Goal: Communication & Community: Participate in discussion

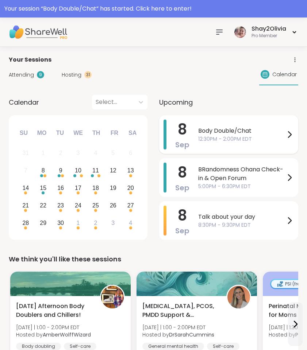
click at [227, 144] on div "Body Double/Chat 12:30PM - 2:00PM EDT" at bounding box center [246, 135] width 96 height 30
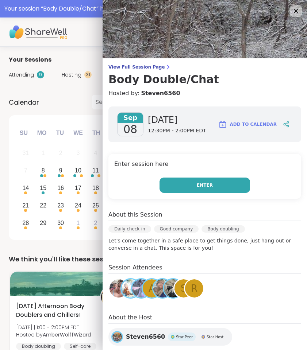
click at [209, 186] on span "Enter" at bounding box center [205, 185] width 16 height 7
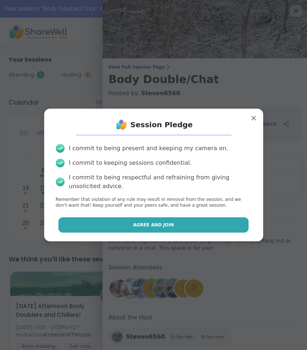
click at [185, 224] on button "Agree and Join" at bounding box center [153, 224] width 190 height 15
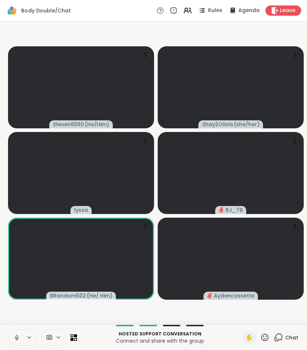
click at [14, 335] on icon at bounding box center [17, 338] width 7 height 7
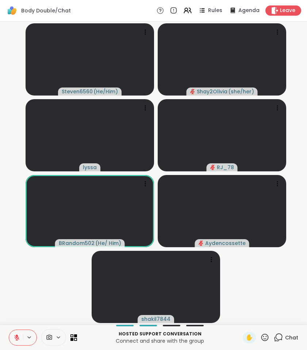
click at [277, 335] on icon at bounding box center [278, 337] width 9 height 9
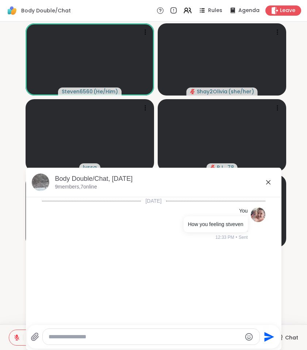
click at [206, 336] on textarea "Type your message" at bounding box center [145, 337] width 193 height 7
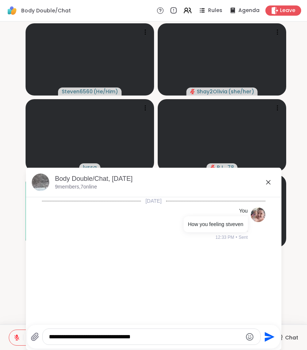
type textarea "**********"
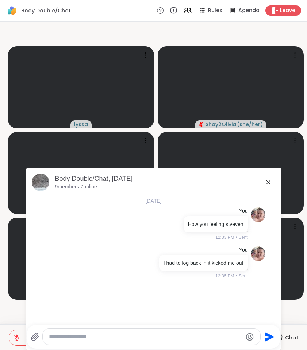
click at [267, 184] on icon at bounding box center [268, 182] width 9 height 9
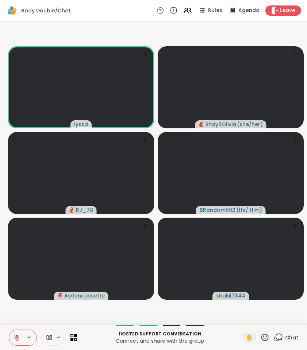
click at [279, 342] on div "Chat" at bounding box center [286, 338] width 24 height 12
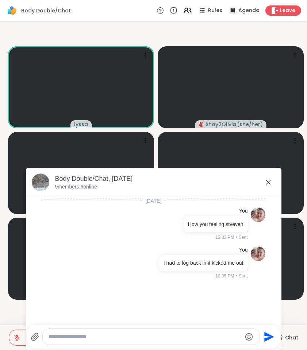
click at [269, 184] on icon at bounding box center [268, 182] width 4 height 4
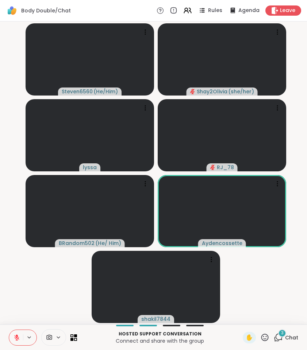
click at [278, 336] on icon at bounding box center [278, 337] width 9 height 9
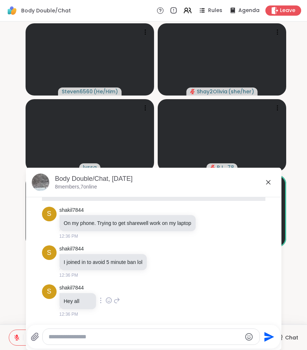
scroll to position [109, 0]
click at [268, 183] on icon at bounding box center [268, 182] width 9 height 9
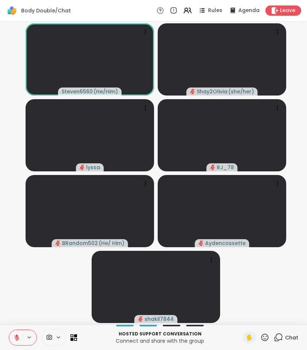
click at [16, 341] on icon at bounding box center [17, 338] width 7 height 7
click at [18, 336] on icon at bounding box center [17, 338] width 7 height 7
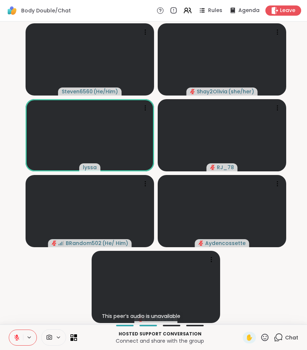
click at [280, 336] on icon at bounding box center [278, 337] width 9 height 9
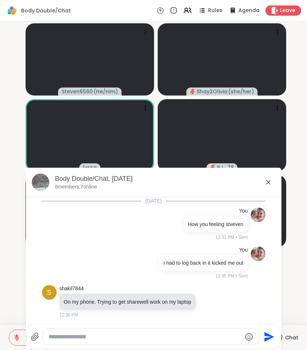
scroll to position [85, 0]
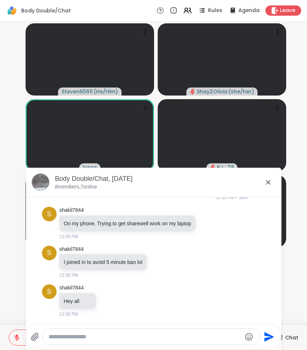
click at [111, 338] on textarea "Type your message" at bounding box center [145, 337] width 193 height 7
click at [103, 334] on textarea "Type your message" at bounding box center [145, 337] width 193 height 7
click at [75, 340] on textarea "Type your message" at bounding box center [145, 337] width 193 height 7
click at [76, 340] on textarea "Type your message" at bounding box center [145, 337] width 193 height 7
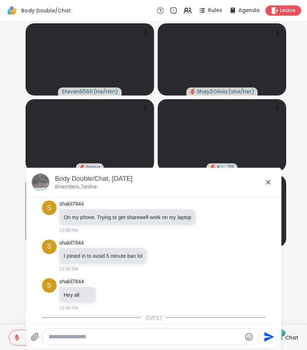
scroll to position [131, 0]
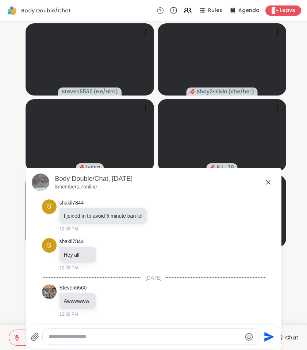
click at [74, 338] on textarea "Type your message" at bounding box center [145, 337] width 193 height 7
paste textarea "**********"
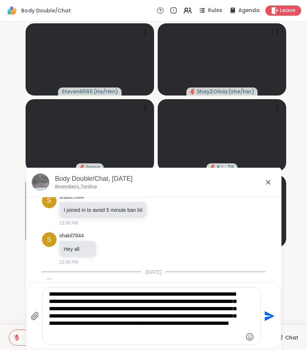
type textarea "**********"
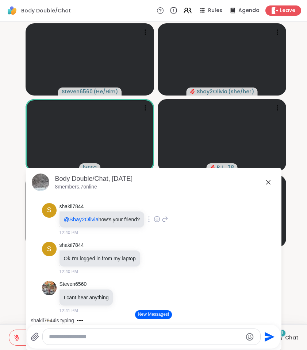
scroll to position [347, 0]
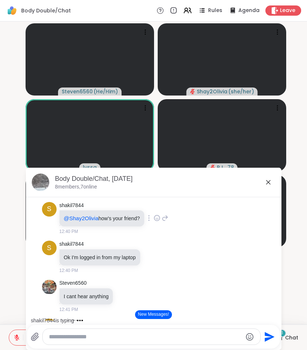
click at [166, 223] on icon at bounding box center [165, 218] width 7 height 9
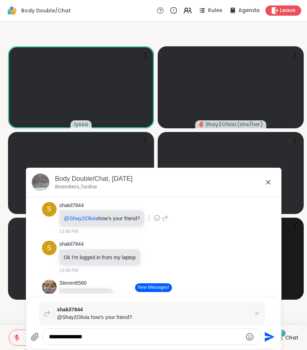
type textarea "**********"
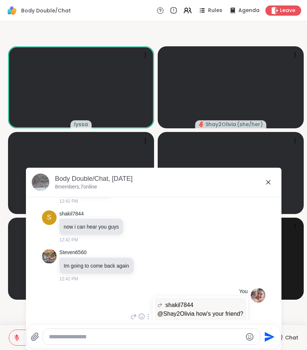
scroll to position [453, 0]
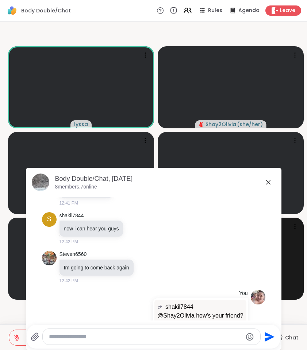
click at [267, 181] on icon at bounding box center [268, 182] width 4 height 4
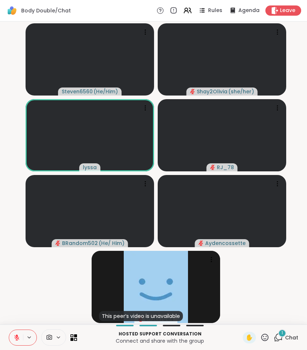
click at [281, 335] on div "1" at bounding box center [282, 334] width 8 height 8
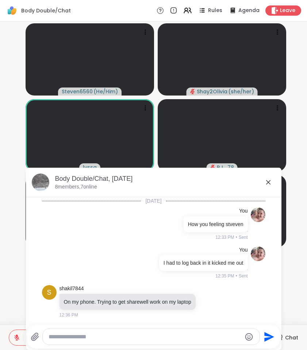
scroll to position [561, 0]
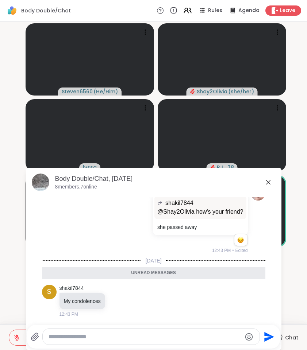
click at [269, 181] on icon at bounding box center [268, 182] width 4 height 4
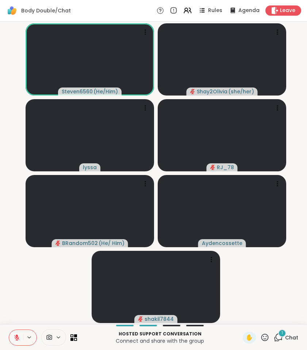
click at [282, 337] on div "1" at bounding box center [282, 334] width 8 height 8
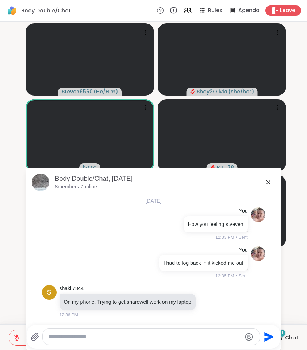
scroll to position [629, 0]
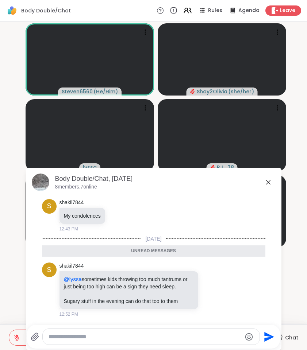
click at [267, 180] on icon at bounding box center [268, 182] width 9 height 9
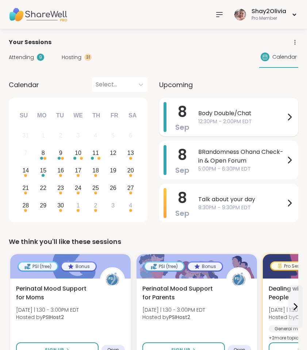
click at [238, 113] on span "Body Double/Chat" at bounding box center [241, 113] width 87 height 9
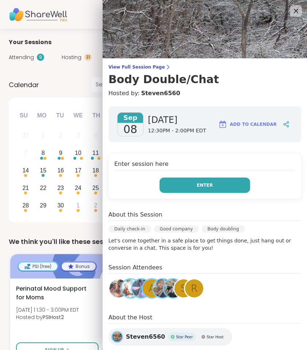
click at [182, 185] on button "Enter" at bounding box center [204, 185] width 90 height 15
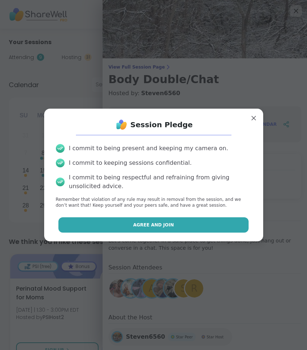
click at [172, 224] on button "Agree and Join" at bounding box center [153, 224] width 190 height 15
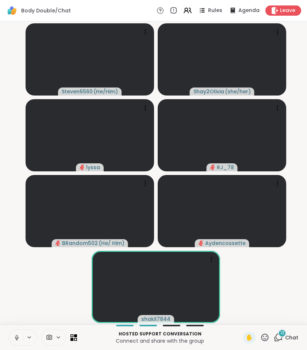
click at [17, 340] on icon at bounding box center [17, 340] width 2 height 0
click at [287, 335] on span "Chat" at bounding box center [291, 337] width 13 height 7
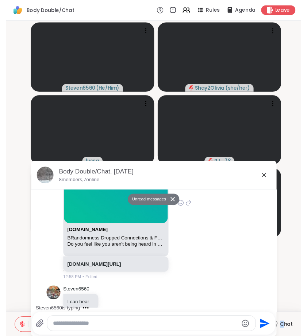
scroll to position [1213, 0]
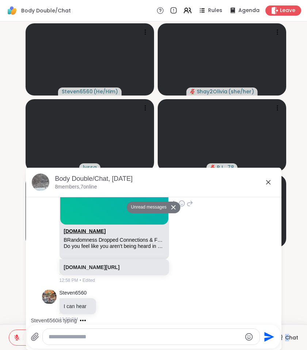
click at [92, 234] on link "[DOMAIN_NAME]" at bounding box center [85, 231] width 42 height 6
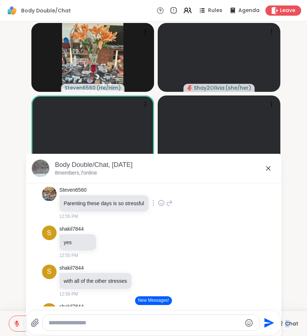
scroll to position [817, 0]
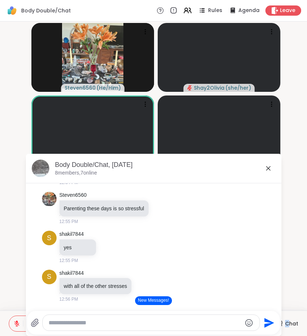
click at [153, 299] on button "New Messages!" at bounding box center [153, 301] width 37 height 9
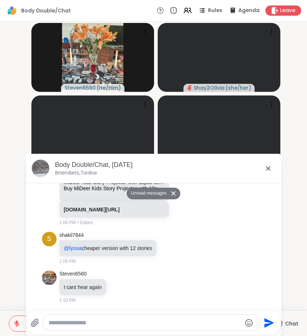
click at [268, 172] on icon at bounding box center [268, 168] width 9 height 9
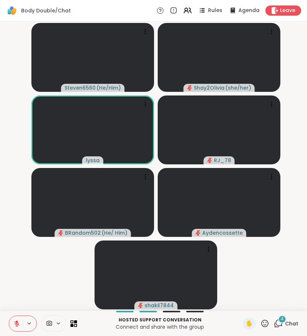
click at [279, 323] on icon at bounding box center [278, 323] width 9 height 9
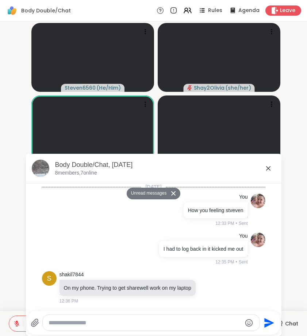
scroll to position [2017, 0]
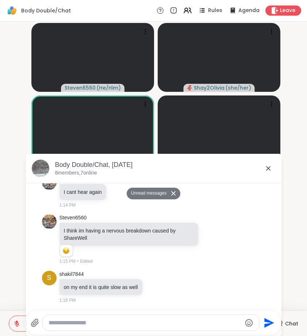
click at [143, 323] on textarea "Type your message" at bounding box center [145, 323] width 193 height 7
paste textarea "**********"
type textarea "**********"
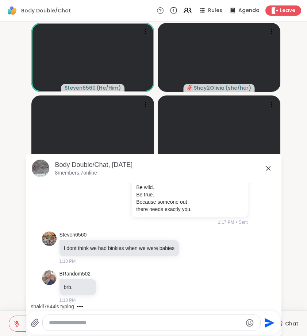
scroll to position [2212, 0]
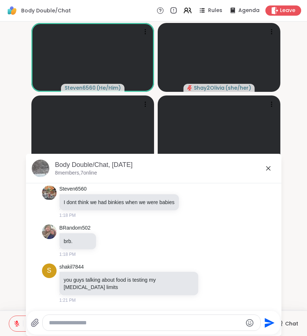
click at [269, 169] on icon at bounding box center [268, 168] width 9 height 9
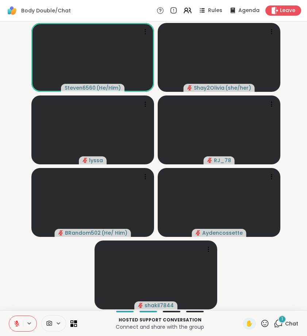
click at [17, 322] on icon at bounding box center [17, 322] width 2 height 3
click at [255, 326] on div "✋" at bounding box center [249, 324] width 13 height 12
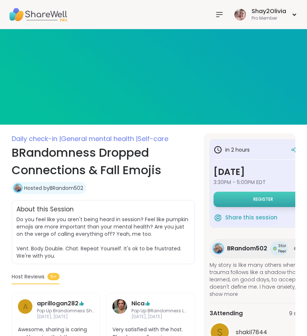
click at [226, 195] on button "Register" at bounding box center [262, 199] width 99 height 15
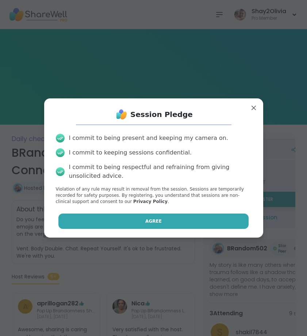
click at [208, 226] on button "Agree" at bounding box center [153, 221] width 190 height 15
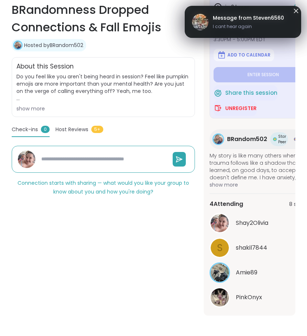
scroll to position [143, 0]
type textarea "*"
click at [291, 15] on link "Message from Steven6560 I cant hear again" at bounding box center [243, 21] width 102 height 23
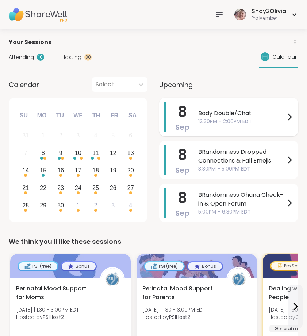
click at [236, 120] on span "12:30PM - 2:00PM EDT" at bounding box center [241, 122] width 87 height 8
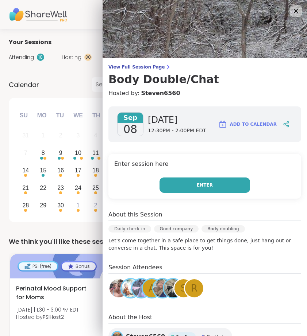
click at [195, 189] on button "Enter" at bounding box center [204, 185] width 90 height 15
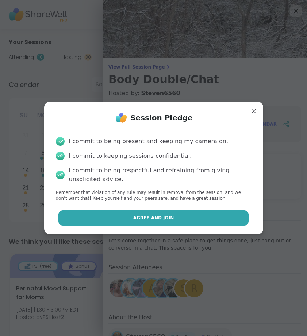
click at [101, 222] on button "Agree and Join" at bounding box center [153, 218] width 190 height 15
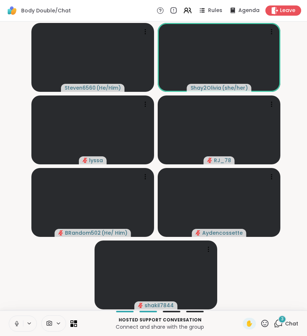
click at [283, 322] on span "3" at bounding box center [282, 319] width 3 height 6
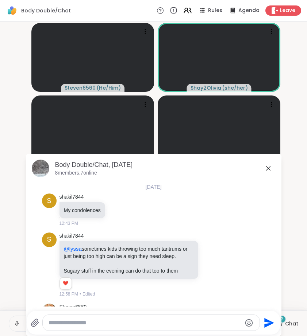
scroll to position [1732, 0]
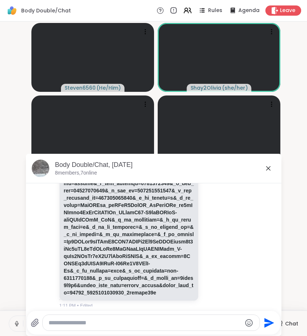
click at [164, 325] on textarea "Type your message" at bounding box center [145, 323] width 193 height 7
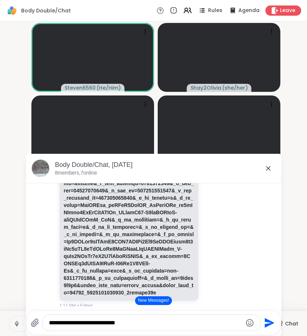
type textarea "**********"
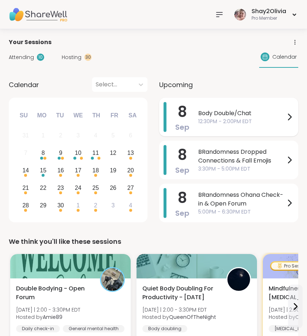
click at [221, 110] on span "Body Double/Chat" at bounding box center [241, 113] width 87 height 9
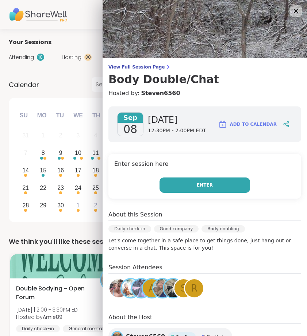
click at [197, 185] on span "Enter" at bounding box center [205, 185] width 16 height 7
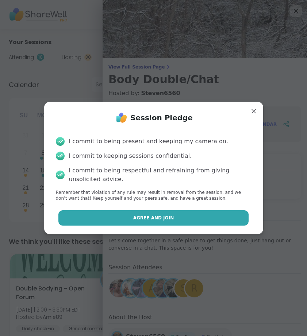
click at [184, 215] on button "Agree and Join" at bounding box center [153, 218] width 190 height 15
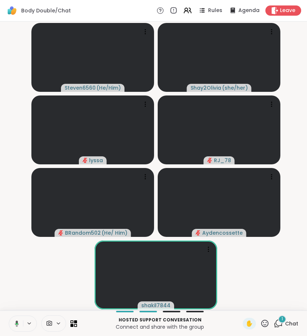
click at [19, 320] on button at bounding box center [15, 323] width 15 height 15
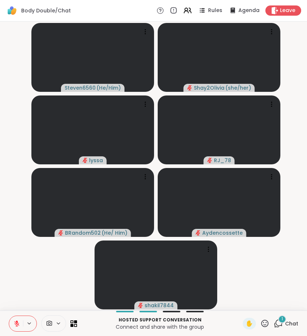
click at [278, 325] on icon at bounding box center [278, 323] width 9 height 9
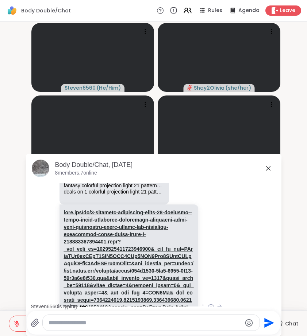
scroll to position [1602, 0]
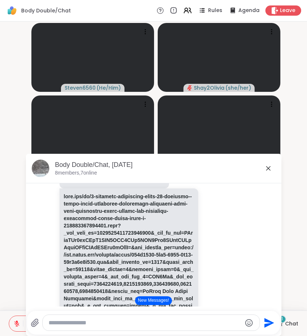
click at [151, 300] on button "New Messages!" at bounding box center [153, 301] width 37 height 9
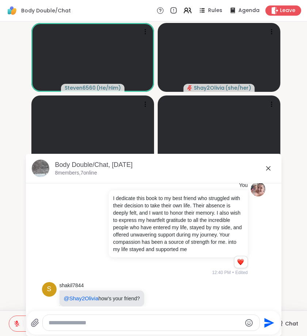
scroll to position [251, 0]
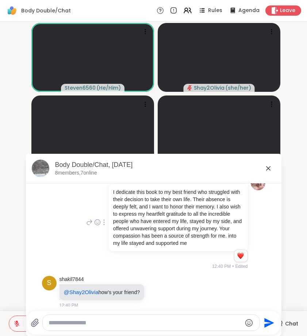
click at [138, 232] on p "I dedicate this book to my best friend who struggled with their decision to tak…" at bounding box center [178, 218] width 130 height 58
click at [119, 204] on p "I dedicate this book to my best friend who struggled with their decision to tak…" at bounding box center [178, 218] width 130 height 58
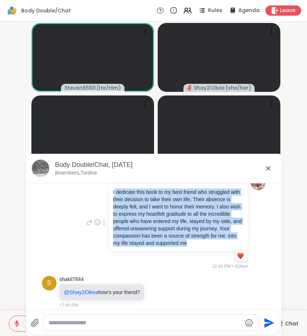
drag, startPoint x: 112, startPoint y: 197, endPoint x: 204, endPoint y: 271, distance: 118.3
click at [204, 270] on div "You I dedicate this book to my best friend who struggled with their decision to…" at bounding box center [177, 223] width 140 height 95
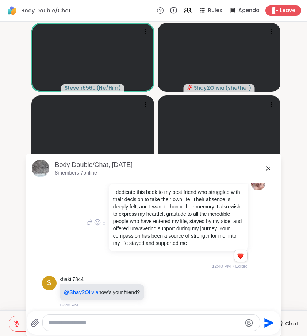
click at [115, 203] on p "I dedicate this book to my best friend who struggled with their decision to tak…" at bounding box center [178, 218] width 130 height 58
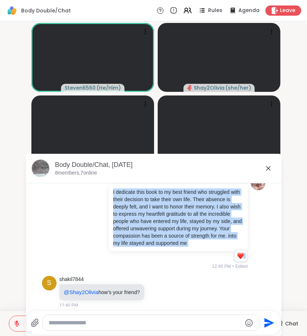
drag, startPoint x: 110, startPoint y: 198, endPoint x: 259, endPoint y: 264, distance: 163.7
click at [259, 264] on li "You I dedicate this book to my best friend who struggled with their decision to…" at bounding box center [153, 223] width 241 height 100
copy p "I dedicate this book to my best friend who struggled with their decision to tak…"
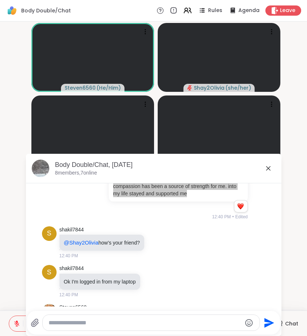
scroll to position [299, 0]
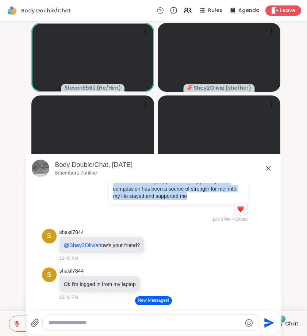
click at [154, 300] on button "New Messages!" at bounding box center [153, 301] width 37 height 9
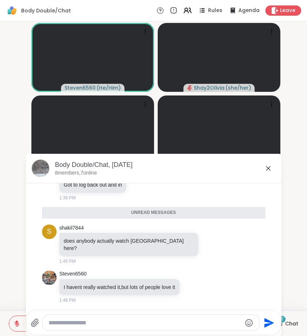
click at [154, 300] on div "1:46 PM" at bounding box center [120, 300] width 122 height 7
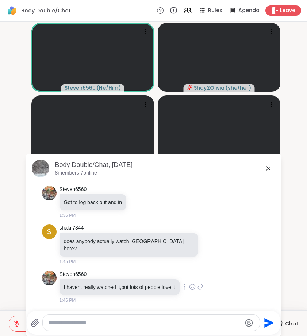
scroll to position [2561, 0]
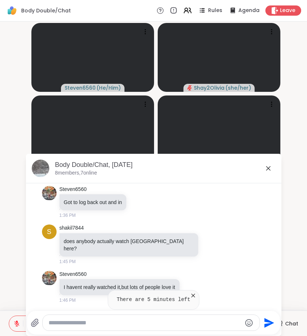
click at [269, 166] on icon at bounding box center [268, 168] width 9 height 9
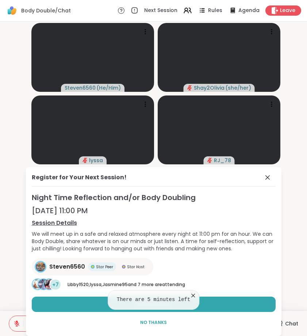
click at [269, 171] on div "Register for Your Next Session! Night Time Reflection and/or Body Doubling Sep …" at bounding box center [153, 251] width 255 height 169
click at [197, 298] on icon at bounding box center [192, 295] width 7 height 7
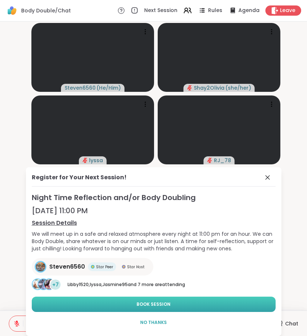
click at [176, 304] on button "Book Session" at bounding box center [154, 304] width 244 height 15
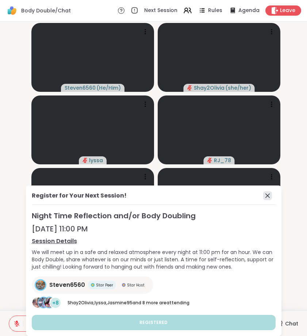
click at [266, 197] on icon at bounding box center [267, 196] width 4 height 4
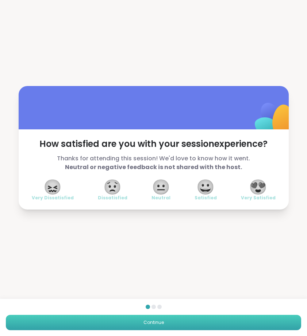
click at [132, 325] on button "Continue" at bounding box center [153, 322] width 295 height 15
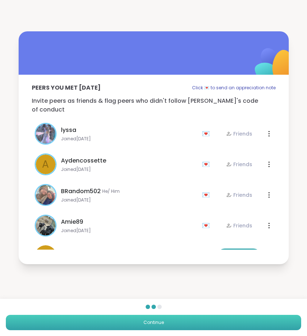
click at [132, 325] on button "Continue" at bounding box center [153, 322] width 295 height 15
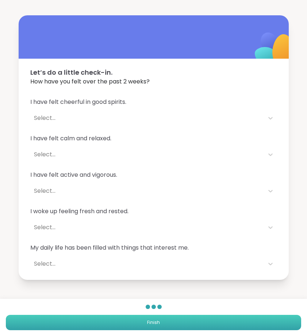
click at [132, 325] on button "Finish" at bounding box center [153, 322] width 295 height 15
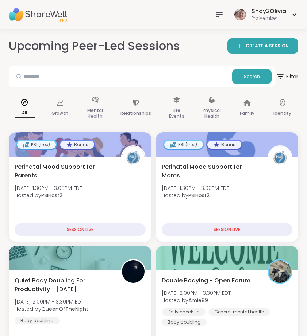
click at [218, 9] on div at bounding box center [219, 14] width 15 height 15
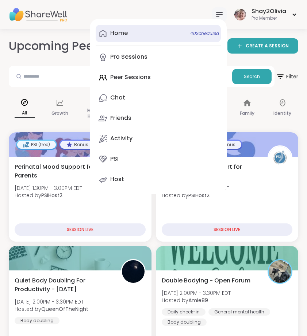
click at [184, 35] on link "Home 40 Scheduled" at bounding box center [158, 34] width 125 height 18
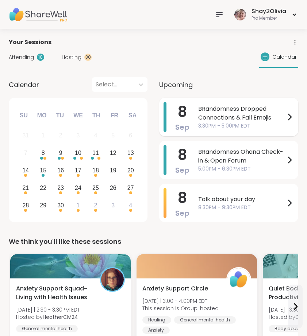
click at [219, 118] on span "BRandomness Dropped Connections & Fall Emojis" at bounding box center [241, 114] width 87 height 18
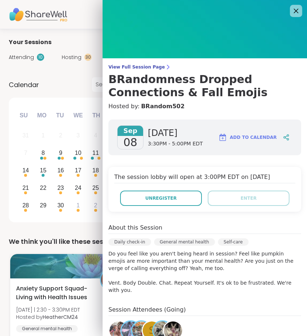
click at [290, 16] on div at bounding box center [296, 11] width 12 height 12
click at [293, 7] on icon at bounding box center [295, 10] width 9 height 9
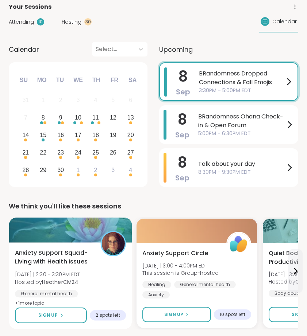
scroll to position [51, 0]
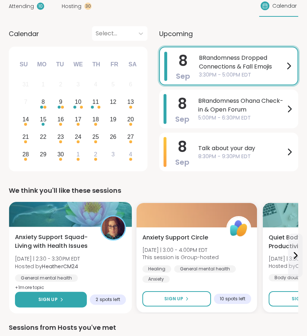
click at [61, 300] on icon at bounding box center [61, 300] width 4 height 4
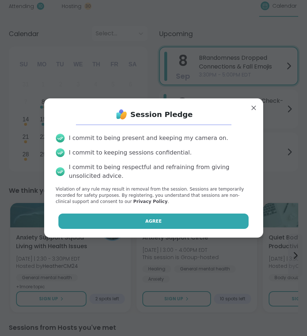
click at [123, 219] on button "Agree" at bounding box center [153, 221] width 190 height 15
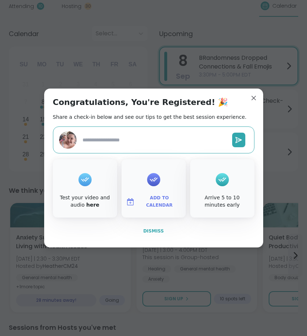
click at [155, 229] on span "Dismiss" at bounding box center [153, 231] width 20 height 5
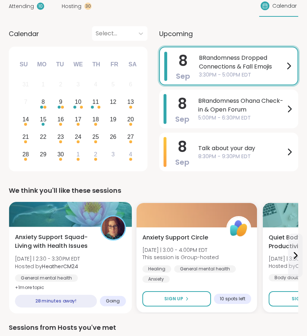
click at [130, 259] on div "Anxiety Support Squad- Living with Health Issues Mon 9/8 | 2:30 - 3:30PM EDT Ho…" at bounding box center [70, 270] width 123 height 87
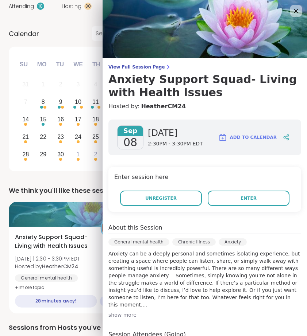
click at [96, 261] on div "Anxiety Support Squad- Living with Health Issues Mon 9/8 | 2:30 - 3:30PM EDT Ho…" at bounding box center [70, 262] width 111 height 59
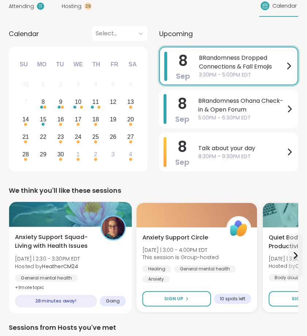
click at [101, 266] on div "Anxiety Support Squad- Living with Health Issues Mon 9/8 | 2:30 - 3:30PM EDT Ho…" at bounding box center [70, 262] width 111 height 59
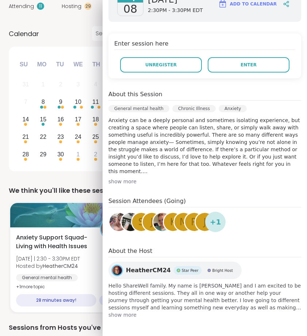
scroll to position [134, 0]
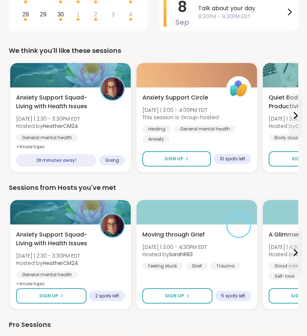
scroll to position [260, 0]
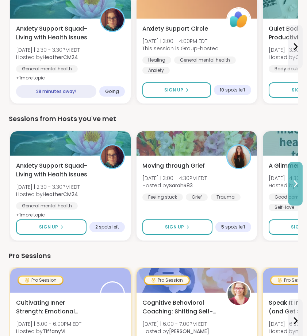
click at [289, 182] on button at bounding box center [295, 184] width 15 height 44
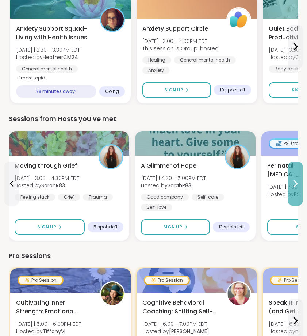
click at [293, 182] on icon at bounding box center [295, 184] width 9 height 9
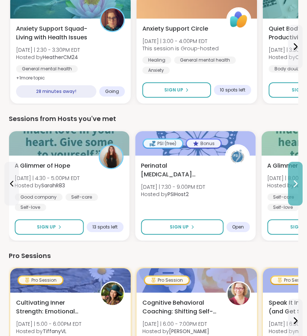
click at [292, 182] on icon at bounding box center [295, 184] width 9 height 9
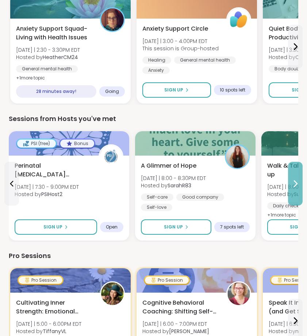
click at [292, 182] on icon at bounding box center [295, 184] width 9 height 9
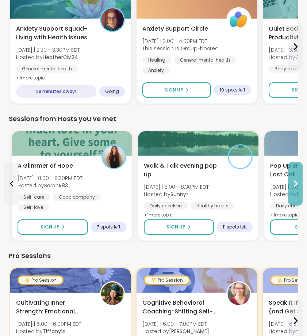
click at [292, 182] on icon at bounding box center [295, 184] width 9 height 9
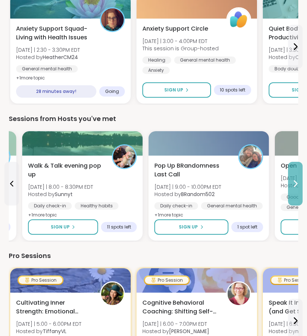
click at [292, 182] on icon at bounding box center [295, 184] width 9 height 9
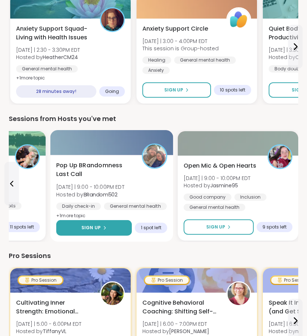
click at [111, 223] on button "Sign Up" at bounding box center [94, 228] width 76 height 16
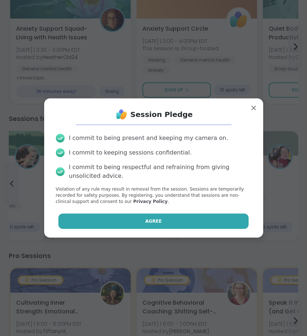
click at [113, 223] on button "Agree" at bounding box center [153, 221] width 190 height 15
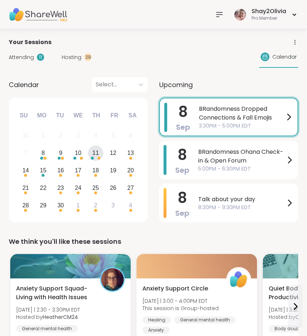
scroll to position [0, 0]
click at [34, 63] on div "Attending 11 Hosting 29 Calendar" at bounding box center [153, 57] width 289 height 21
click at [34, 56] on div "Attending 11" at bounding box center [26, 58] width 35 height 8
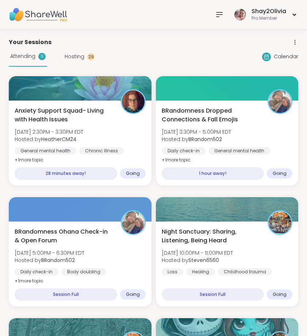
click at [69, 57] on span "Hosting" at bounding box center [75, 57] width 20 height 8
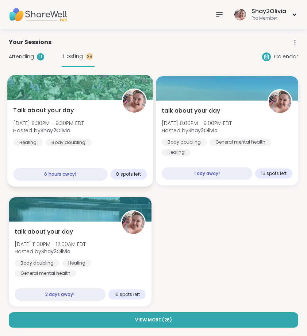
click at [120, 130] on div "Talk about your day Mon, Sep 08 | 8:30PM - 9:30PM EDT Hosted by Shay2Olivia Hea…" at bounding box center [80, 126] width 134 height 40
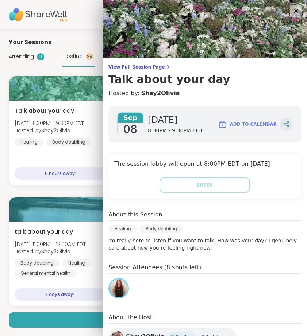
click at [283, 127] on icon at bounding box center [286, 124] width 7 height 7
click at [152, 74] on h3 "Talk about your day" at bounding box center [204, 79] width 193 height 13
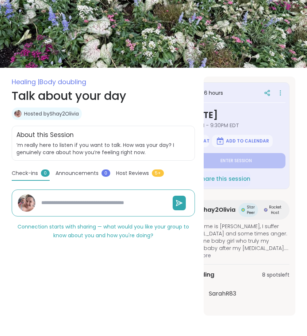
scroll to position [0, 27]
click at [279, 88] on icon at bounding box center [280, 93] width 7 height 10
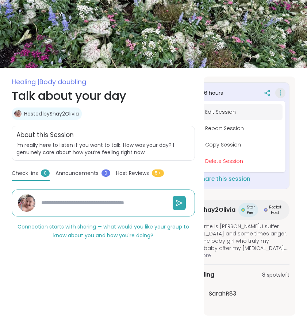
click at [247, 105] on button "Edit Session" at bounding box center [242, 112] width 82 height 16
type textarea "*"
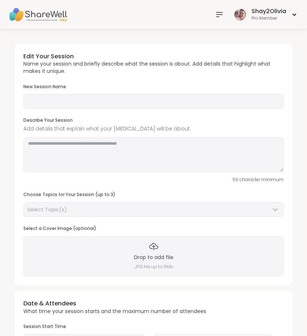
type input "**********"
type textarea "**********"
type input "**"
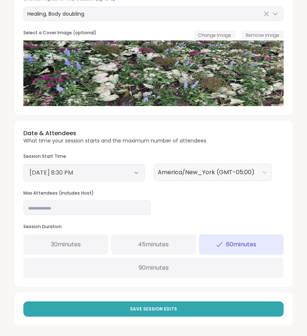
scroll to position [196, 0]
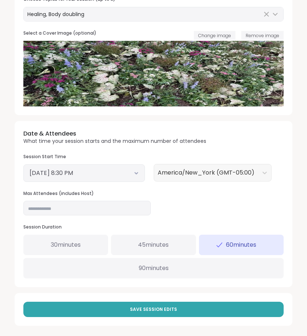
click at [152, 246] on span "45 minutes" at bounding box center [153, 245] width 31 height 9
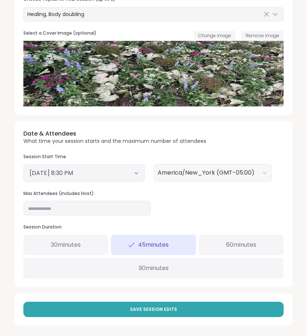
click at [93, 242] on div "30 minutes" at bounding box center [65, 245] width 85 height 20
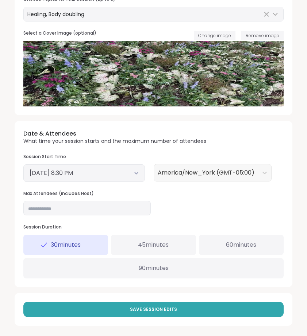
click at [138, 241] on span "45 minutes" at bounding box center [153, 245] width 31 height 9
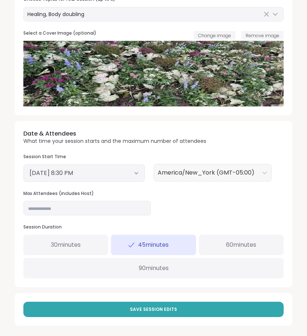
click at [82, 251] on div "30 minutes" at bounding box center [65, 245] width 85 height 20
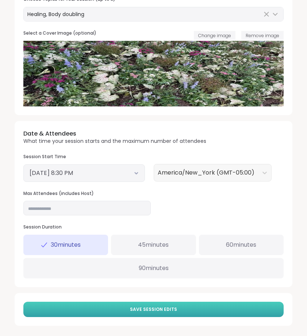
click at [123, 308] on button "Save Session Edits" at bounding box center [153, 309] width 260 height 15
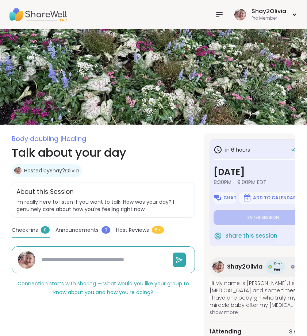
click at [219, 13] on icon at bounding box center [219, 14] width 9 height 9
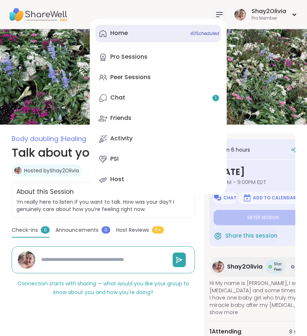
click at [136, 35] on link "Home 40 Scheduled" at bounding box center [158, 34] width 125 height 18
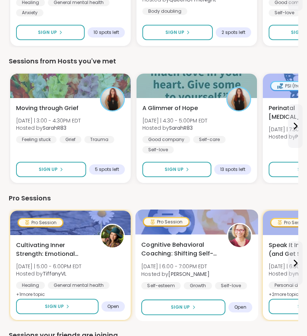
scroll to position [293, 0]
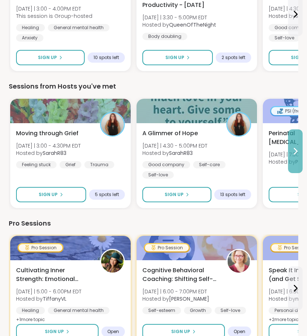
click at [295, 152] on icon at bounding box center [295, 151] width 9 height 9
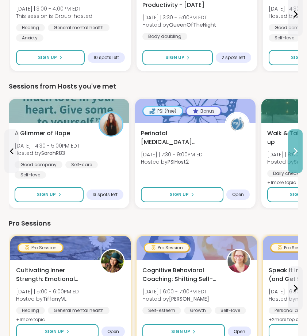
click at [297, 154] on icon at bounding box center [295, 151] width 9 height 9
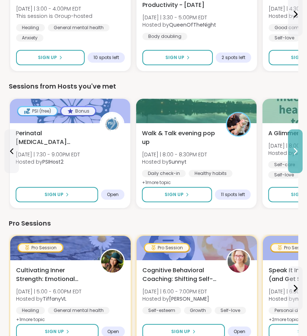
click at [297, 154] on icon at bounding box center [295, 151] width 9 height 9
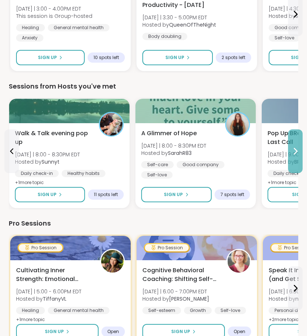
click at [297, 154] on icon at bounding box center [295, 151] width 9 height 9
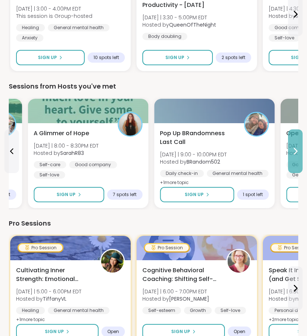
click at [297, 154] on icon at bounding box center [295, 151] width 9 height 9
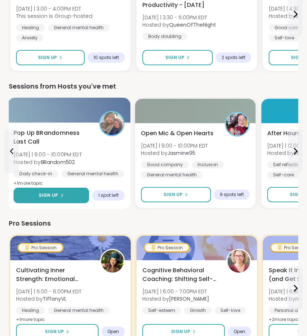
click at [70, 197] on button "Sign Up" at bounding box center [52, 196] width 76 height 16
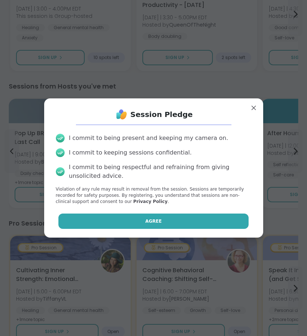
click at [145, 214] on button "Agree" at bounding box center [153, 221] width 190 height 15
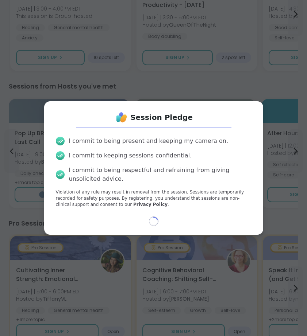
type textarea "*"
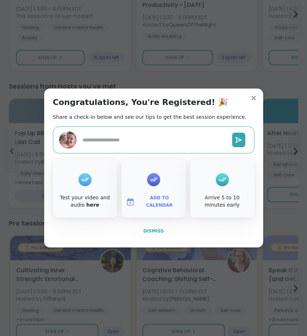
click at [158, 229] on span "Dismiss" at bounding box center [153, 231] width 20 height 5
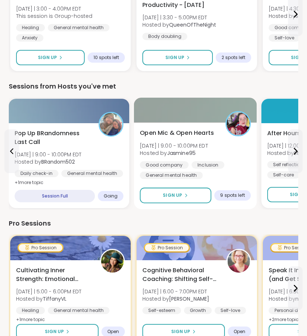
click at [224, 177] on div "Good company Inclusion General mental health" at bounding box center [195, 170] width 111 height 18
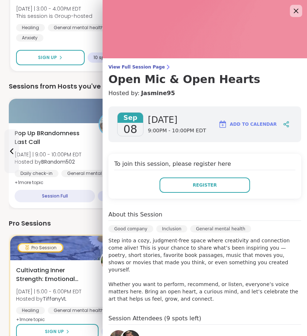
click at [291, 8] on icon at bounding box center [295, 10] width 9 height 9
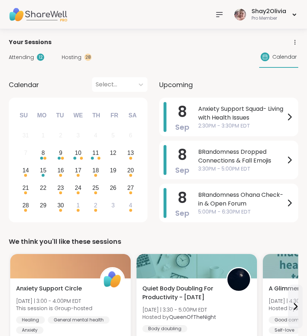
scroll to position [0, 0]
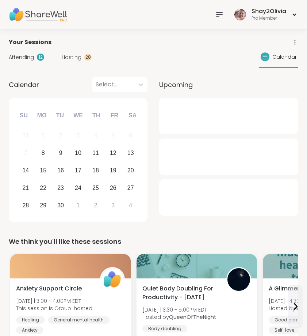
click at [224, 20] on div at bounding box center [219, 14] width 15 height 15
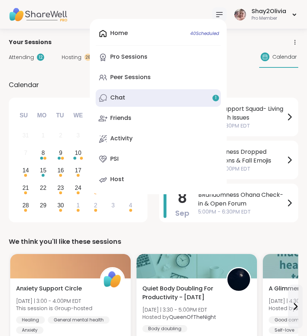
click at [200, 90] on link "Chat 1" at bounding box center [158, 98] width 125 height 18
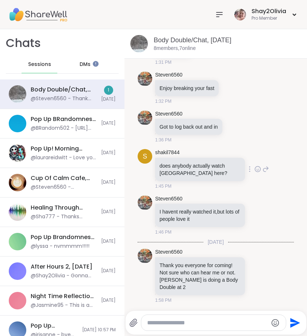
scroll to position [2804, 0]
click at [255, 277] on icon at bounding box center [257, 275] width 5 height 5
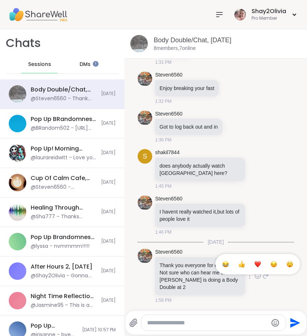
click at [250, 267] on button "Select Reaction: Heart" at bounding box center [257, 264] width 15 height 15
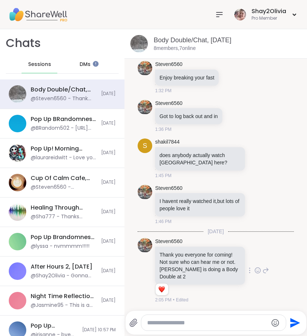
click at [47, 65] on span "Sessions" at bounding box center [39, 64] width 23 height 7
click at [215, 16] on icon at bounding box center [219, 14] width 9 height 9
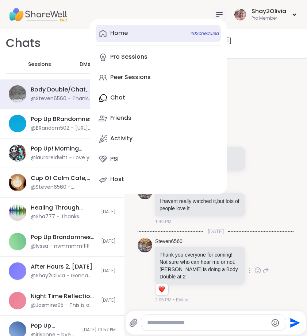
click at [133, 30] on link "Home 40 Scheduled" at bounding box center [158, 34] width 125 height 18
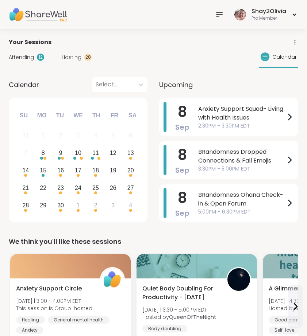
click at [216, 15] on icon at bounding box center [219, 14] width 9 height 9
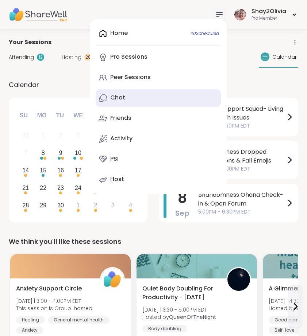
click at [145, 101] on link "Chat" at bounding box center [158, 98] width 125 height 18
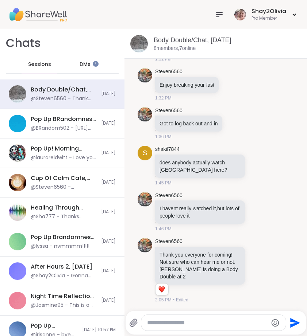
click at [86, 68] on span "DMs" at bounding box center [85, 64] width 11 height 7
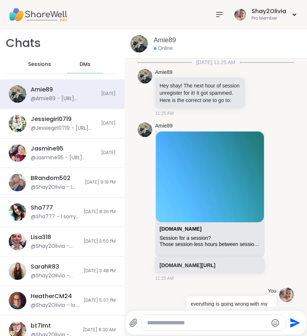
scroll to position [1498, 0]
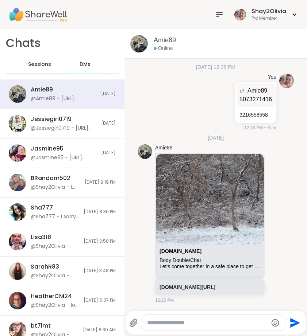
click at [62, 101] on div "@Amie89 - [URL][DOMAIN_NAME]" at bounding box center [64, 98] width 66 height 7
click at [188, 249] on link "[DOMAIN_NAME]" at bounding box center [180, 252] width 42 height 6
click at [38, 65] on span "Sessions" at bounding box center [39, 64] width 23 height 7
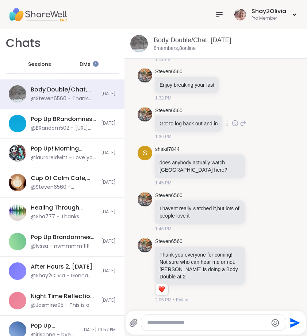
scroll to position [2807, 0]
click at [262, 271] on icon at bounding box center [265, 270] width 7 height 9
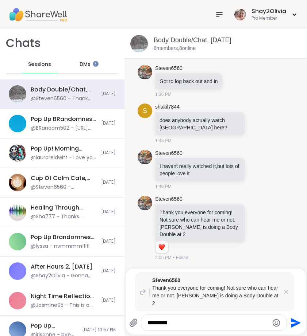
click at [188, 324] on textarea "*********" at bounding box center [207, 323] width 121 height 7
type textarea "**********"
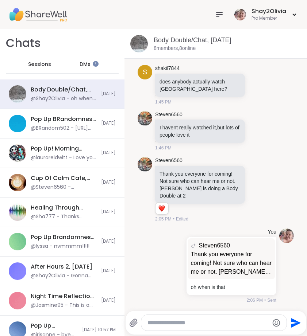
scroll to position [2888, 0]
click at [220, 22] on div at bounding box center [219, 14] width 15 height 15
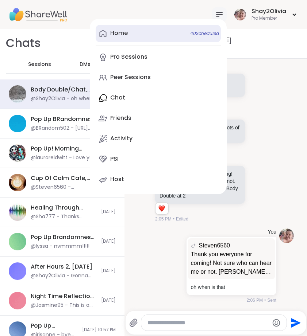
click at [168, 31] on link "Home 40 Scheduled" at bounding box center [158, 34] width 125 height 18
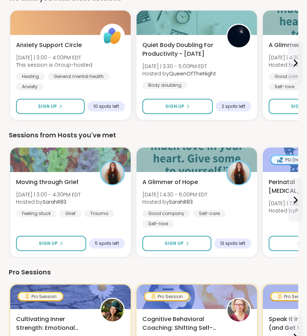
scroll to position [244, 0]
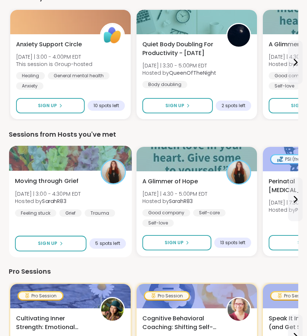
click at [116, 219] on div "Moving through Grief Mon 9/8 | 3:00 - 4:30PM EDT Hosted by SarahR83 Feeling stu…" at bounding box center [70, 214] width 123 height 87
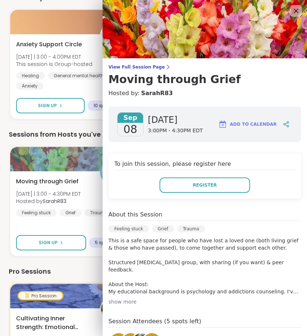
scroll to position [0, 0]
click at [294, 10] on icon at bounding box center [296, 11] width 5 height 5
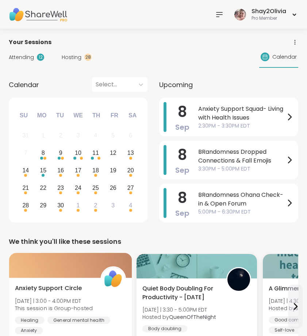
click at [219, 15] on icon at bounding box center [219, 14] width 9 height 9
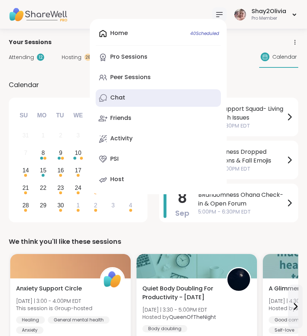
click at [136, 102] on link "Chat" at bounding box center [158, 98] width 125 height 18
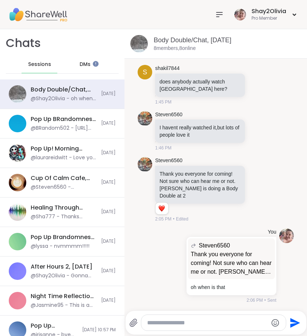
click at [219, 15] on icon at bounding box center [219, 14] width 6 height 4
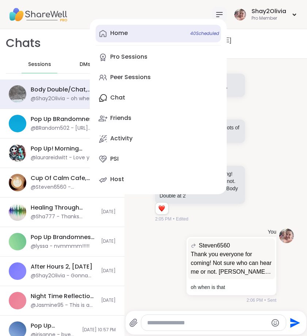
click at [148, 34] on link "Home 40 Scheduled" at bounding box center [158, 34] width 125 height 18
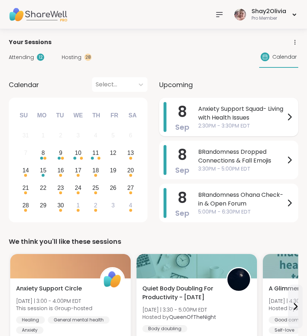
click at [199, 123] on span "2:30PM - 3:30PM EDT" at bounding box center [241, 126] width 87 height 8
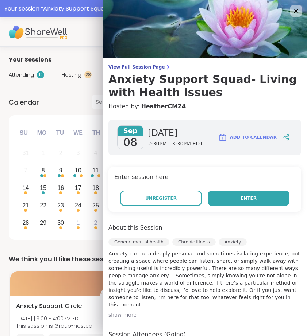
click at [240, 201] on span "Enter" at bounding box center [248, 198] width 16 height 7
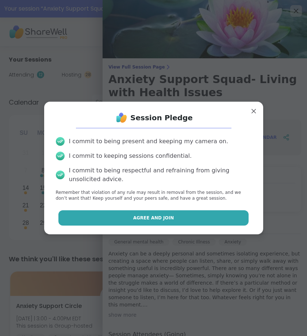
click at [231, 213] on button "Agree and Join" at bounding box center [153, 218] width 190 height 15
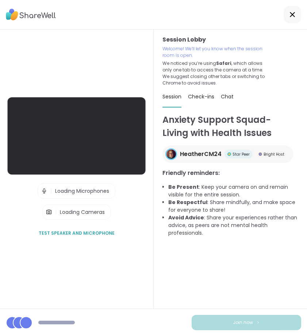
drag, startPoint x: 127, startPoint y: 315, endPoint x: 32, endPoint y: 315, distance: 94.9
click at [32, 315] on div "Join now" at bounding box center [153, 322] width 307 height 27
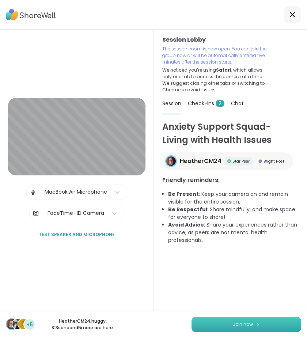
click at [249, 322] on span "Join now" at bounding box center [242, 324] width 20 height 7
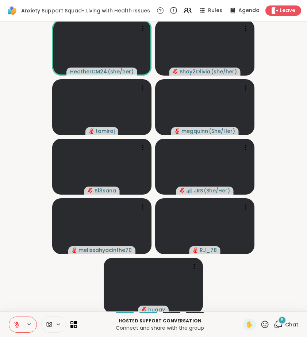
click at [17, 323] on icon at bounding box center [17, 322] width 2 height 3
click at [19, 323] on icon at bounding box center [17, 324] width 7 height 7
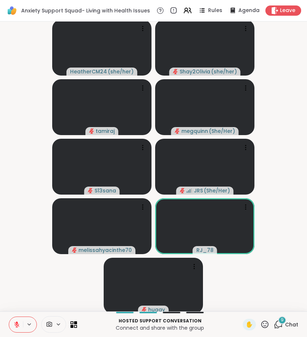
click at [278, 322] on icon at bounding box center [278, 324] width 9 height 9
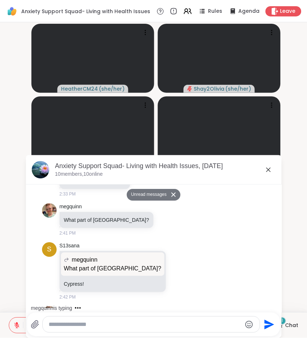
scroll to position [399, 0]
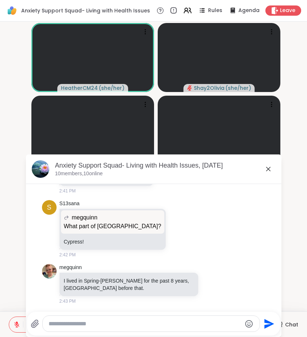
click at [267, 168] on icon at bounding box center [268, 169] width 4 height 4
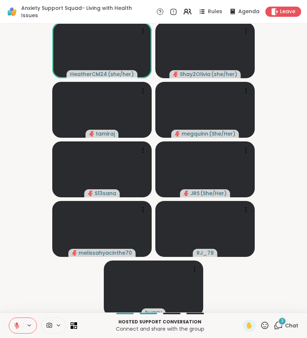
click at [281, 320] on span "3" at bounding box center [282, 320] width 3 height 6
click at [281, 328] on icon at bounding box center [277, 324] width 9 height 9
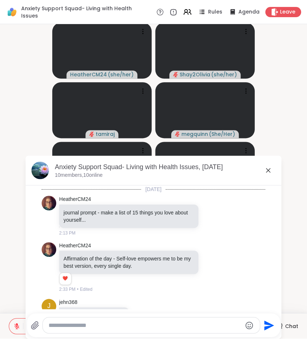
scroll to position [515, 0]
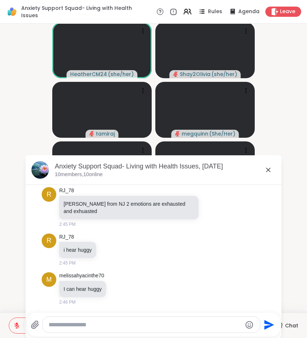
click at [291, 259] on video-player-container "HeatherCM24 ( she/her ) Shay2Olivia ( she/her ) tamiraj megquinn ( She/Her ) S1…" at bounding box center [153, 168] width 298 height 282
click at [268, 168] on icon at bounding box center [267, 169] width 9 height 9
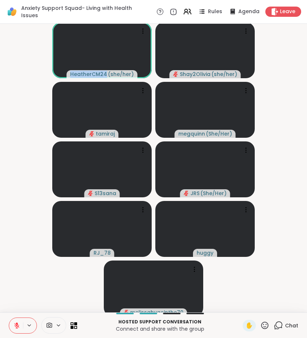
click at [268, 168] on video-player-container "HeatherCM24 ( she/her ) Shay2Olivia ( she/her ) tamiraj megquinn ( She/Her ) S1…" at bounding box center [153, 168] width 298 height 282
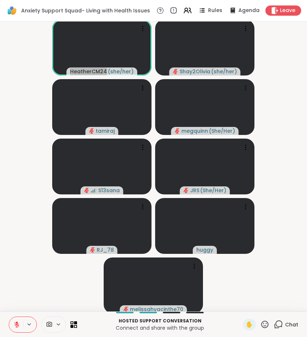
drag, startPoint x: 300, startPoint y: 161, endPoint x: 15, endPoint y: 39, distance: 309.6
click at [15, 39] on video-player-container "HeatherCM24 ( she/her ) Shay2Olivia ( she/her ) tamiraj megquinn ( She/Her ) S1…" at bounding box center [153, 166] width 298 height 284
drag, startPoint x: 307, startPoint y: 12, endPoint x: 59, endPoint y: 257, distance: 348.4
click at [59, 257] on video-player-container "HeatherCM24 ( she/her ) Shay2Olivia ( she/her ) tamiraj megquinn ( She/Her ) S1…" at bounding box center [153, 166] width 298 height 284
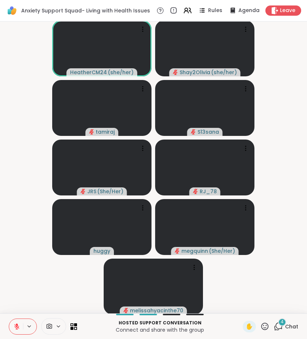
click at [283, 326] on div "4" at bounding box center [282, 322] width 8 height 8
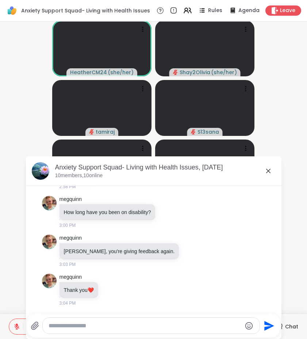
scroll to position [1, 0]
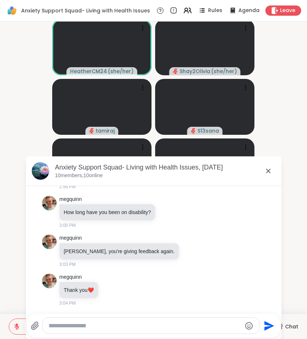
click at [190, 332] on div at bounding box center [151, 325] width 217 height 16
click at [190, 328] on textarea "Type your message" at bounding box center [145, 325] width 193 height 7
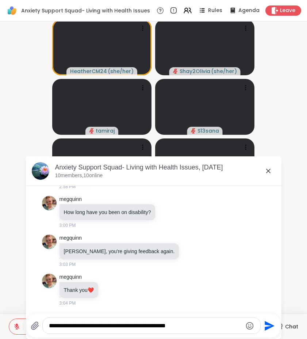
click at [133, 326] on textarea "**********" at bounding box center [145, 325] width 193 height 7
click at [195, 328] on textarea "**********" at bounding box center [145, 325] width 193 height 7
click at [127, 327] on textarea "**********" at bounding box center [145, 325] width 193 height 7
type textarea "**********"
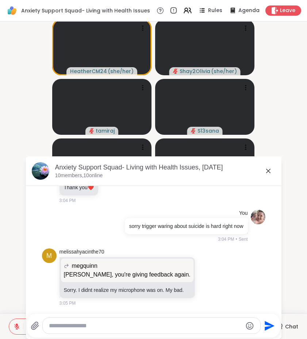
scroll to position [836, 0]
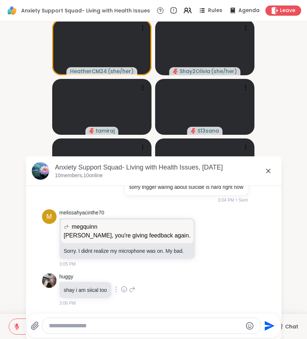
click at [131, 289] on icon at bounding box center [132, 289] width 5 height 5
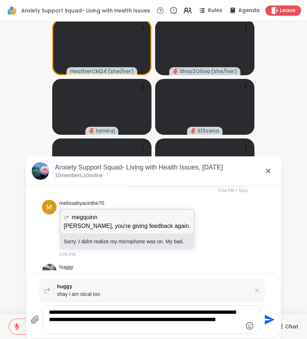
type textarea "**********"
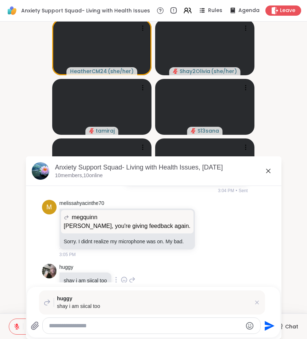
scroll to position [921, 0]
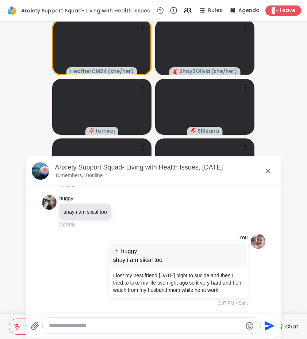
click at [269, 174] on icon at bounding box center [268, 170] width 9 height 9
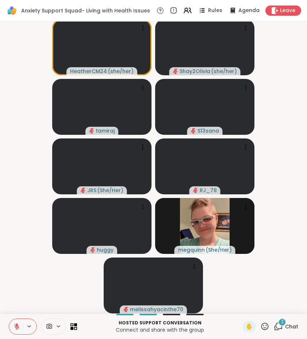
scroll to position [0, 0]
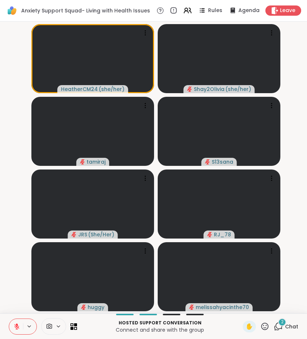
click at [283, 328] on icon at bounding box center [278, 325] width 9 height 9
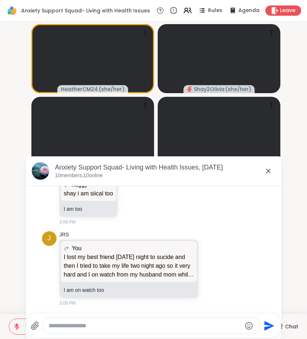
scroll to position [1103, 0]
click at [267, 175] on icon at bounding box center [268, 170] width 9 height 9
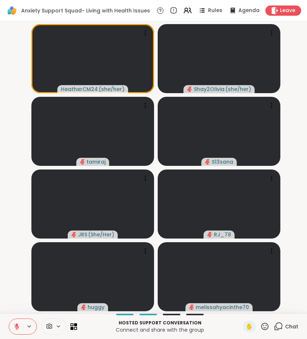
click at [270, 327] on div "✋ Chat" at bounding box center [270, 326] width 55 height 12
click at [255, 321] on div "✋" at bounding box center [249, 326] width 13 height 12
click at [266, 323] on icon at bounding box center [264, 325] width 9 height 9
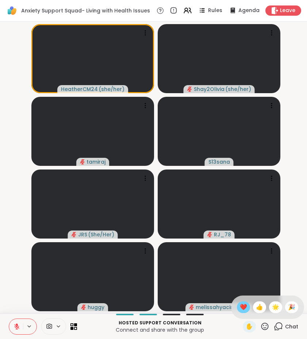
click at [240, 301] on div "❤️" at bounding box center [243, 307] width 13 height 12
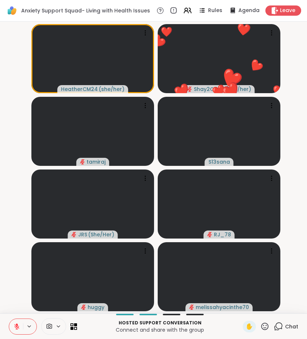
click at [295, 299] on video-player-container "HeatherCM24 ( she/her ) ❤️ Shay2Olivia ( she/her ) ❤️ ❤️ ❤️ ❤️ ❤️ ❤️ ❤️ ❤️ ❤️ ❤…" at bounding box center [153, 167] width 298 height 286
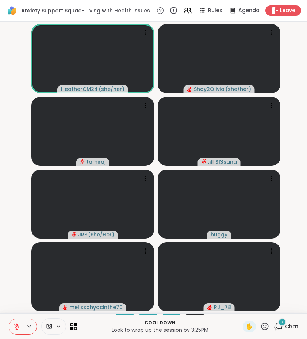
click at [161, 10] on icon at bounding box center [160, 10] width 7 height 7
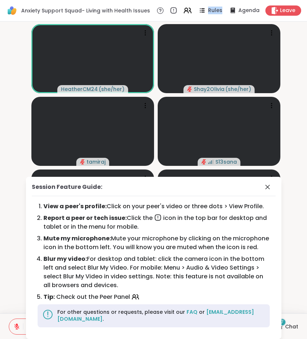
click at [161, 10] on icon at bounding box center [160, 10] width 7 height 7
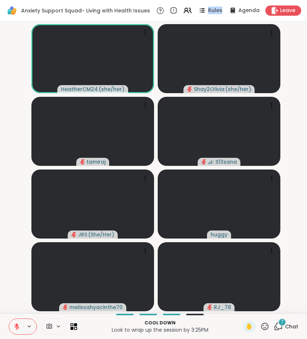
click at [163, 14] on circle at bounding box center [160, 10] width 7 height 7
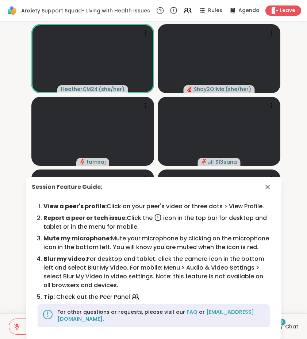
click at [163, 14] on circle at bounding box center [160, 10] width 7 height 7
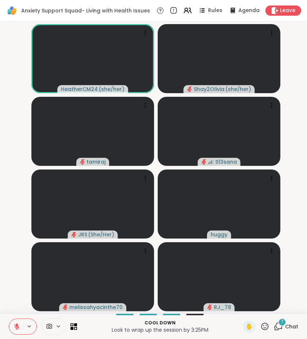
click at [173, 11] on icon at bounding box center [173, 11] width 8 height 8
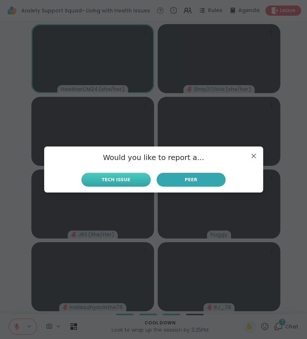
click at [118, 178] on span "Tech Issue" at bounding box center [116, 179] width 29 height 7
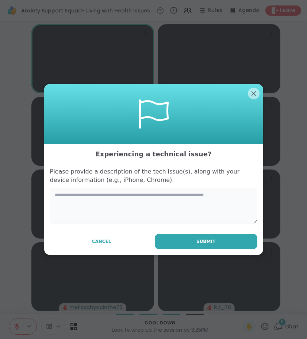
click at [200, 199] on textarea at bounding box center [153, 205] width 207 height 35
type textarea "*"
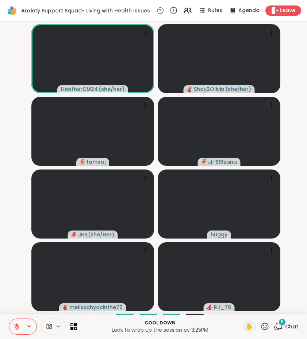
click at [284, 324] on span "8" at bounding box center [282, 322] width 3 height 6
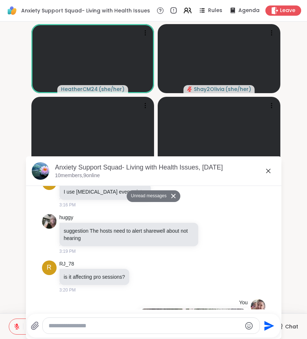
scroll to position [1826, 0]
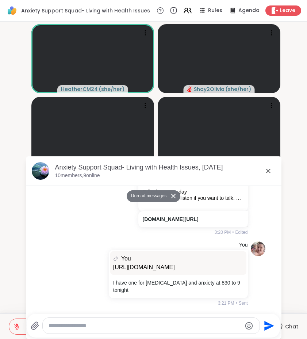
click at [266, 171] on icon at bounding box center [268, 170] width 9 height 9
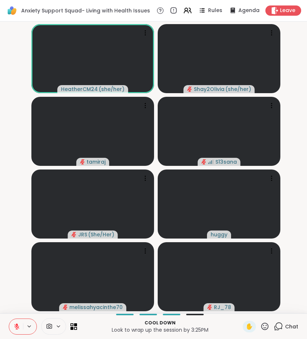
click at [278, 328] on icon at bounding box center [278, 325] width 9 height 9
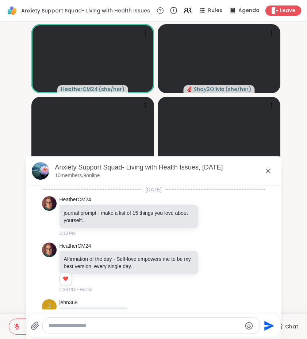
scroll to position [1801, 0]
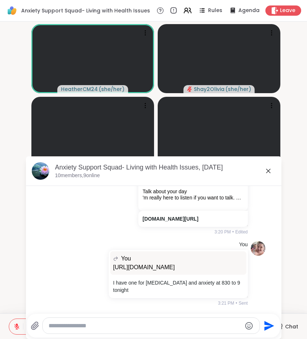
click at [225, 321] on div at bounding box center [151, 325] width 217 height 16
click at [202, 321] on div at bounding box center [151, 325] width 217 height 16
click at [204, 324] on textarea "Type your message" at bounding box center [145, 325] width 193 height 7
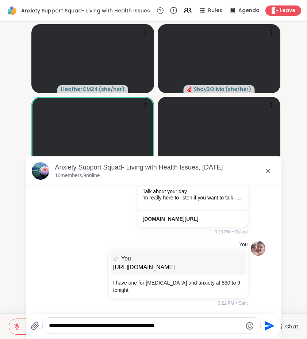
type textarea "**********"
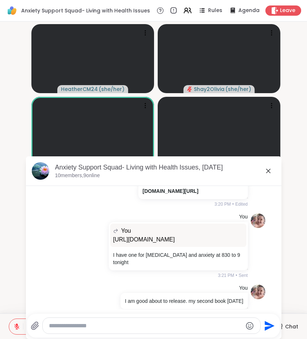
scroll to position [1840, 0]
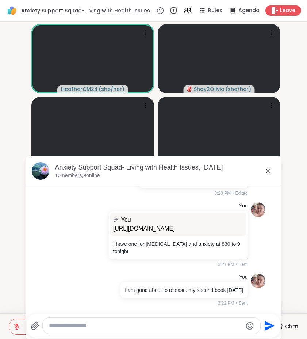
click at [269, 174] on icon at bounding box center [268, 170] width 9 height 9
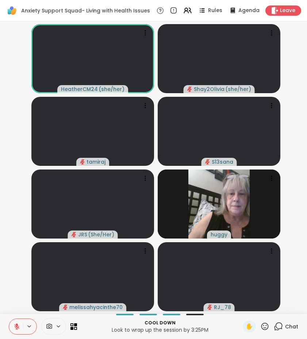
click at [20, 330] on button at bounding box center [16, 326] width 14 height 15
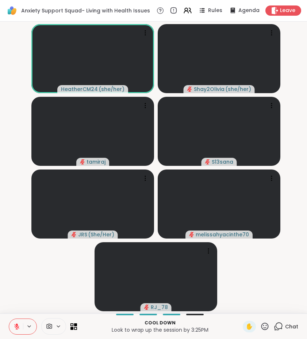
click at [20, 330] on button at bounding box center [16, 326] width 14 height 15
click at [36, 270] on video-player-container "HeatherCM24 ( she/her ) Shay2Olivia ( she/her ) tamiraj S13sana JRS ( She/Her )…" at bounding box center [153, 167] width 298 height 286
click at [15, 324] on icon at bounding box center [17, 326] width 7 height 7
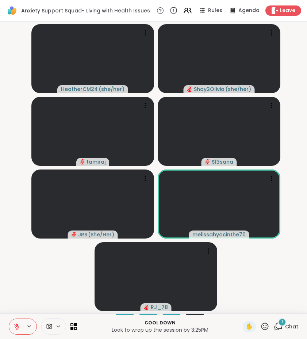
click at [278, 320] on div "1" at bounding box center [282, 322] width 8 height 8
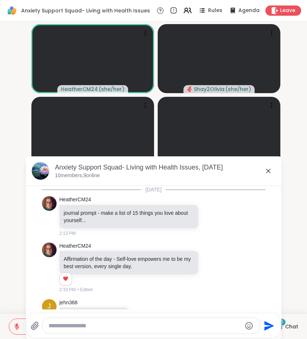
scroll to position [1910, 0]
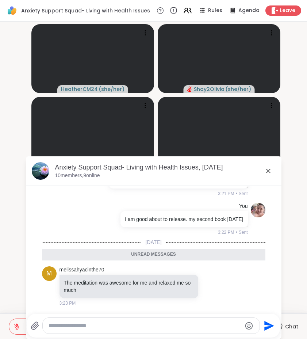
click at [265, 171] on icon at bounding box center [268, 170] width 9 height 9
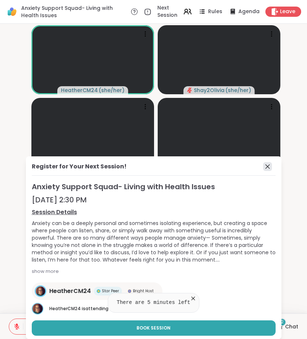
click at [263, 165] on icon at bounding box center [267, 166] width 9 height 9
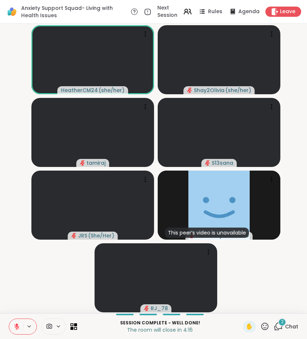
click at [279, 329] on icon at bounding box center [278, 325] width 9 height 9
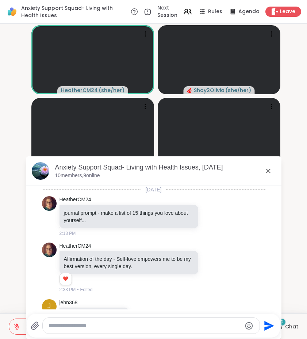
scroll to position [1988, 0]
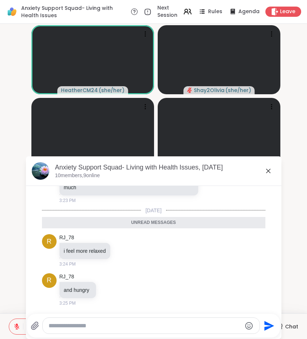
click at [267, 171] on icon at bounding box center [268, 171] width 4 height 4
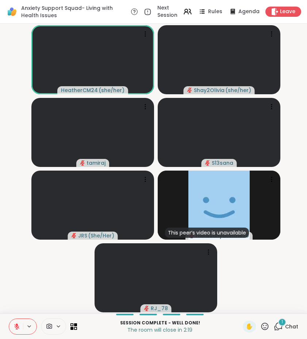
click at [281, 324] on div "1" at bounding box center [282, 322] width 8 height 8
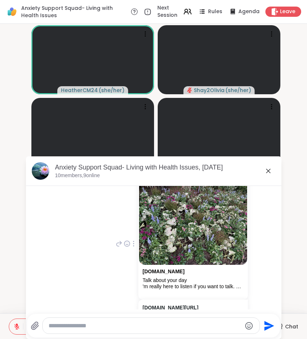
scroll to position [1725, 0]
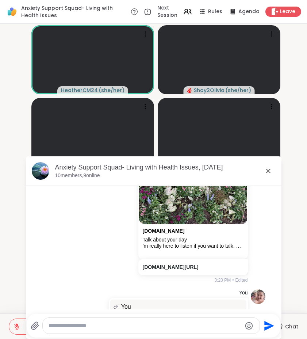
click at [267, 174] on icon at bounding box center [268, 170] width 9 height 9
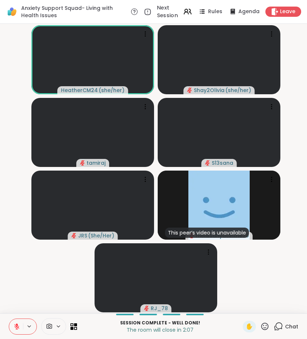
click at [169, 15] on span "Next Session" at bounding box center [167, 11] width 21 height 15
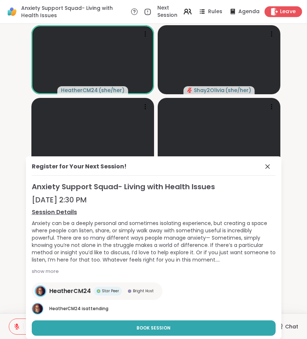
click at [288, 12] on span "Leave" at bounding box center [288, 12] width 16 height 8
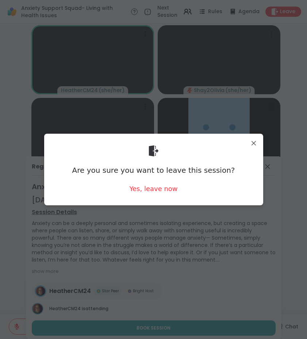
click at [158, 195] on div "Are you sure you want to leave this session? Yes, leave now" at bounding box center [153, 168] width 207 height 59
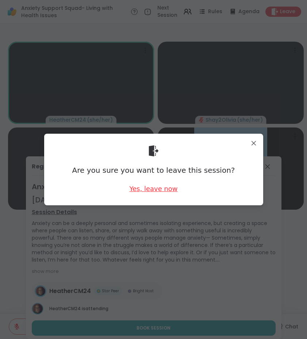
click at [159, 189] on div "Yes, leave now" at bounding box center [153, 188] width 48 height 9
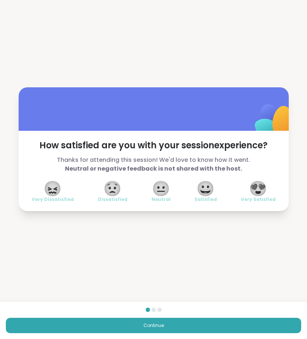
click at [268, 199] on span "Very Satisfied" at bounding box center [258, 199] width 35 height 6
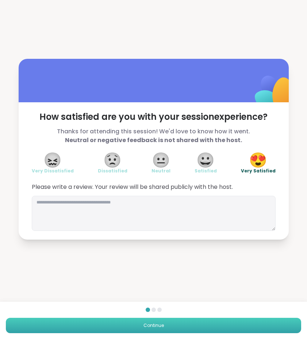
click at [227, 325] on button "Continue" at bounding box center [153, 324] width 295 height 15
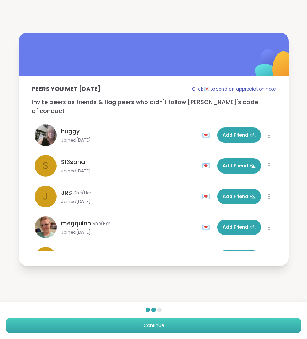
click at [227, 325] on button "Continue" at bounding box center [153, 324] width 295 height 15
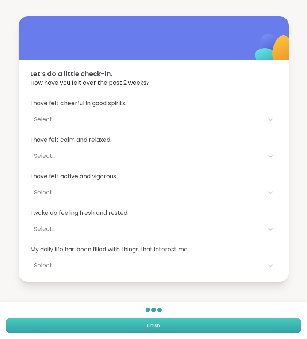
click at [227, 325] on button "Finish" at bounding box center [153, 324] width 295 height 15
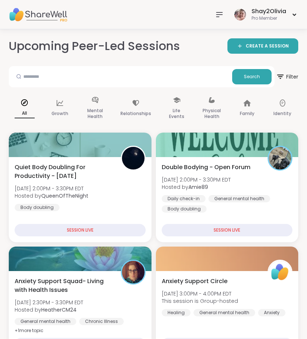
click at [212, 14] on div at bounding box center [219, 14] width 15 height 15
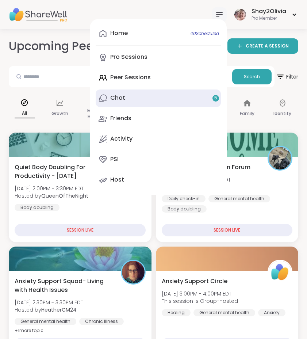
click at [149, 104] on link "Chat 5" at bounding box center [158, 98] width 125 height 18
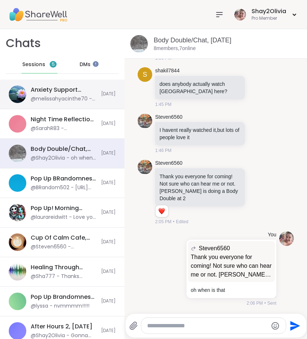
click at [96, 99] on div "Anxiety Support Squad- Living with Health Issues, Sep 08 @melissahyacinthe70 - …" at bounding box center [62, 95] width 124 height 30
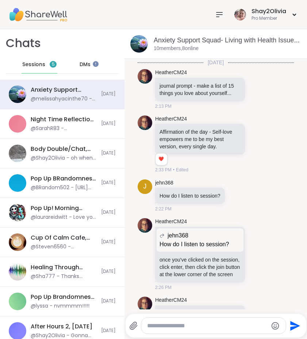
scroll to position [2019, 0]
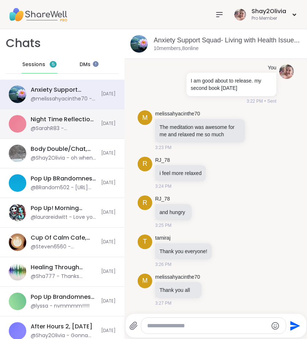
click at [58, 110] on div "Night Time Reflection and/or Body Doubling, Sep 07 @SarahR83 - @Steven6560 Hey,…" at bounding box center [62, 124] width 124 height 30
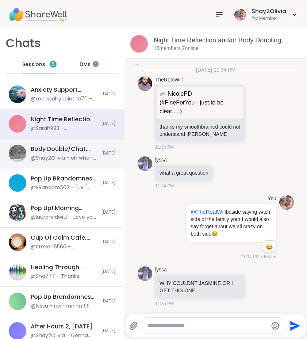
scroll to position [1163, 0]
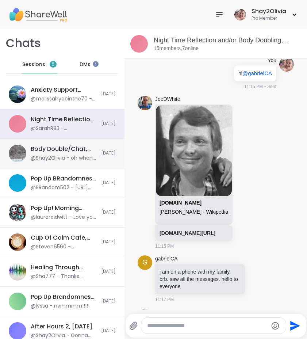
click at [61, 147] on div "Body Double/Chat, [DATE]" at bounding box center [64, 149] width 66 height 8
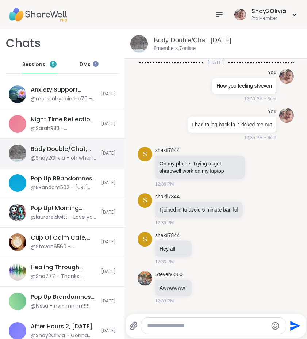
scroll to position [2886, 0]
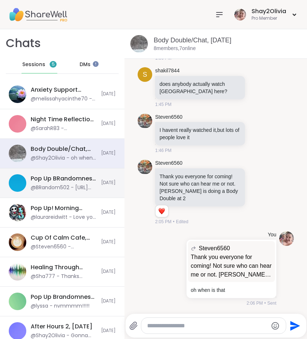
click at [63, 181] on div "Pop Up BRandomness Open Forum, [DATE]" at bounding box center [64, 178] width 66 height 8
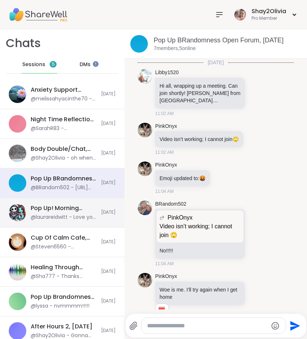
scroll to position [480, 0]
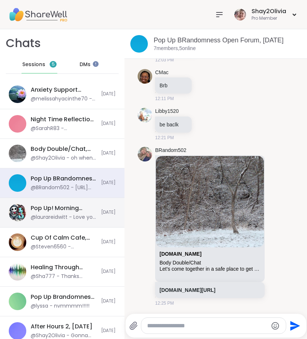
click at [62, 208] on div "Pop Up! Morning Session!, [DATE]" at bounding box center [64, 208] width 66 height 8
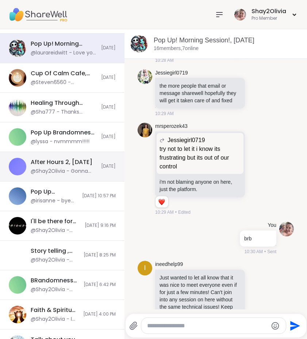
scroll to position [165, 0]
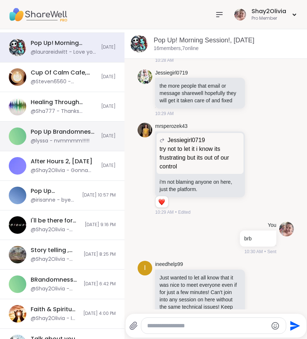
click at [68, 142] on div "@lyssa - nvmmmm!!!!!" at bounding box center [60, 140] width 59 height 7
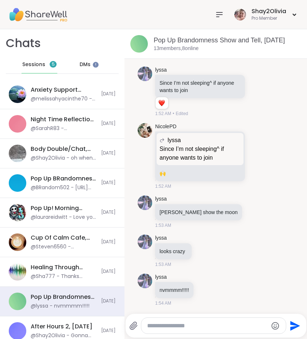
scroll to position [0, 0]
click at [35, 68] on div "Sessions 5" at bounding box center [40, 65] width 36 height 18
click at [216, 15] on icon at bounding box center [219, 14] width 9 height 9
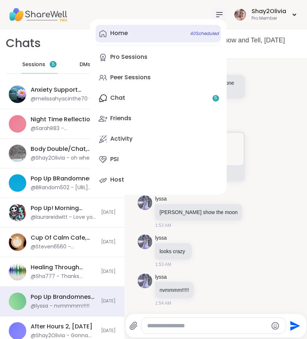
click at [126, 33] on div "Home 40 Scheduled" at bounding box center [119, 33] width 18 height 8
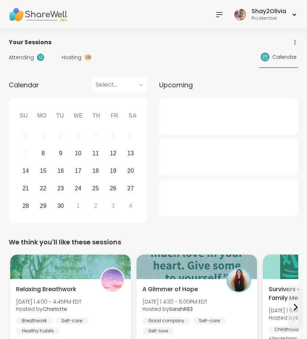
click at [18, 54] on span "Attending" at bounding box center [21, 58] width 25 height 8
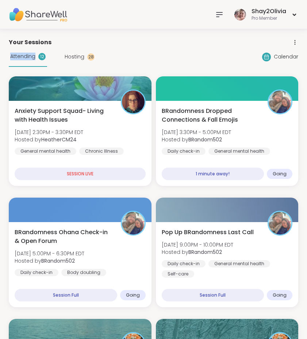
click at [18, 54] on span "Attending" at bounding box center [22, 57] width 25 height 8
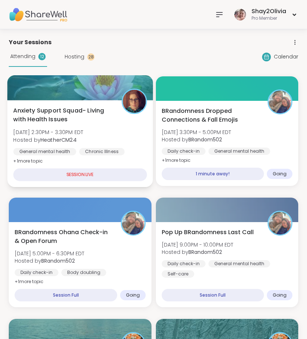
click at [87, 108] on span "Anxiety Support Squad- Living with Health Issues" at bounding box center [63, 115] width 100 height 18
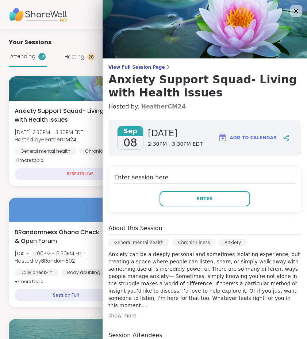
click at [165, 107] on link "HeatherCM24" at bounding box center [163, 106] width 45 height 9
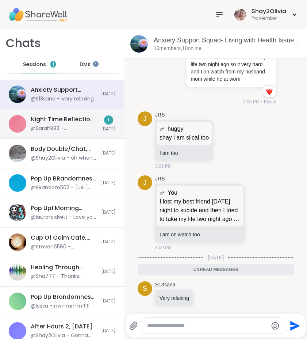
click at [90, 132] on div "Night Time Reflection and/or Body Doubling, [DATE] @SarahR83 - @Steven6560 Hey,…" at bounding box center [62, 124] width 124 height 30
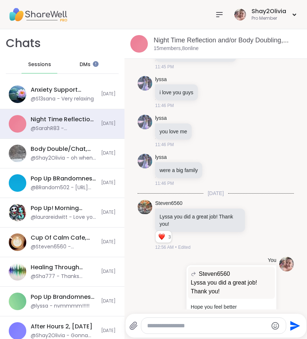
scroll to position [4041, 0]
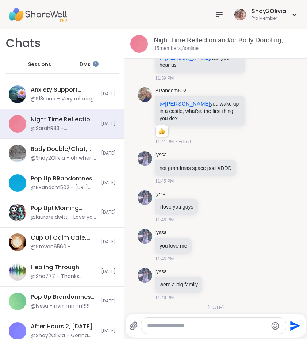
click at [223, 15] on icon at bounding box center [219, 14] width 9 height 9
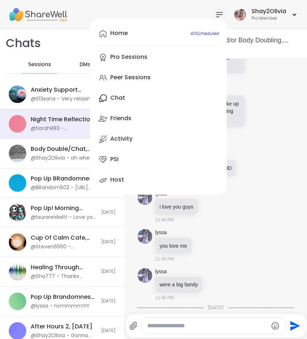
scroll to position [0, 0]
click at [110, 89] on div "Home 40 Scheduled Pro Sessions Peer Sessions Chat 1 Friends Activity PSI Host" at bounding box center [158, 107] width 137 height 176
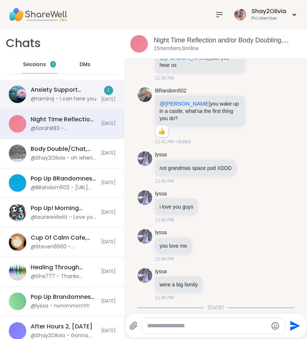
click at [113, 96] on div "Anxiety Support Squad- Living with Health Issues, Sep 08 @tamiraj - I can here …" at bounding box center [62, 95] width 124 height 30
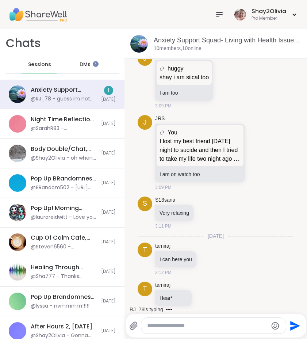
scroll to position [1195, 0]
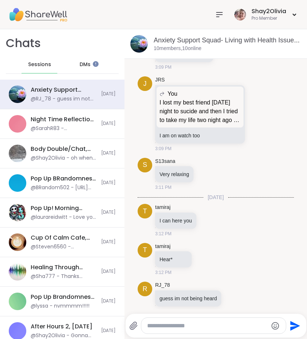
click at [215, 14] on icon at bounding box center [219, 14] width 9 height 9
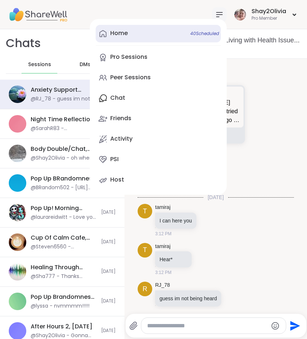
click at [139, 40] on link "Home 40 Scheduled" at bounding box center [158, 34] width 125 height 18
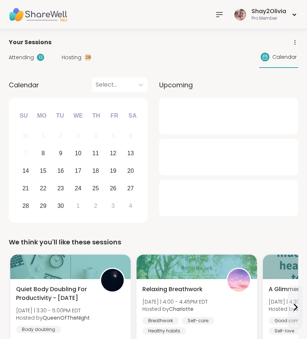
click at [75, 59] on span "Hosting" at bounding box center [72, 58] width 20 height 8
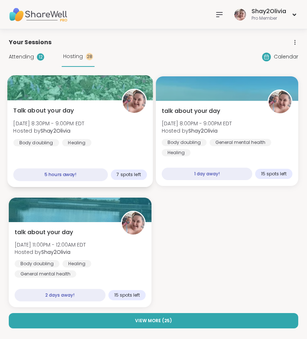
click at [84, 130] on span "Hosted by Shay2Olivia" at bounding box center [48, 130] width 71 height 7
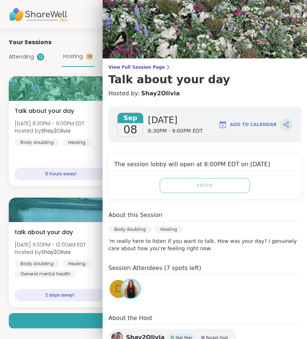
click at [285, 126] on icon at bounding box center [286, 125] width 2 height 1
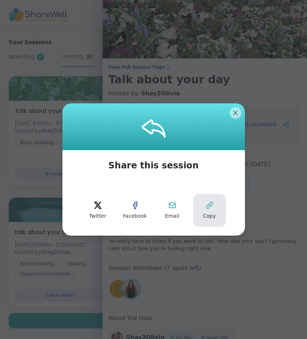
click at [207, 215] on span "Copy" at bounding box center [209, 215] width 13 height 7
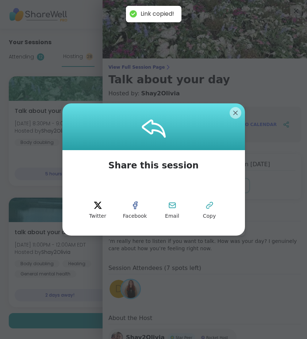
click at [235, 104] on div at bounding box center [153, 126] width 182 height 47
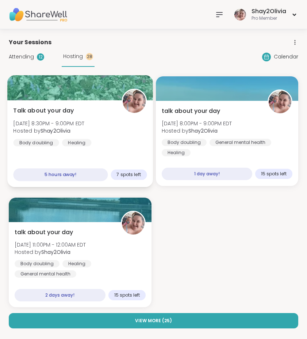
click at [88, 78] on div at bounding box center [79, 87] width 145 height 25
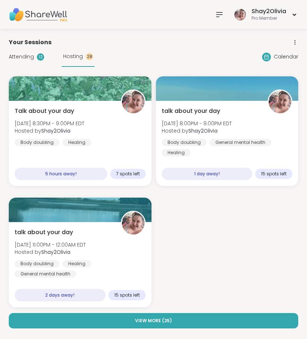
click at [228, 7] on div "Shay2Olivia Pro Member" at bounding box center [255, 14] width 86 height 17
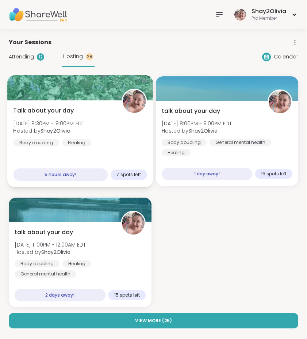
click at [128, 147] on div "Talk about your day Mon, Sep 08 | 8:30PM - 9:00PM EDT Hosted by Shay2Olivia Bod…" at bounding box center [79, 143] width 145 height 87
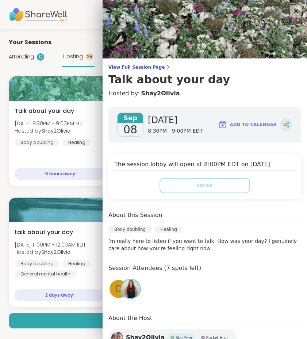
click at [287, 127] on icon at bounding box center [288, 127] width 2 height 2
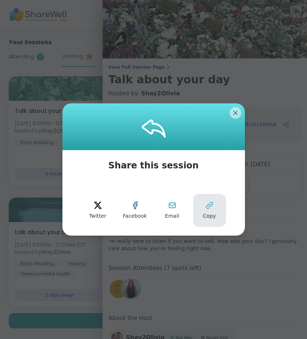
click at [209, 220] on button "Copy" at bounding box center [209, 210] width 33 height 33
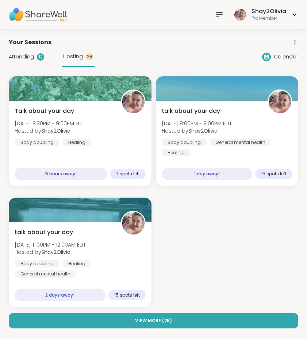
click at [222, 18] on icon at bounding box center [219, 14] width 9 height 9
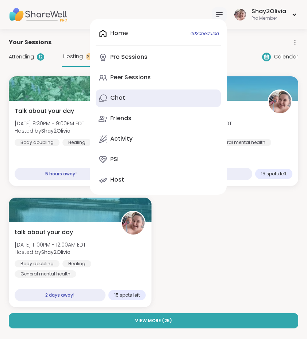
click at [159, 98] on link "Chat" at bounding box center [158, 98] width 125 height 18
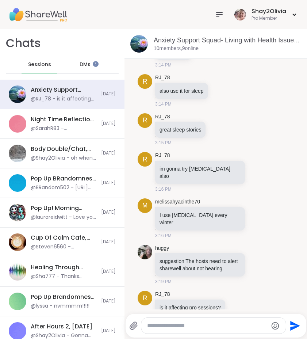
click at [185, 324] on textarea "Type your message" at bounding box center [207, 325] width 121 height 7
paste textarea "**********"
type textarea "**********"
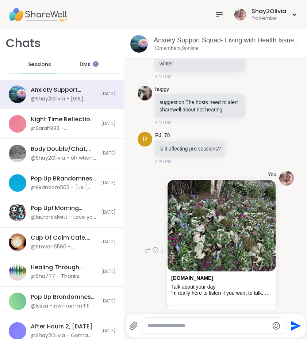
scroll to position [1684, 0]
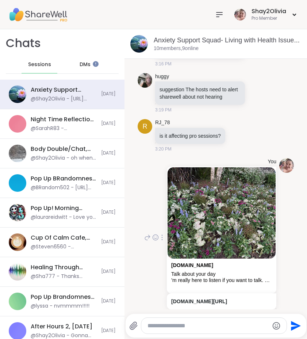
click at [144, 233] on icon at bounding box center [147, 237] width 7 height 9
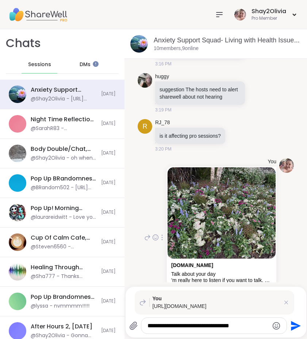
scroll to position [0, 0]
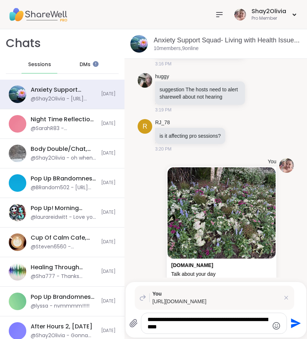
click at [184, 319] on textarea "**********" at bounding box center [207, 323] width 121 height 15
click at [258, 319] on textarea "**********" at bounding box center [207, 323] width 121 height 15
type textarea "**********"
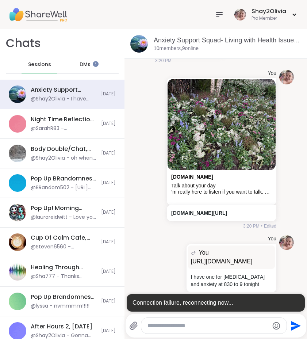
scroll to position [1959, 0]
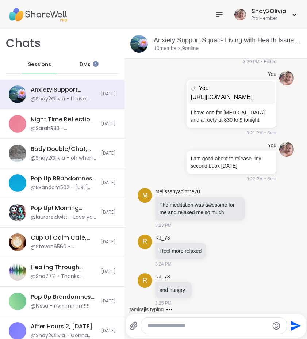
click at [220, 17] on icon at bounding box center [219, 14] width 9 height 9
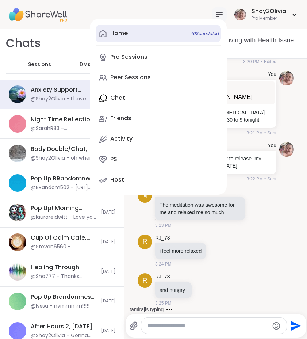
click at [158, 36] on link "Home 40 Scheduled" at bounding box center [158, 34] width 125 height 18
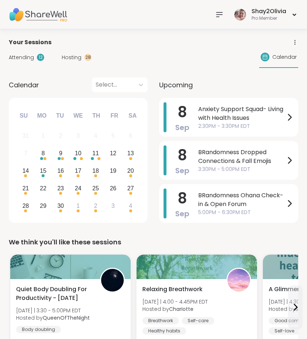
click at [82, 51] on div "Attending 12 Hosting 28 Calendar" at bounding box center [153, 57] width 289 height 21
click at [84, 55] on div "28" at bounding box center [87, 57] width 7 height 7
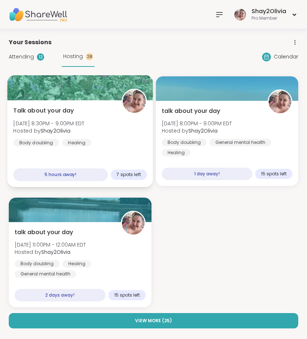
click at [103, 107] on div "Talk about your day Mon, Sep 08 | 8:30PM - 9:00PM EDT Hosted by Shay2Olivia Bod…" at bounding box center [80, 126] width 134 height 40
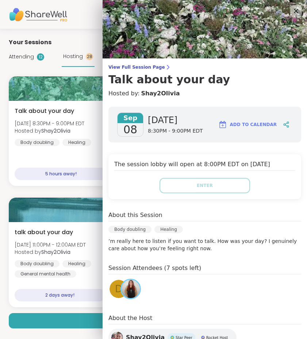
click at [90, 24] on div "Shay2Olivia Pro Member" at bounding box center [153, 14] width 307 height 29
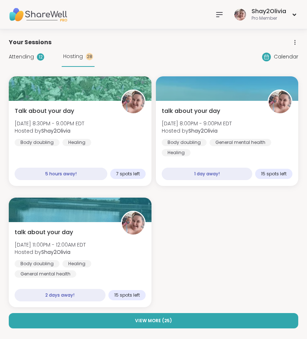
click at [45, 61] on div "Attending 12 Hosting 28" at bounding box center [52, 57] width 86 height 20
click at [34, 57] on div "Attending 12" at bounding box center [26, 57] width 35 height 8
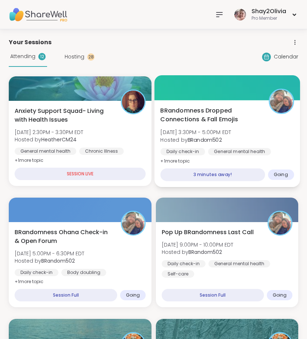
click at [221, 155] on div "Daily check-in General mental health Self-care" at bounding box center [227, 157] width 134 height 18
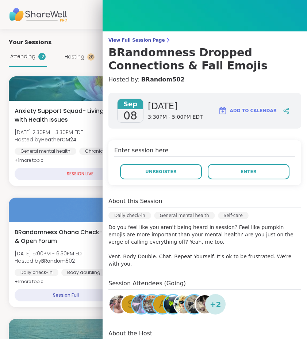
scroll to position [28, 0]
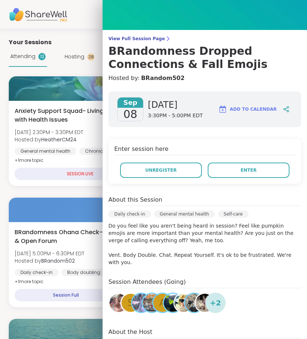
click at [90, 46] on div "Your Sessions" at bounding box center [153, 42] width 289 height 9
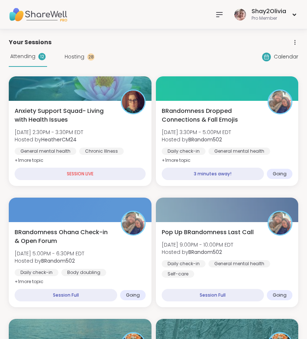
scroll to position [0, 0]
click at [225, 9] on div at bounding box center [219, 14] width 15 height 15
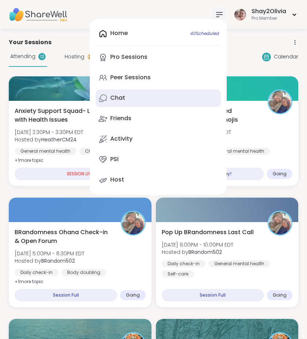
click at [140, 98] on link "Chat" at bounding box center [158, 98] width 125 height 18
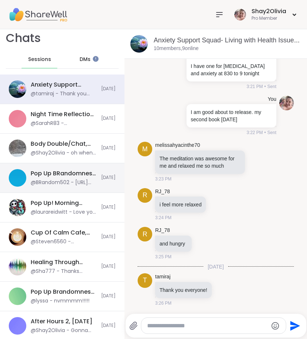
click at [77, 183] on div "@BRandom502 - [URL][DOMAIN_NAME]" at bounding box center [64, 182] width 66 height 7
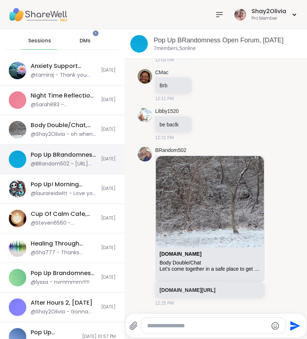
scroll to position [32, 0]
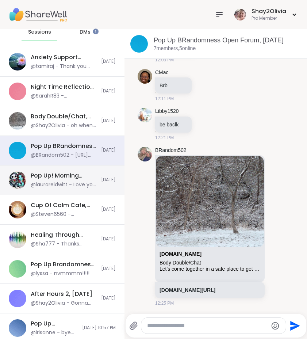
click at [77, 183] on div "@laurareidwitt - Love you all" at bounding box center [64, 184] width 66 height 7
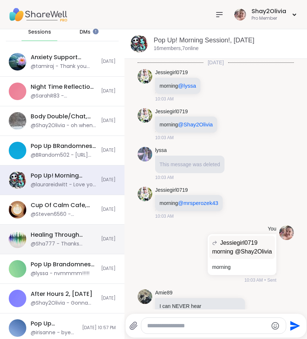
scroll to position [1930, 0]
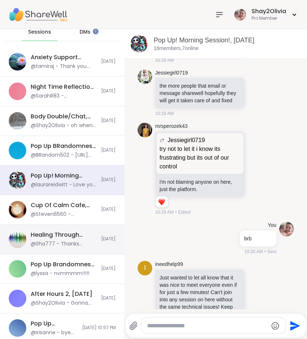
click at [75, 233] on div "Healing Through Music, [DATE]" at bounding box center [64, 235] width 66 height 8
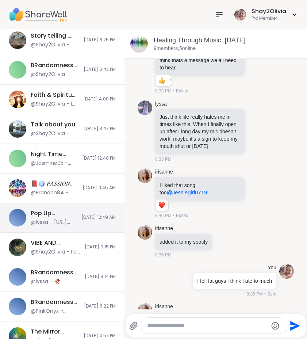
scroll to position [0, 0]
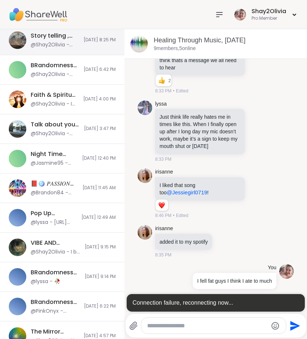
click at [84, 37] on span "[DATE] 8:25 PM" at bounding box center [100, 40] width 32 height 6
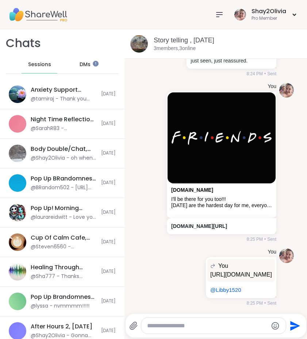
click at [82, 61] on span "DMs" at bounding box center [85, 64] width 11 height 7
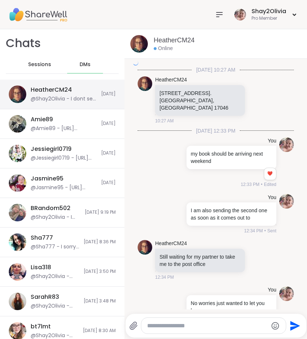
scroll to position [1753, 0]
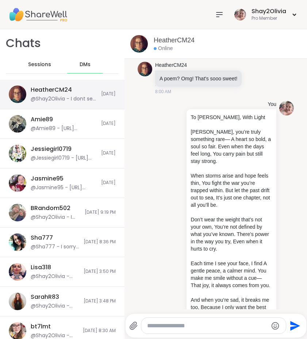
click at [77, 101] on div "@Shay2Olivia - I dont see my name anymore I think I got kicked out of your musi…" at bounding box center [64, 98] width 66 height 7
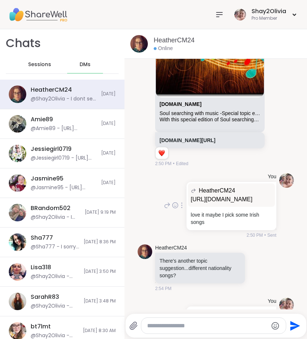
scroll to position [2321, 0]
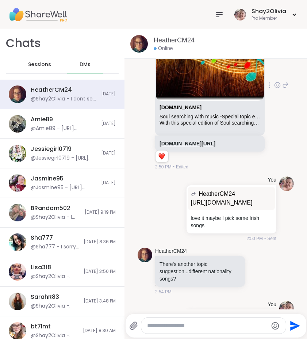
click at [189, 146] on link "sharewellnow.com/session/11421d5b-6bb6-42be-a5ff-be5b5d97882d" at bounding box center [187, 143] width 56 height 6
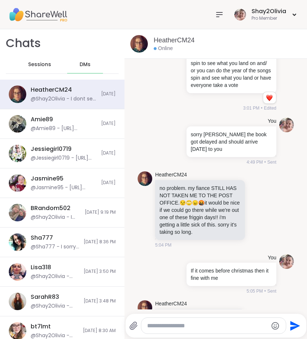
scroll to position [2816, 0]
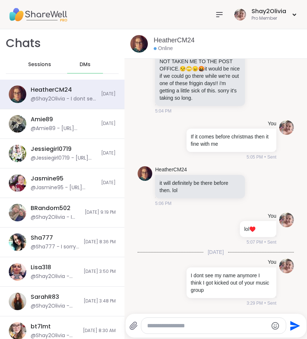
click at [196, 324] on textarea "Type your message" at bounding box center [207, 325] width 121 height 7
type textarea "**********"
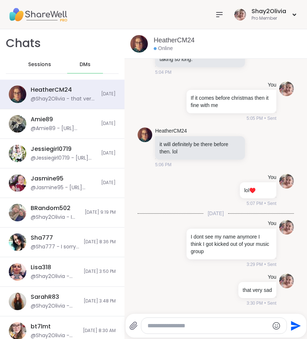
click at [45, 65] on span "Sessions" at bounding box center [39, 64] width 23 height 7
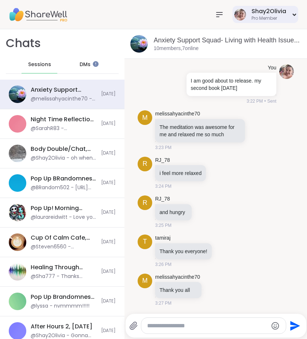
click at [232, 11] on div "Shay2Olivia Pro Member" at bounding box center [265, 14] width 66 height 17
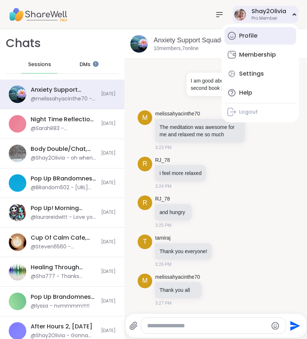
click at [248, 32] on div "Profile" at bounding box center [248, 36] width 18 height 8
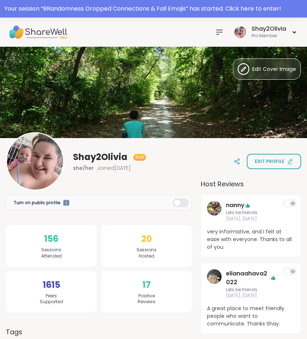
click at [217, 30] on icon at bounding box center [219, 32] width 6 height 4
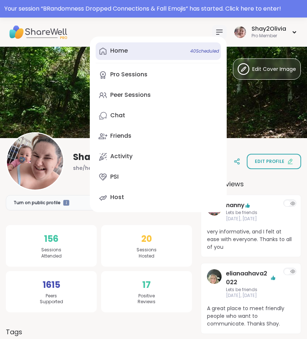
click at [113, 55] on link "Home 40 Scheduled" at bounding box center [158, 51] width 125 height 18
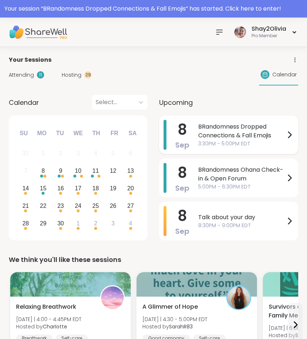
click at [273, 144] on span "3:30PM - 5:00PM EDT" at bounding box center [241, 144] width 87 height 8
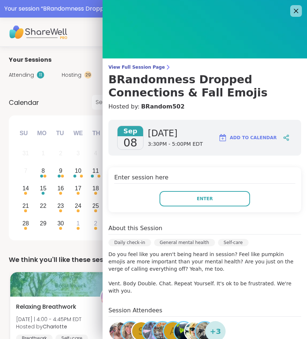
click at [226, 211] on div "Enter session here Enter" at bounding box center [204, 189] width 193 height 45
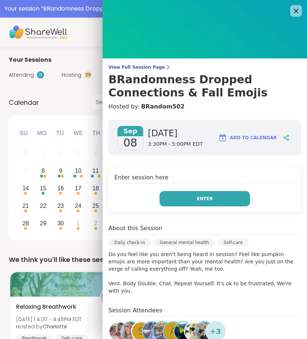
click at [226, 205] on button "Enter" at bounding box center [204, 198] width 90 height 15
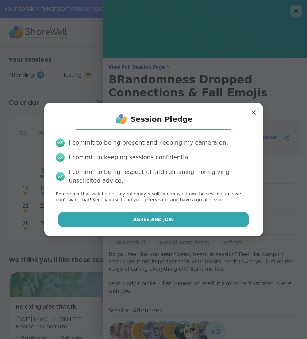
click at [224, 217] on button "Agree and Join" at bounding box center [153, 219] width 190 height 15
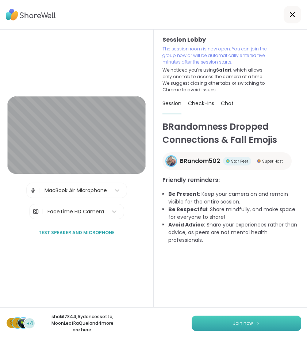
click at [266, 321] on button "Join now" at bounding box center [246, 322] width 109 height 15
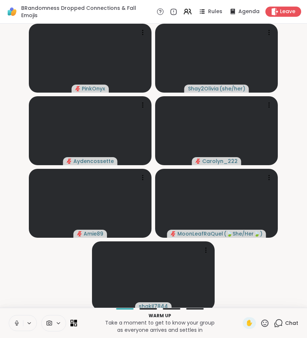
click at [20, 324] on icon at bounding box center [17, 323] width 7 height 7
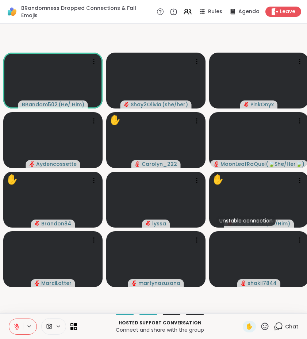
click at [246, 328] on span "✋" at bounding box center [249, 326] width 7 height 9
click at [278, 325] on icon at bounding box center [278, 325] width 9 height 9
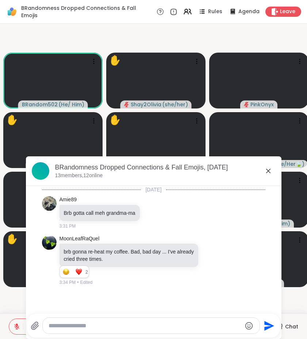
click at [225, 329] on textarea "Type your message" at bounding box center [145, 325] width 193 height 7
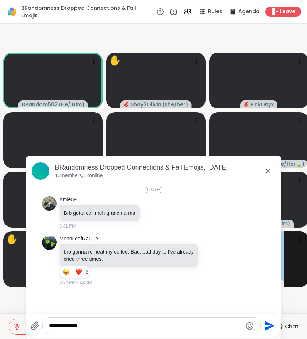
type textarea "**********"
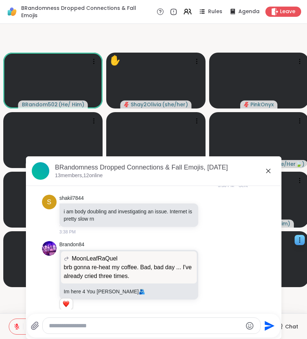
scroll to position [146, 0]
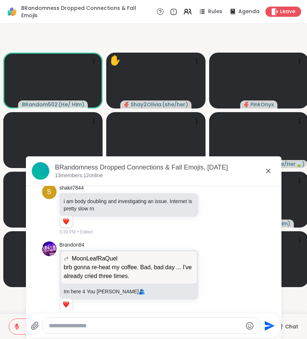
click at [263, 170] on div "BRandomness Dropped Connections & Fall Emojis, [DATE]" at bounding box center [165, 167] width 220 height 9
click at [266, 167] on icon at bounding box center [268, 170] width 9 height 9
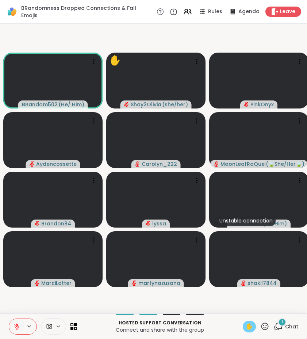
click at [277, 327] on icon at bounding box center [278, 325] width 9 height 9
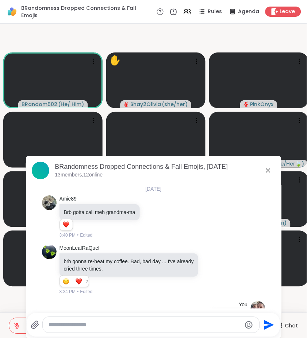
scroll to position [275, 0]
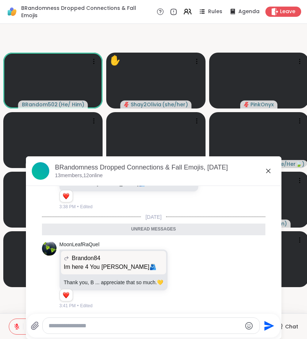
click at [269, 173] on icon at bounding box center [268, 170] width 9 height 9
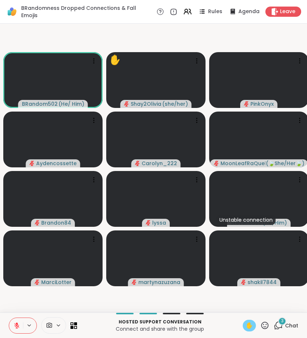
click at [16, 326] on icon at bounding box center [16, 325] width 5 height 5
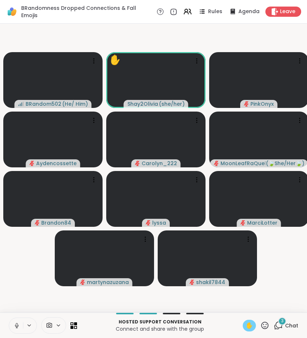
click at [22, 331] on div at bounding box center [23, 326] width 28 height 16
click at [14, 325] on icon at bounding box center [17, 326] width 7 height 7
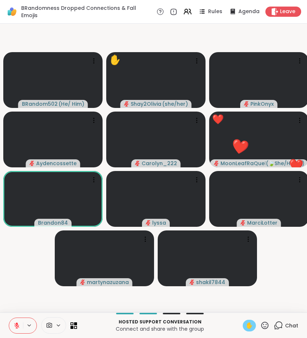
click at [248, 327] on span "✋" at bounding box center [249, 325] width 7 height 9
click at [248, 322] on span "✋" at bounding box center [249, 325] width 7 height 9
click at [277, 324] on icon at bounding box center [278, 325] width 9 height 9
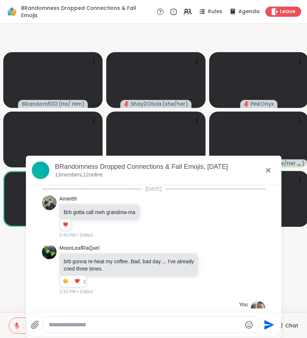
scroll to position [711, 0]
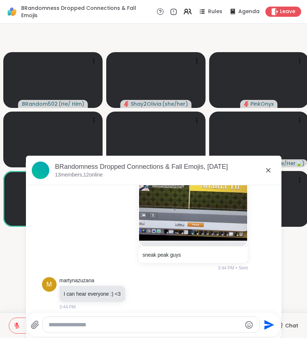
click at [267, 168] on icon at bounding box center [268, 170] width 9 height 9
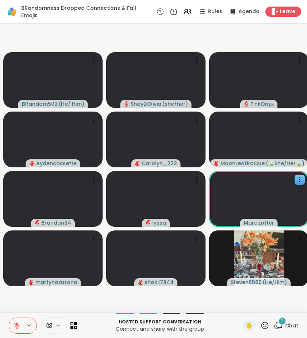
click at [281, 323] on span "2" at bounding box center [282, 321] width 3 height 6
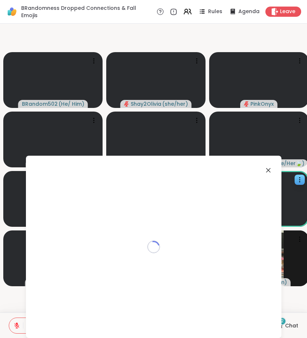
click at [279, 323] on div "Loading..." at bounding box center [153, 247] width 255 height 182
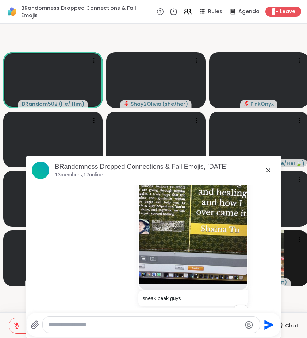
scroll to position [667, 0]
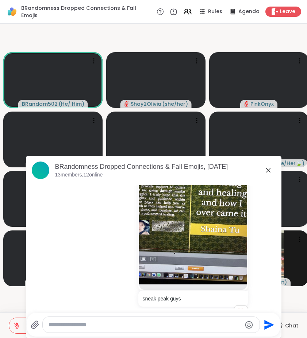
click at [270, 168] on icon at bounding box center [268, 170] width 9 height 9
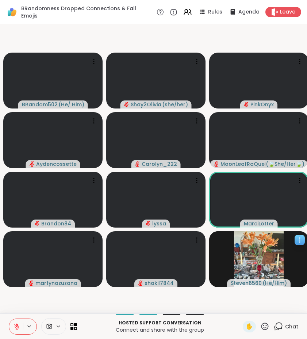
scroll to position [0, 2]
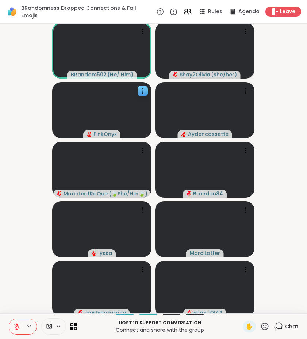
click at [173, 11] on icon at bounding box center [174, 12] width 8 height 8
click at [170, 8] on icon at bounding box center [173, 12] width 8 height 8
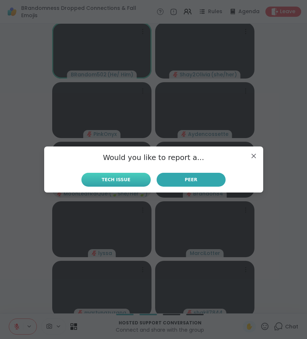
click at [139, 176] on button "Tech Issue" at bounding box center [115, 180] width 69 height 14
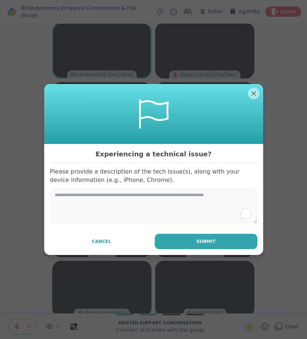
drag, startPoint x: 178, startPoint y: 189, endPoint x: 176, endPoint y: 199, distance: 9.9
click at [178, 189] on textarea "To enrich screen reader interactions, please activate Accessibility in Grammarl…" at bounding box center [153, 205] width 207 height 35
click at [176, 199] on textarea "To enrich screen reader interactions, please activate Accessibility in Grammarl…" at bounding box center [153, 205] width 207 height 35
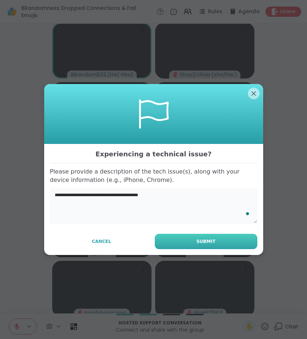
type textarea "**********"
click at [212, 240] on span "Submit" at bounding box center [205, 241] width 19 height 7
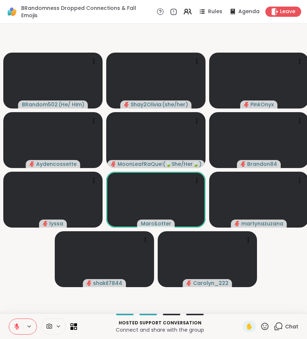
click at [277, 326] on icon at bounding box center [278, 325] width 9 height 9
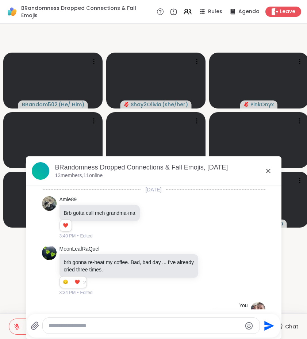
scroll to position [848, 0]
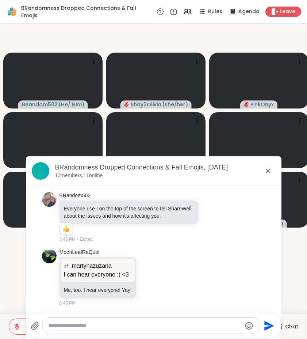
click at [267, 173] on icon at bounding box center [268, 170] width 9 height 9
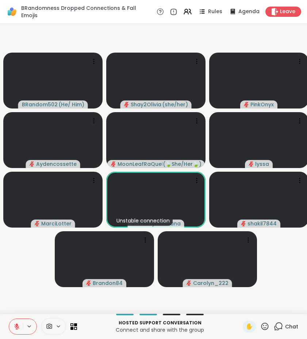
click at [280, 322] on icon at bounding box center [278, 325] width 9 height 9
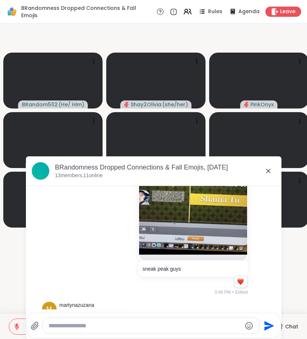
scroll to position [671, 0]
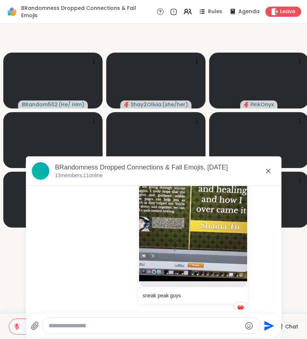
click at [268, 170] on icon at bounding box center [268, 170] width 9 height 9
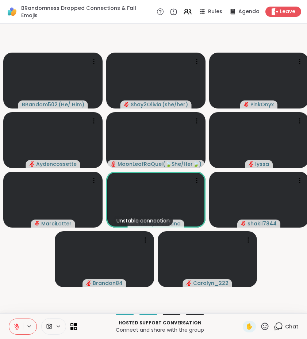
click at [268, 172] on video at bounding box center [258, 200] width 99 height 56
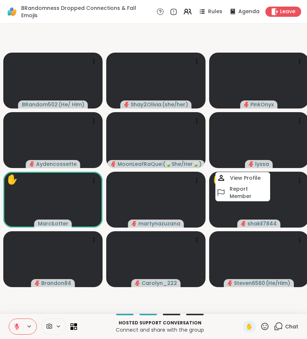
scroll to position [0, 2]
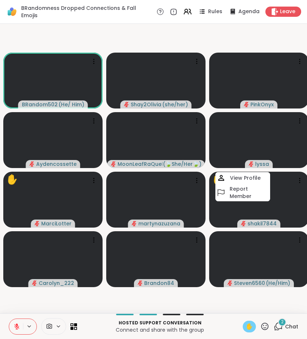
click at [250, 325] on span "✋" at bounding box center [249, 326] width 7 height 9
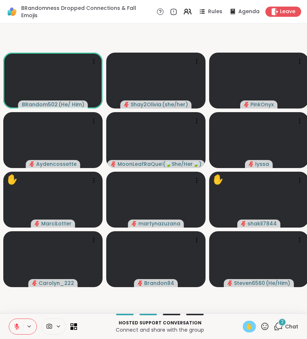
click at [250, 325] on span "✋" at bounding box center [249, 326] width 7 height 9
click at [281, 326] on div "2" at bounding box center [282, 322] width 8 height 8
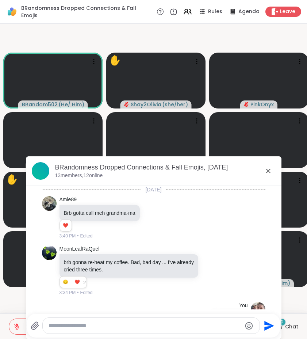
scroll to position [1683, 0]
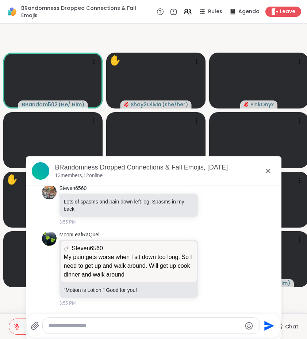
click at [266, 170] on icon at bounding box center [268, 170] width 9 height 9
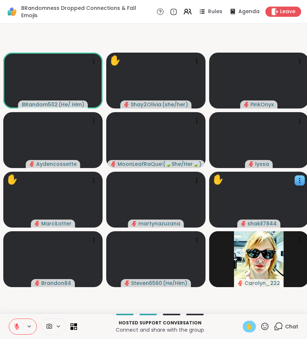
click at [249, 327] on span "✋" at bounding box center [249, 326] width 7 height 9
drag, startPoint x: 279, startPoint y: 172, endPoint x: 249, endPoint y: 326, distance: 156.6
click at [249, 326] on span "✋" at bounding box center [249, 326] width 7 height 9
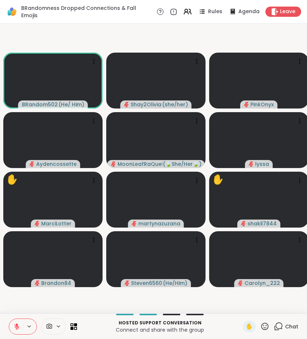
click at [14, 329] on icon at bounding box center [17, 326] width 7 height 7
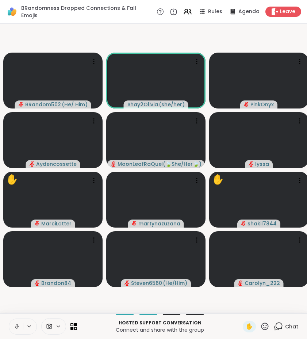
click at [14, 325] on icon at bounding box center [17, 326] width 7 height 7
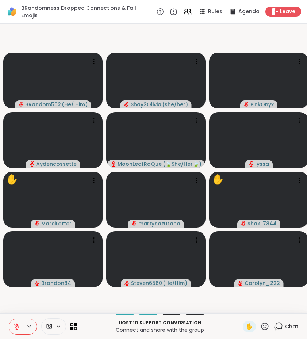
click at [14, 325] on icon at bounding box center [17, 326] width 7 height 7
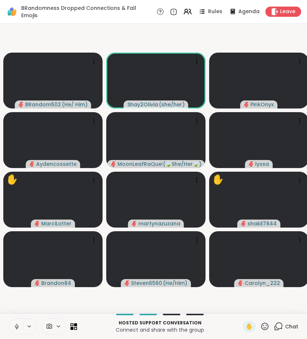
click at [14, 325] on icon at bounding box center [17, 326] width 7 height 7
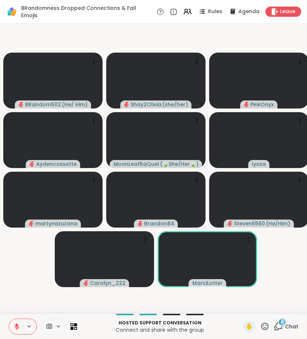
drag, startPoint x: 290, startPoint y: 337, endPoint x: 277, endPoint y: 323, distance: 19.6
click at [278, 323] on div "4" at bounding box center [282, 322] width 8 height 8
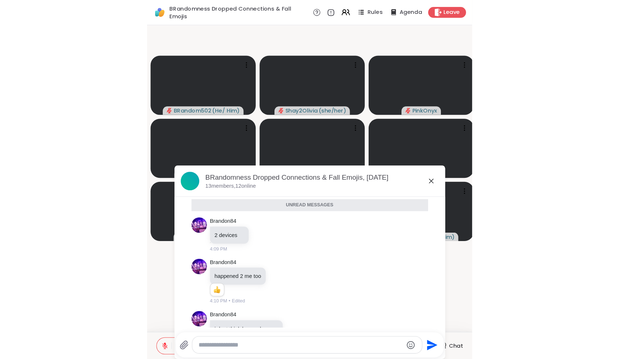
scroll to position [2407, 0]
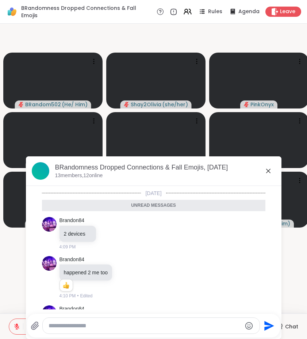
click at [267, 172] on icon at bounding box center [268, 171] width 4 height 4
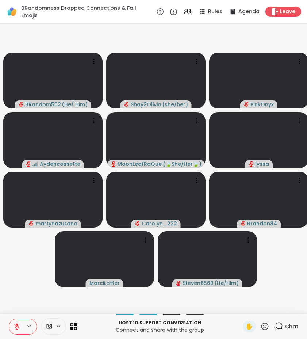
click at [16, 326] on icon at bounding box center [16, 326] width 5 height 5
click at [14, 327] on icon at bounding box center [17, 326] width 7 height 7
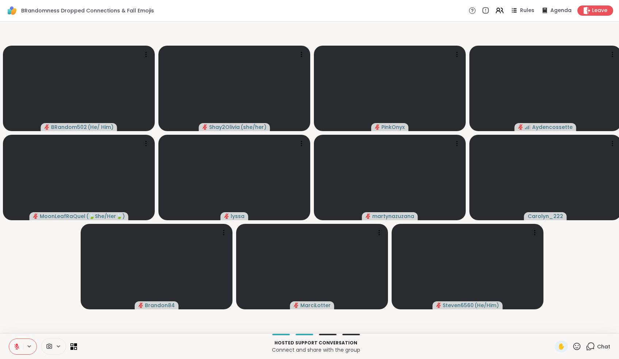
click at [307, 338] on icon at bounding box center [591, 345] width 7 height 7
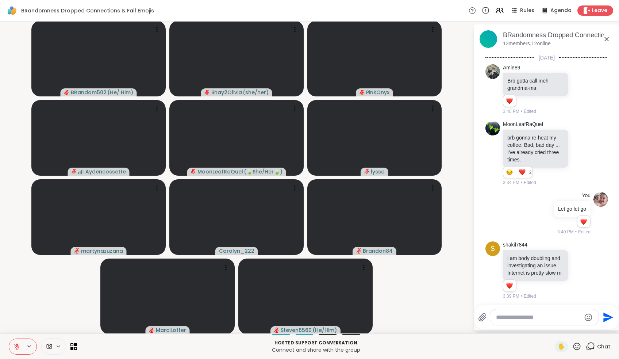
scroll to position [3150, 0]
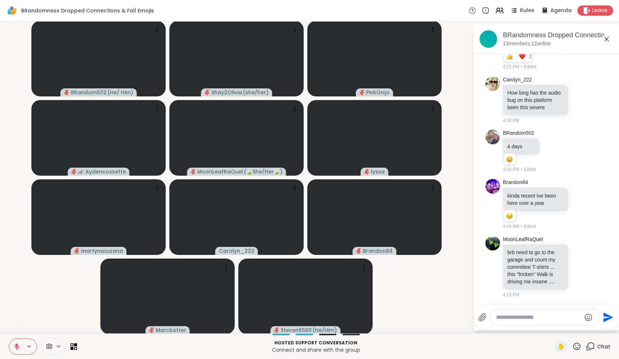
click at [307, 319] on textarea "Type your message" at bounding box center [538, 316] width 85 height 7
type textarea "**********"
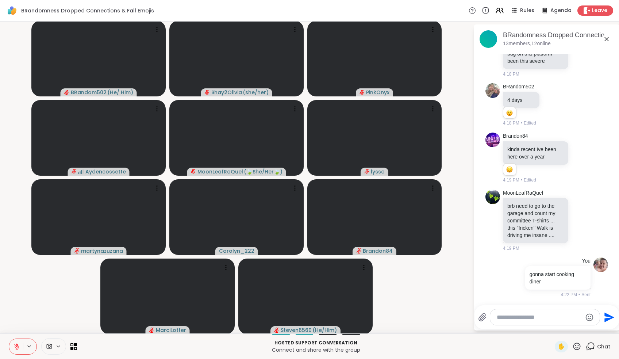
scroll to position [3196, 0]
type textarea "******"
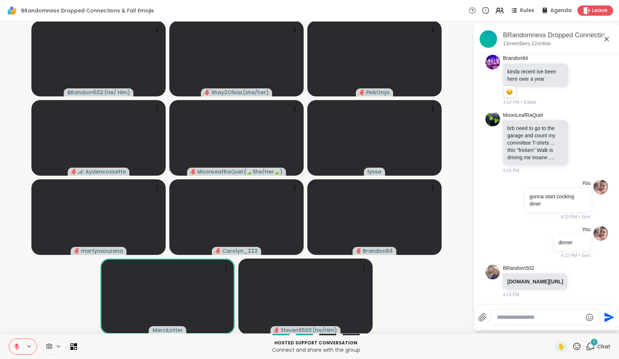
scroll to position [3296, 0]
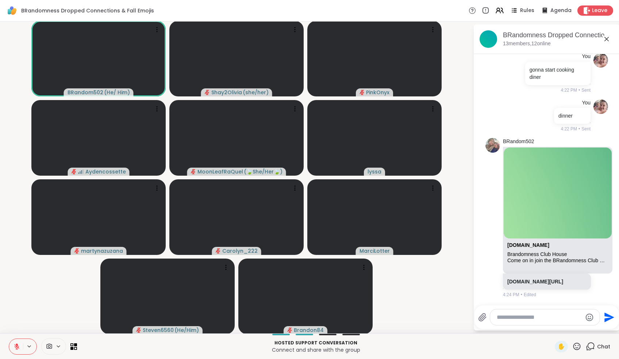
click at [307, 315] on textarea "Type your message" at bounding box center [539, 316] width 85 height 7
type textarea "**********"
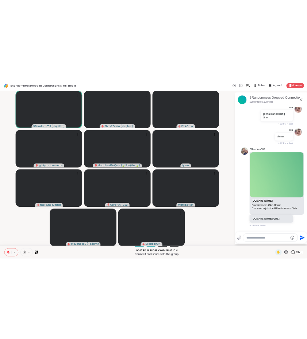
scroll to position [3452, 0]
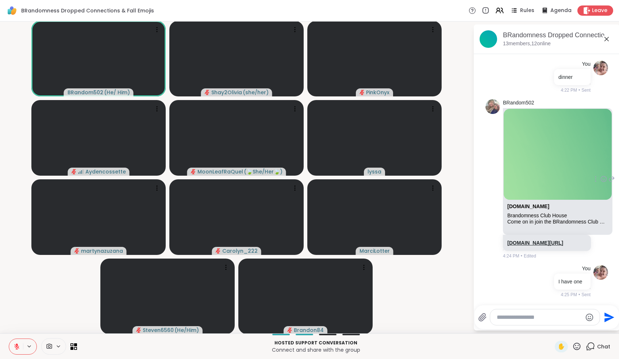
click at [307, 240] on link "sharewellnow.com/session/c6159c7a-9735-4be9-9570-2a4a7964e345" at bounding box center [535, 243] width 56 height 6
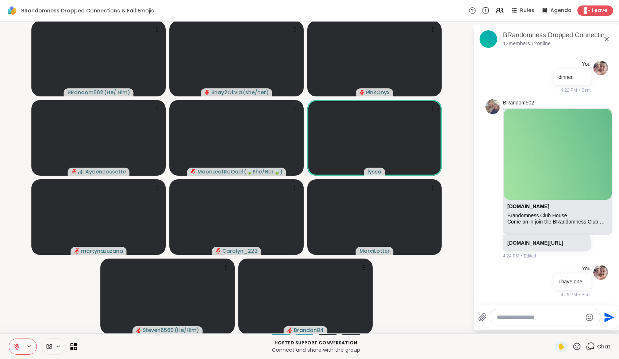
click at [307, 321] on div at bounding box center [544, 317] width 109 height 16
click at [13, 338] on button at bounding box center [16, 346] width 14 height 15
click at [16, 334] on div "Hosted support conversation Connect and share with the group ✋ Chat" at bounding box center [309, 346] width 619 height 26
click at [16, 338] on icon at bounding box center [17, 346] width 7 height 7
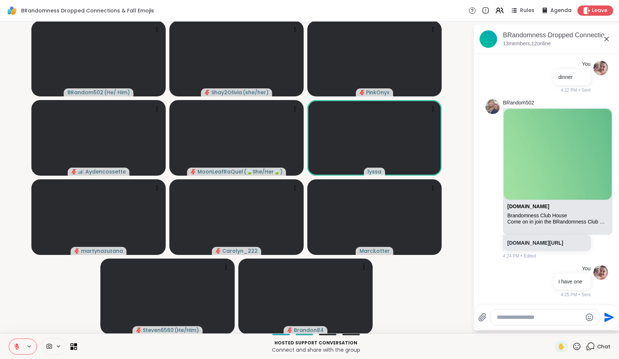
click at [16, 338] on icon at bounding box center [17, 346] width 7 height 7
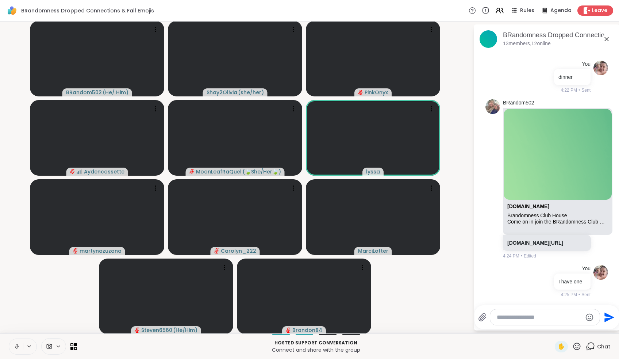
click at [12, 338] on button at bounding box center [16, 346] width 14 height 15
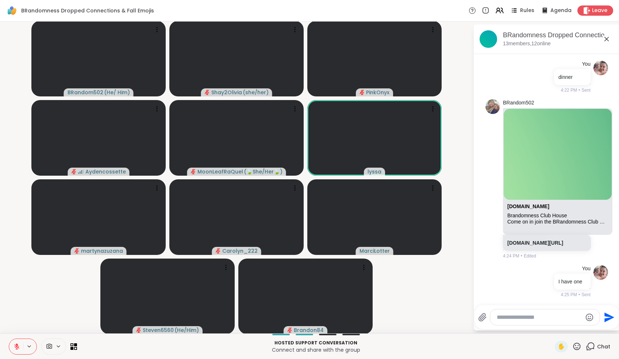
click at [19, 338] on button at bounding box center [16, 346] width 14 height 15
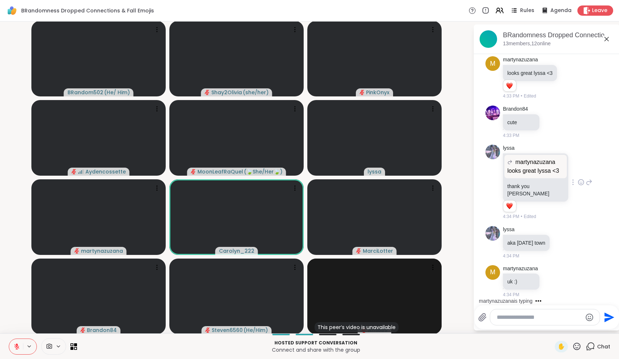
scroll to position [3700, 0]
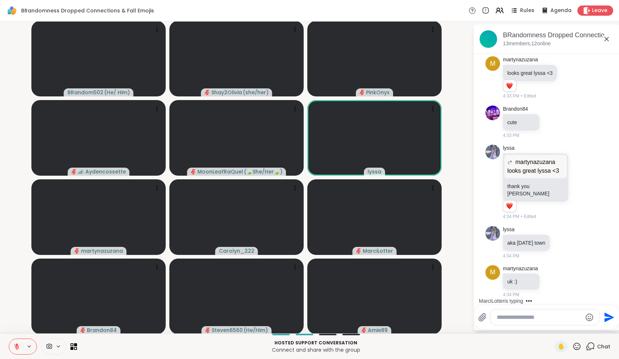
click at [307, 315] on textarea "Type your message" at bounding box center [539, 316] width 85 height 7
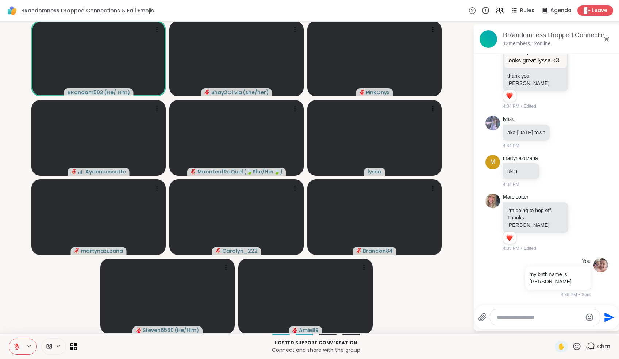
scroll to position [3802, 0]
click at [307, 276] on icon at bounding box center [505, 277] width 7 height 9
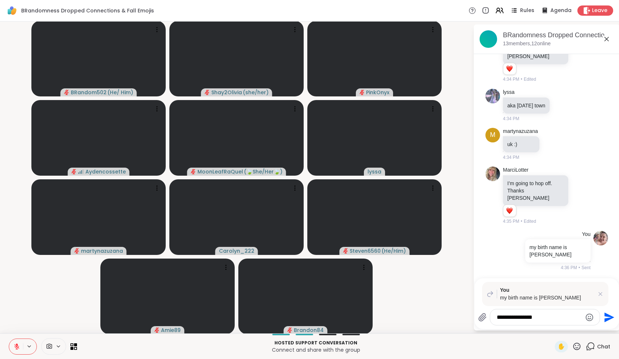
type textarea "**********"
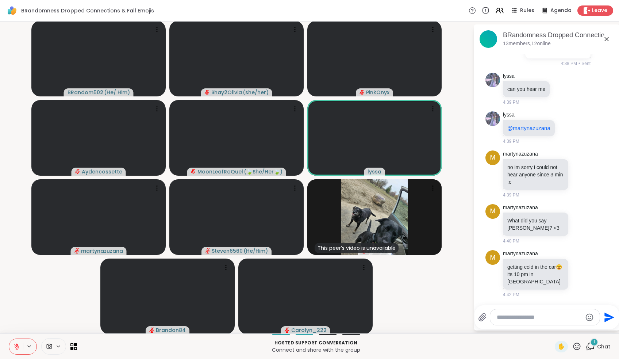
scroll to position [4104, 0]
click at [15, 338] on button at bounding box center [16, 346] width 14 height 15
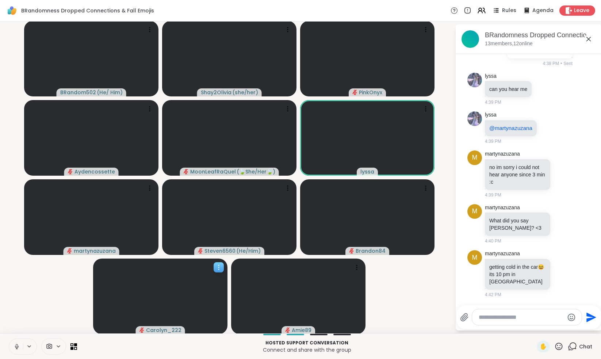
drag, startPoint x: 115, startPoint y: 290, endPoint x: 127, endPoint y: 290, distance: 12.4
click at [129, 290] on video at bounding box center [160, 296] width 134 height 76
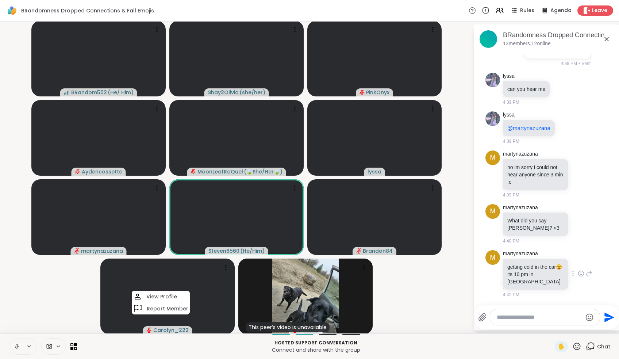
click at [307, 274] on icon at bounding box center [581, 273] width 7 height 7
click at [307, 264] on div "Select Reaction: Heart" at bounding box center [581, 261] width 7 height 7
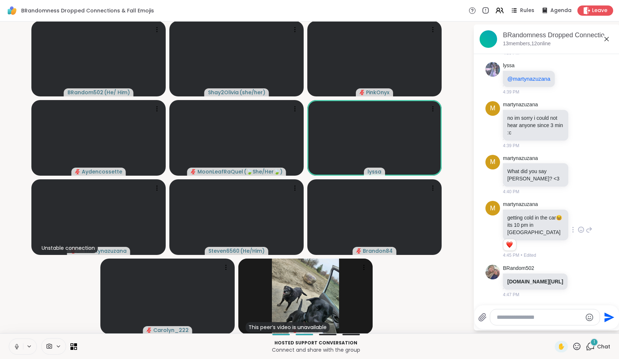
scroll to position [4175, 0]
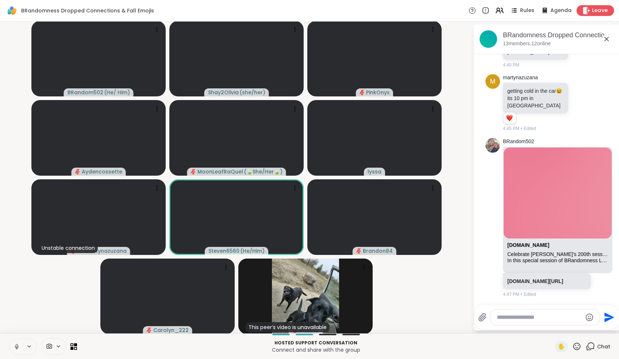
click at [307, 9] on span "Leave" at bounding box center [600, 11] width 16 height 8
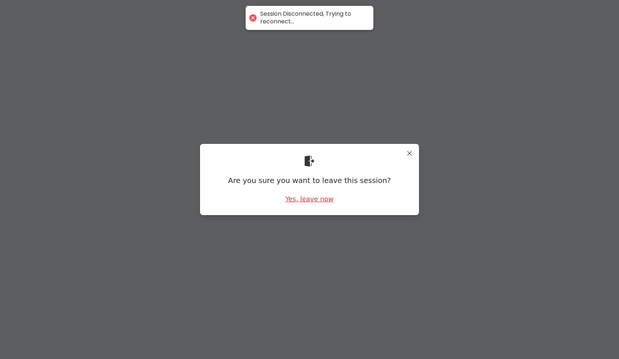
click at [307, 201] on div "Yes, leave now" at bounding box center [309, 198] width 48 height 9
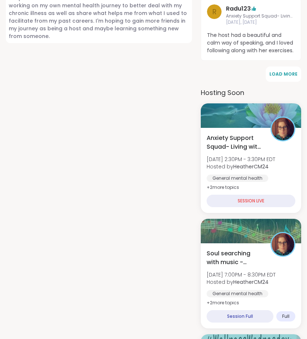
scroll to position [629, 0]
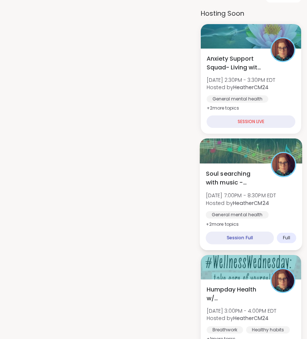
click at [238, 170] on div "Soul searching with music -Special topic edition! [DATE] 7:00PM - 8:30PM EDT Ho…" at bounding box center [251, 198] width 90 height 59
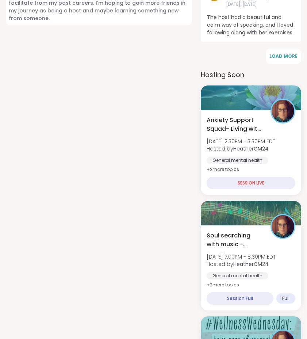
scroll to position [551, 0]
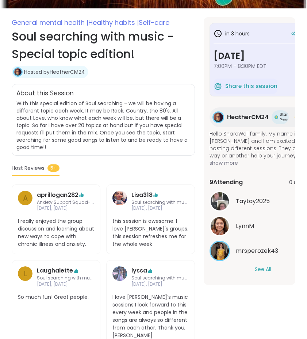
scroll to position [217, 0]
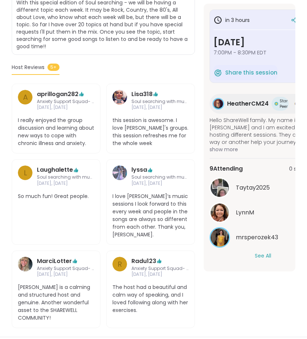
click at [262, 257] on button "See All" at bounding box center [263, 256] width 16 height 8
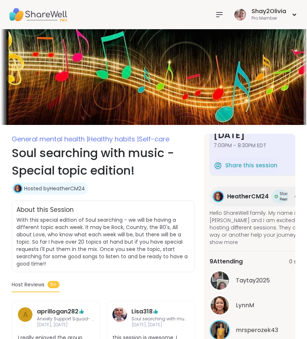
scroll to position [0, 0]
click at [219, 19] on div at bounding box center [219, 14] width 15 height 15
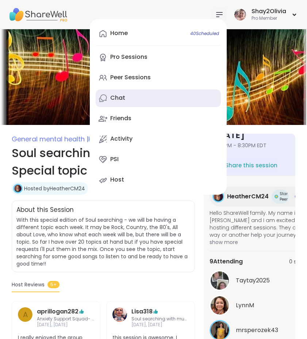
click at [142, 101] on link "Chat" at bounding box center [158, 98] width 125 height 18
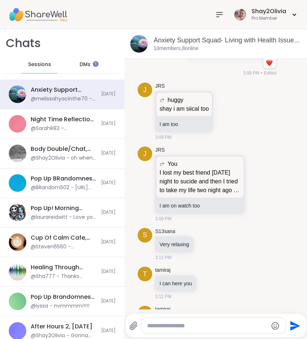
click at [84, 62] on span "DMs" at bounding box center [85, 64] width 11 height 7
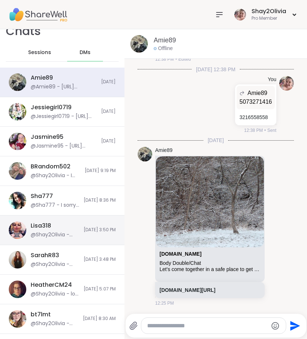
scroll to position [16, 0]
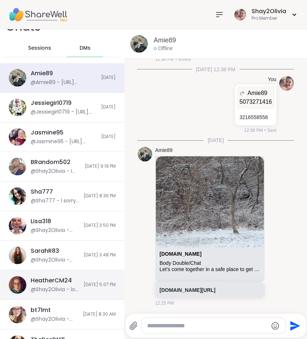
click at [84, 274] on div "HeatherCM24 @Shay2Olivia - lol ♥️ [DATE] 5:07 PM" at bounding box center [62, 285] width 124 height 30
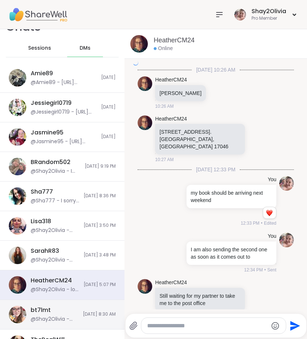
scroll to position [1732, 0]
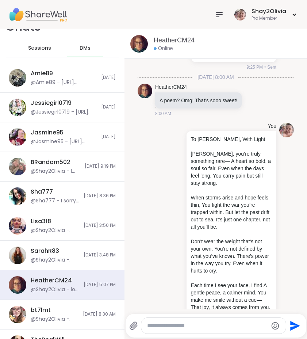
click at [146, 317] on div "Send" at bounding box center [216, 325] width 181 height 24
click at [149, 319] on div at bounding box center [213, 325] width 145 height 16
click at [155, 325] on textarea "Type your message" at bounding box center [207, 325] width 121 height 7
type textarea "*"
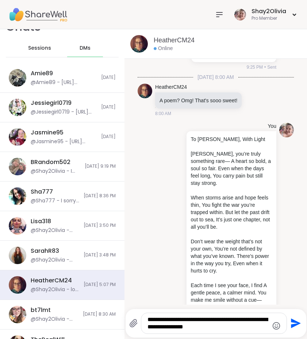
type textarea "**********"
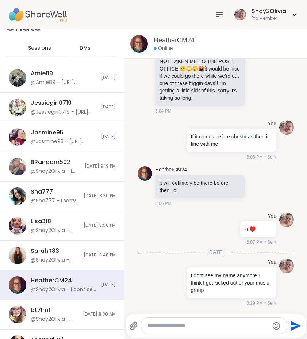
click at [178, 41] on link "HeatherCM24" at bounding box center [174, 40] width 41 height 9
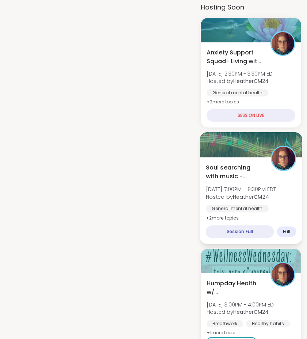
scroll to position [657, 0]
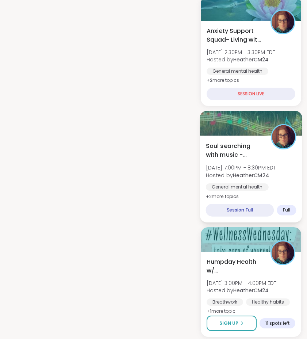
click at [235, 141] on span "Soul searching with music -Special topic edition!" at bounding box center [234, 150] width 57 height 18
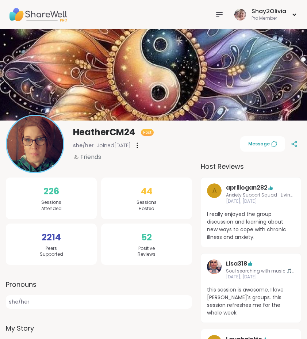
scroll to position [0, 0]
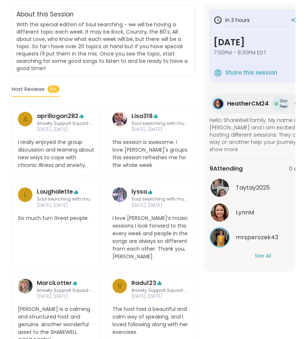
scroll to position [199, 0]
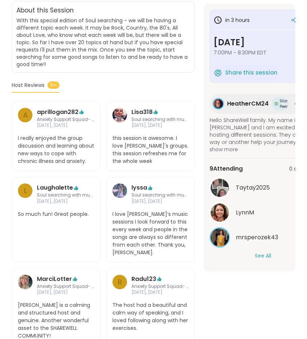
click at [264, 250] on div "Taytay2025 [PERSON_NAME] mrsperozek43 See All" at bounding box center [262, 218] width 107 height 82
click at [264, 254] on button "See All" at bounding box center [263, 256] width 16 height 8
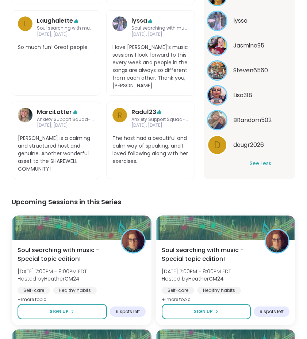
scroll to position [474, 0]
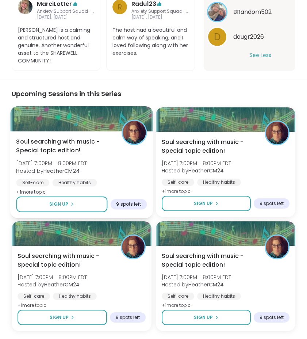
click at [137, 179] on div "Self-care Healthy habits General mental health" at bounding box center [81, 188] width 131 height 18
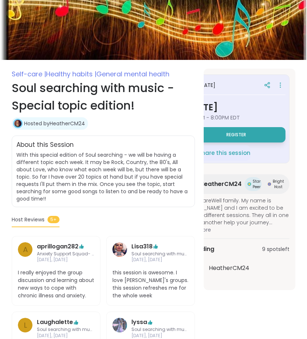
scroll to position [0, 27]
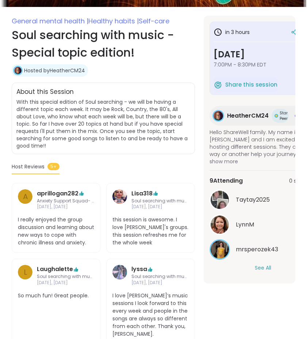
click at [268, 271] on div "9 Attending 0 spots left Taytay2025 [PERSON_NAME] mrsperozek43 See All" at bounding box center [262, 223] width 107 height 107
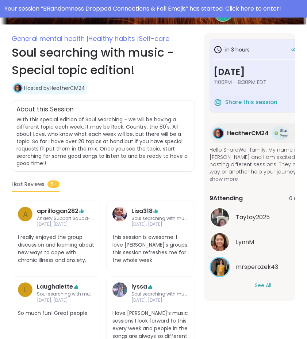
click at [268, 264] on span "mrsperozek43" at bounding box center [257, 266] width 42 height 9
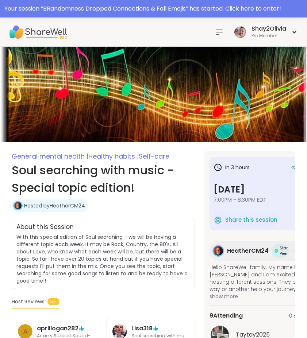
click at [213, 29] on div at bounding box center [219, 32] width 15 height 15
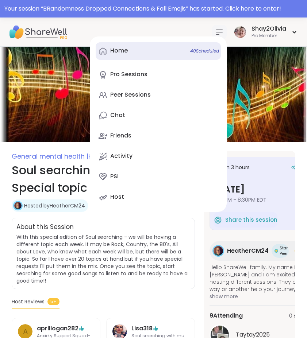
click at [154, 54] on link "Home 40 Scheduled" at bounding box center [158, 51] width 125 height 18
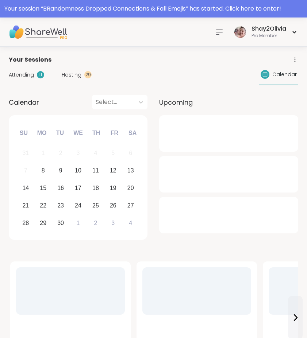
click at [220, 30] on icon at bounding box center [219, 32] width 9 height 9
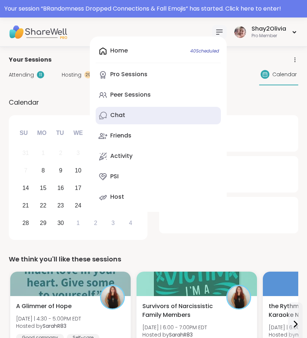
click at [156, 115] on link "Chat" at bounding box center [158, 116] width 125 height 18
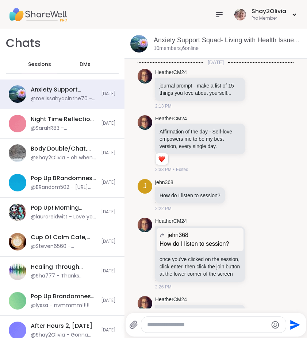
scroll to position [1126, 0]
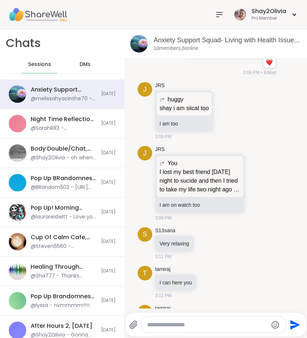
click at [74, 67] on div "DMs" at bounding box center [85, 65] width 36 height 18
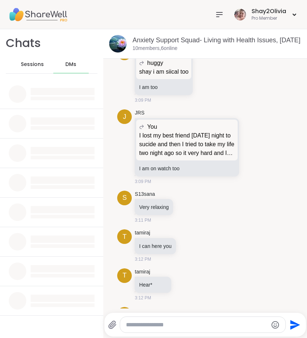
scroll to position [0, 0]
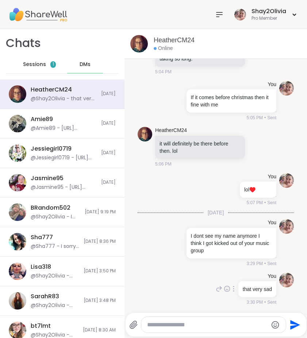
scroll to position [2745, 0]
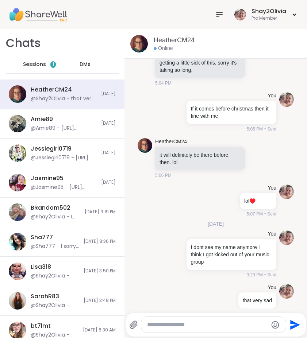
click at [45, 58] on div "Sessions 1" at bounding box center [40, 65] width 36 height 18
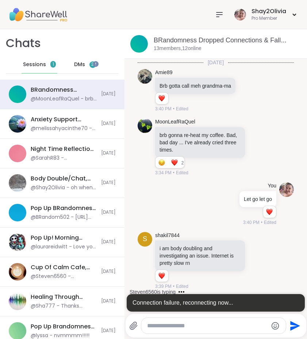
scroll to position [792, 0]
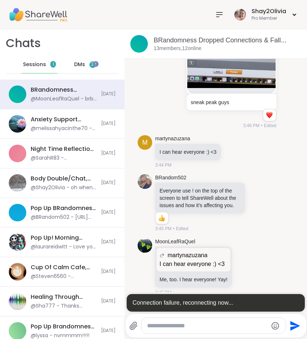
click at [49, 67] on div "Sessions 1" at bounding box center [40, 65] width 36 height 18
click at [81, 67] on span "DMs" at bounding box center [79, 64] width 11 height 7
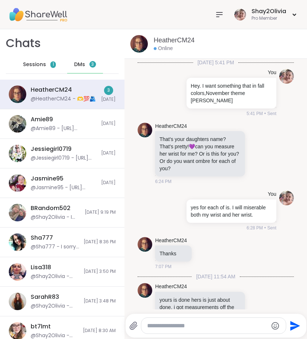
scroll to position [3211, 0]
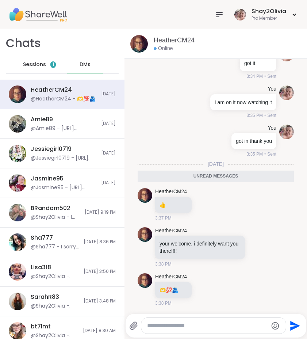
click at [134, 325] on icon at bounding box center [133, 325] width 9 height 9
click at [0, 0] on input "file" at bounding box center [0, 0] width 0 height 0
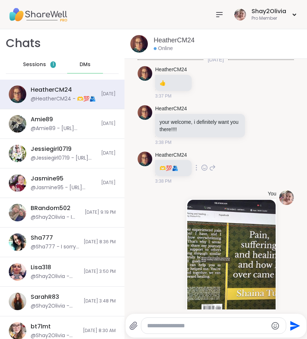
scroll to position [3353, 0]
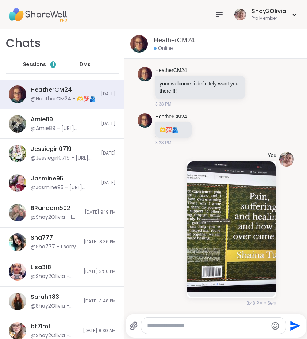
click at [277, 327] on icon "Emoji picker" at bounding box center [275, 325] width 9 height 9
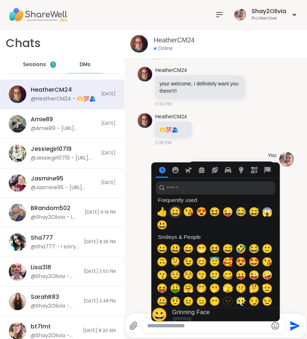
click at [173, 213] on span "😀" at bounding box center [175, 212] width 11 height 10
type textarea "**"
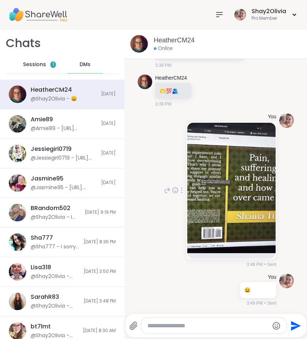
click at [185, 127] on div "You 3:48 PM • Sent" at bounding box center [230, 190] width 91 height 154
click at [39, 65] on span "Sessions" at bounding box center [34, 64] width 23 height 7
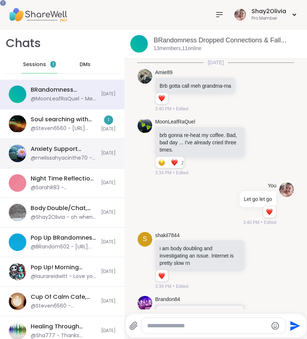
scroll to position [774, 0]
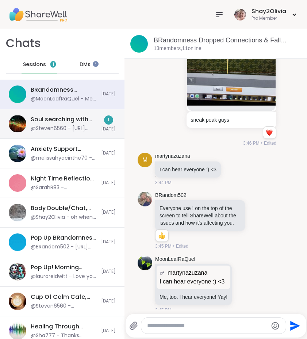
click at [66, 121] on div "Soul searching with music -Special topic edition! , [DATE]" at bounding box center [64, 119] width 66 height 8
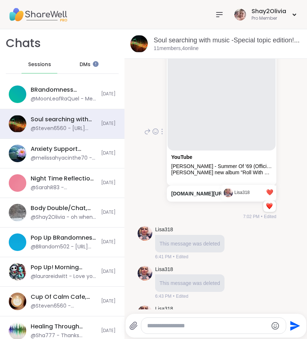
scroll to position [180, 0]
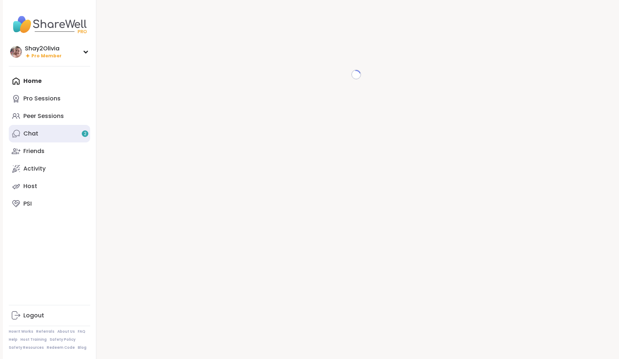
click at [64, 126] on link "Chat 2" at bounding box center [49, 134] width 81 height 18
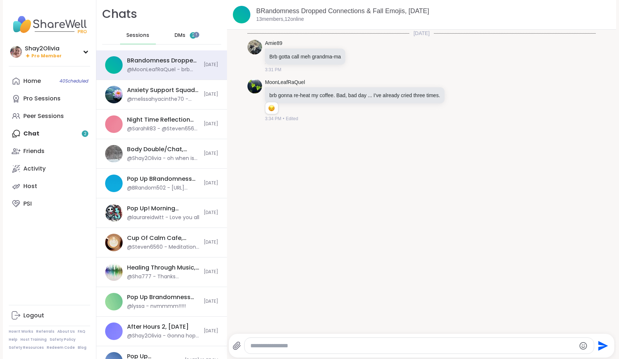
click at [175, 36] on span "DMs" at bounding box center [179, 35] width 11 height 7
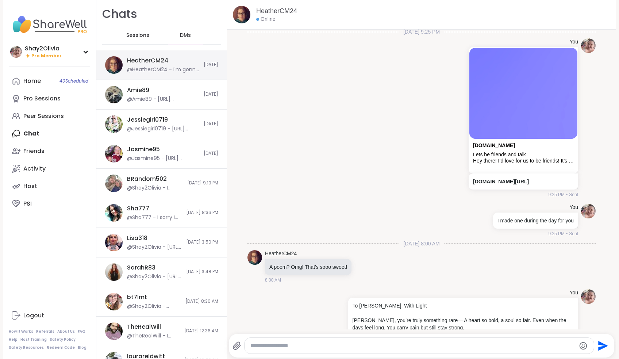
click at [178, 68] on div "@HeatherCM24 - i'm gonna open a spot, watch for it" at bounding box center [163, 69] width 72 height 7
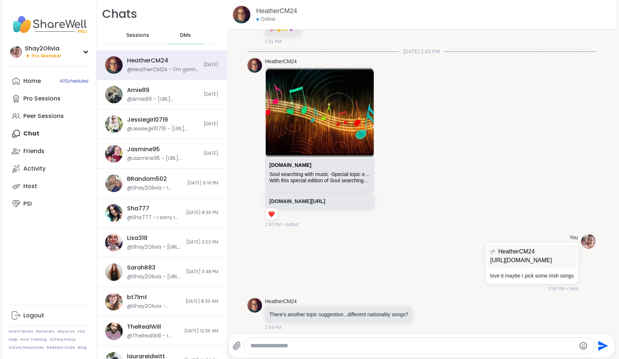
scroll to position [1859, 0]
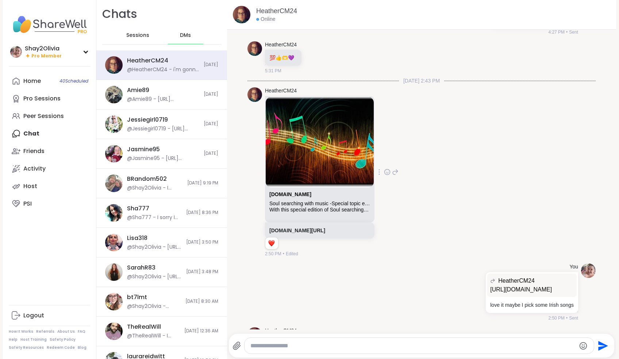
click at [328, 207] on div "With this special edition of Soul searching - we will be having a different top…" at bounding box center [319, 210] width 101 height 6
click at [293, 191] on link "[DOMAIN_NAME]" at bounding box center [290, 194] width 42 height 6
click at [290, 343] on textarea "Type your message" at bounding box center [412, 345] width 325 height 7
type textarea "******"
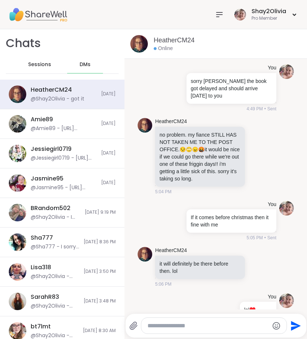
scroll to position [2993, 0]
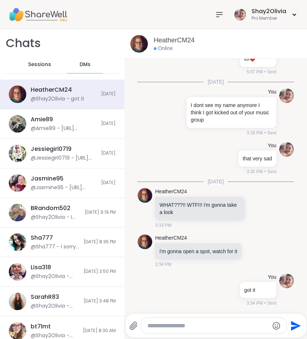
click at [156, 320] on div at bounding box center [213, 325] width 145 height 16
drag, startPoint x: 156, startPoint y: 320, endPoint x: 156, endPoint y: 324, distance: 4.0
click at [156, 321] on div at bounding box center [213, 325] width 145 height 16
click at [156, 324] on textarea "Type your message" at bounding box center [207, 325] width 121 height 7
type textarea "**********"
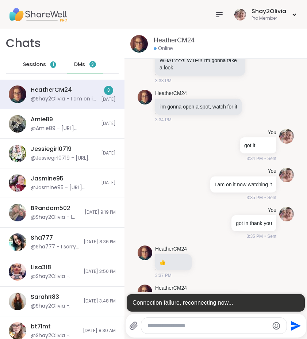
scroll to position [3409, 0]
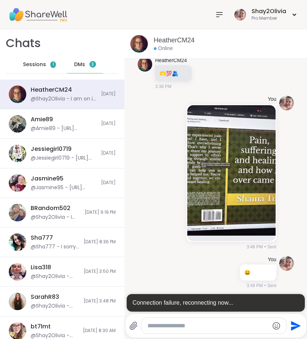
click at [91, 66] on span "3" at bounding box center [92, 64] width 3 height 6
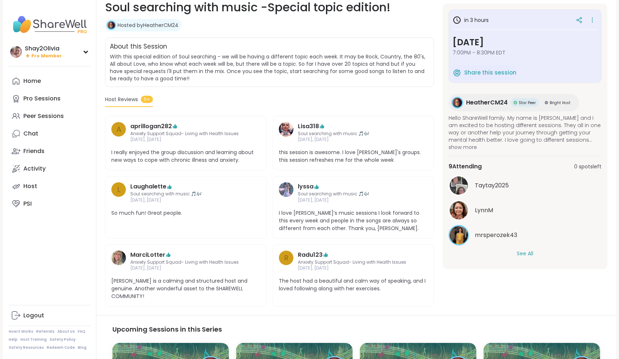
scroll to position [128, 0]
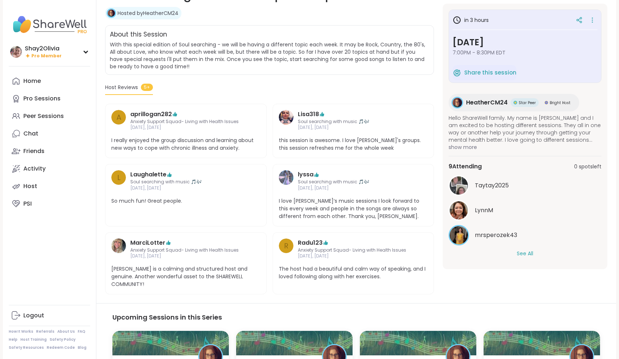
click at [527, 257] on button "See All" at bounding box center [525, 254] width 16 height 8
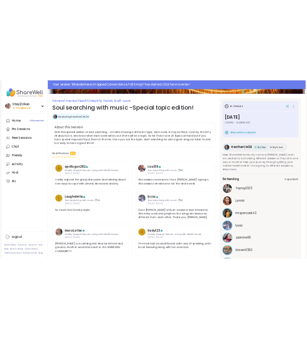
scroll to position [78, 0]
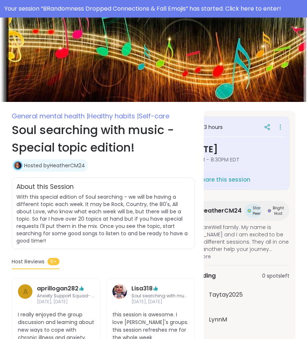
scroll to position [9, 0]
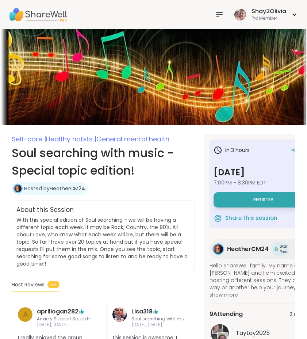
scroll to position [9, 0]
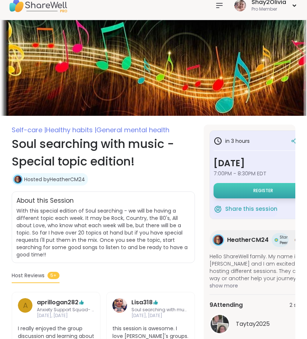
click at [236, 195] on button "Register" at bounding box center [262, 190] width 99 height 15
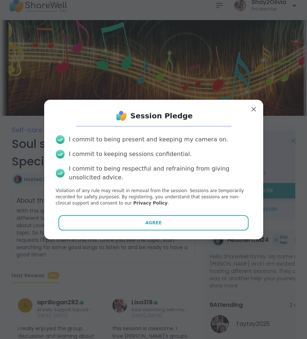
click at [201, 230] on div "Session Pledge I commit to being present and keeping my camera on. I commit to …" at bounding box center [153, 168] width 207 height 127
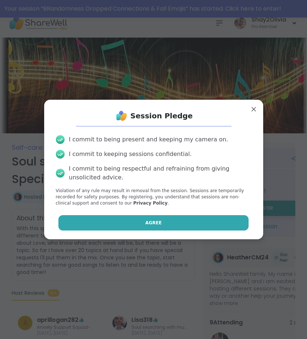
click at [201, 225] on button "Agree" at bounding box center [153, 222] width 190 height 15
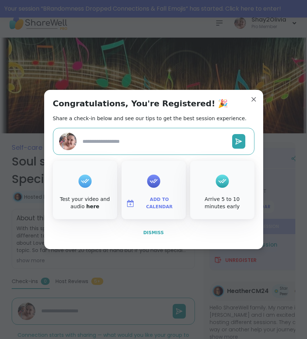
click at [161, 234] on span "Dismiss" at bounding box center [153, 232] width 20 height 5
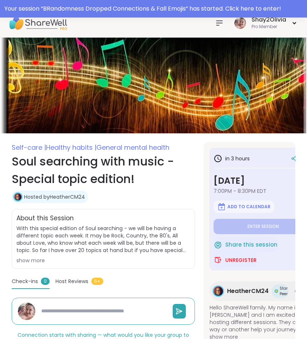
click at [217, 25] on icon at bounding box center [219, 23] width 6 height 4
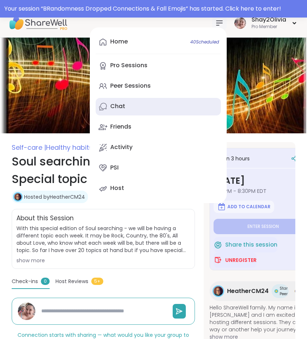
click at [140, 105] on link "Chat" at bounding box center [158, 107] width 125 height 18
type textarea "*"
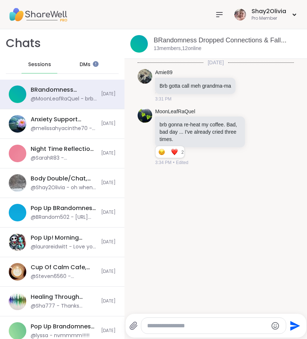
click at [81, 63] on span "DMs" at bounding box center [85, 64] width 11 height 7
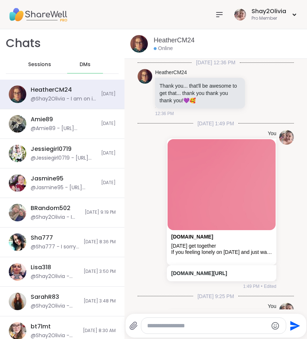
scroll to position [1714, 0]
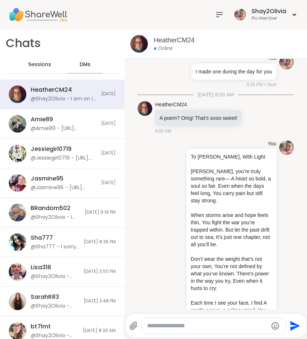
click at [162, 323] on textarea "Type your message" at bounding box center [207, 325] width 121 height 7
type textarea "**********"
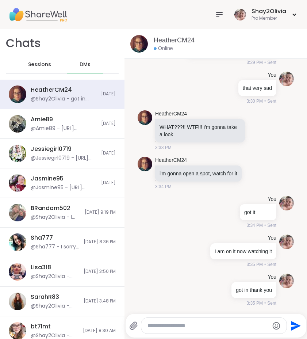
click at [37, 65] on span "Sessions" at bounding box center [39, 64] width 23 height 7
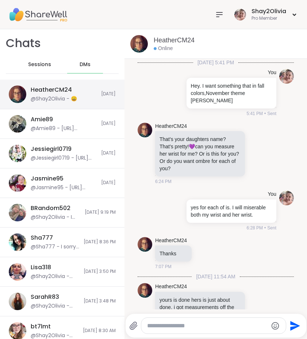
scroll to position [1299, 0]
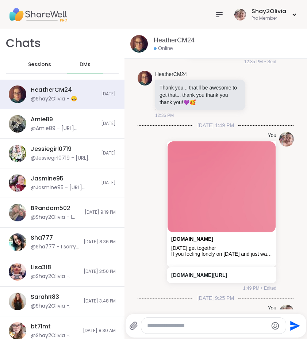
click at [218, 18] on icon at bounding box center [219, 14] width 9 height 9
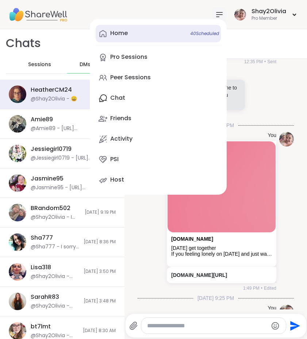
click at [134, 32] on link "Home 40 Scheduled" at bounding box center [158, 34] width 125 height 18
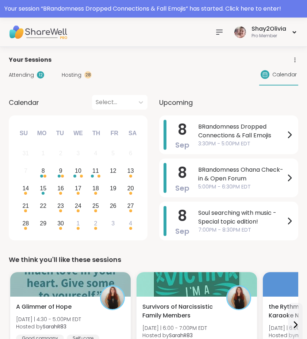
click at [80, 77] on span "Hosting" at bounding box center [72, 75] width 20 height 8
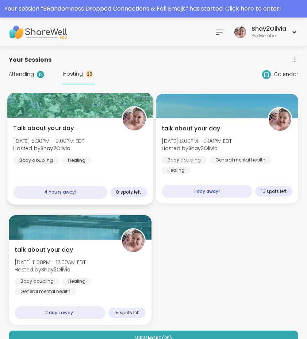
click at [102, 168] on div "Talk about your day Mon, Sep 08 | 8:30PM - 9:00PM EDT Hosted by Shay2Olivia Bod…" at bounding box center [79, 161] width 145 height 87
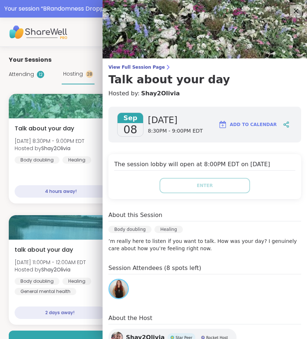
click at [291, 14] on icon at bounding box center [295, 10] width 9 height 9
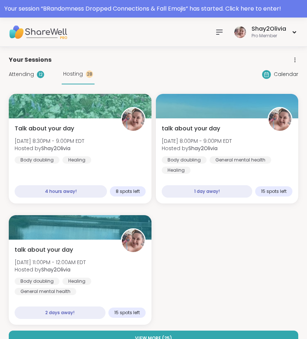
click at [19, 71] on span "Attending" at bounding box center [21, 74] width 25 height 8
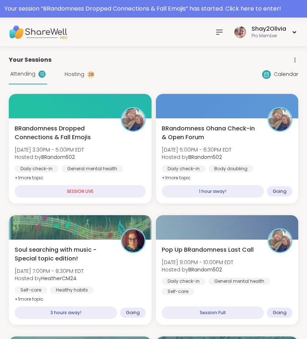
click at [68, 79] on div "Attending 12 Hosting 28" at bounding box center [52, 74] width 86 height 20
click at [71, 75] on span "Hosting" at bounding box center [75, 74] width 20 height 8
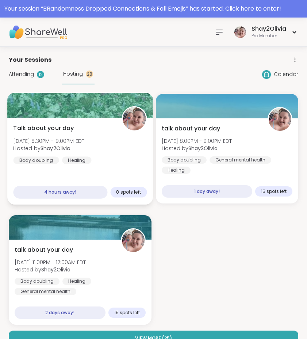
click at [53, 149] on b "Shay2Olivia" at bounding box center [56, 148] width 30 height 7
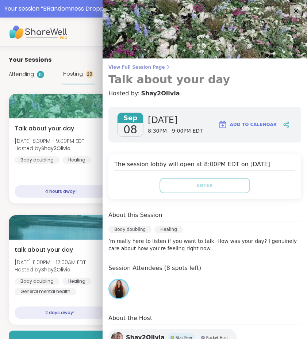
click at [165, 67] on icon at bounding box center [168, 67] width 6 height 6
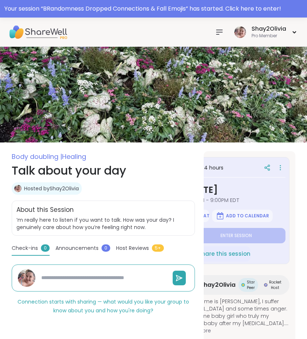
scroll to position [0, 27]
click at [278, 167] on icon at bounding box center [280, 167] width 7 height 10
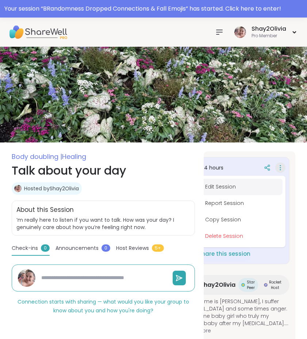
click at [247, 189] on button "Edit Session" at bounding box center [242, 186] width 82 height 16
type textarea "*"
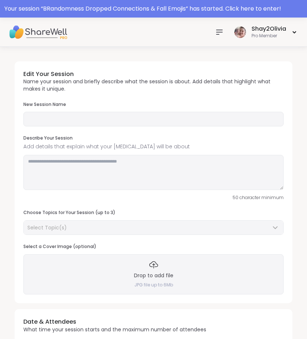
type input "**********"
type textarea "**********"
type input "**"
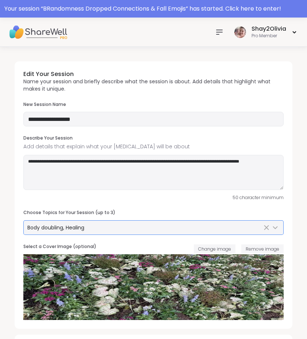
click at [128, 230] on div "Body doubling, Healing" at bounding box center [153, 227] width 259 height 14
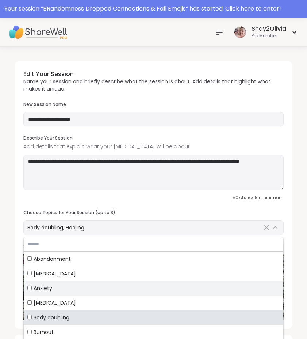
scroll to position [24, 0]
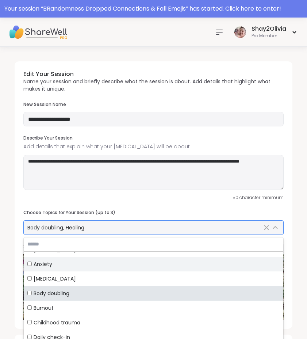
click at [104, 262] on div "Anxiety" at bounding box center [153, 263] width 252 height 7
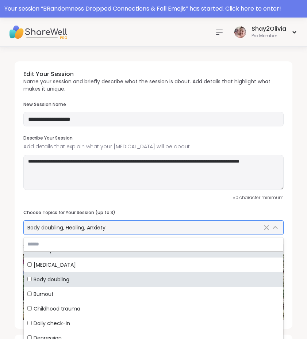
scroll to position [39, 0]
click at [97, 275] on div "Body doubling" at bounding box center [153, 278] width 252 height 7
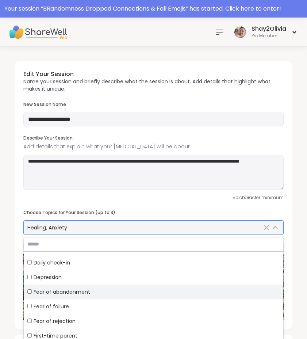
scroll to position [99, 0]
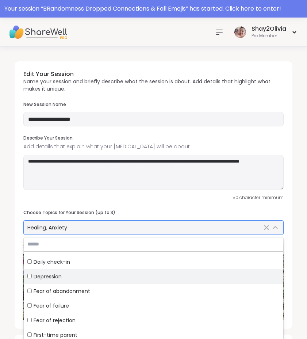
click at [97, 274] on div "Depression" at bounding box center [153, 276] width 252 height 7
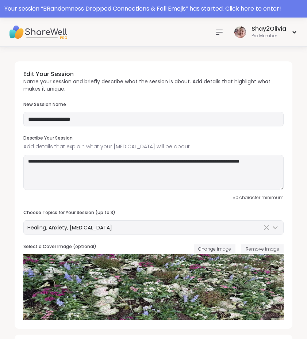
click at [96, 198] on div "50 character minimum" at bounding box center [153, 197] width 260 height 7
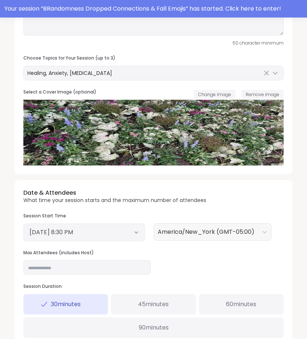
scroll to position [200, 0]
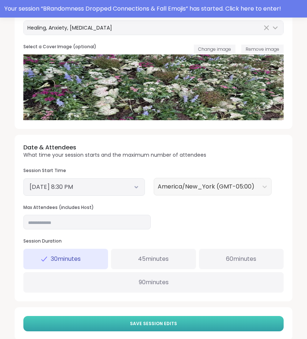
click at [151, 322] on span "Save Session Edits" at bounding box center [153, 323] width 47 height 7
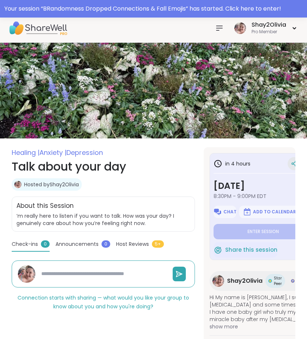
scroll to position [4, 0]
drag, startPoint x: 275, startPoint y: 165, endPoint x: 259, endPoint y: 165, distance: 16.4
click at [263, 165] on div "in 4 hours" at bounding box center [262, 163] width 99 height 13
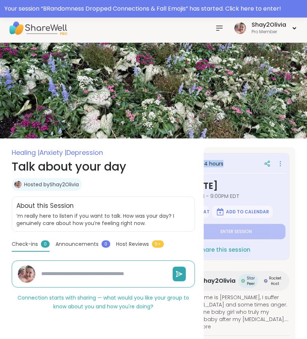
scroll to position [0, 27]
click at [285, 161] on div at bounding box center [273, 163] width 25 height 13
click at [265, 164] on icon at bounding box center [266, 164] width 2 height 2
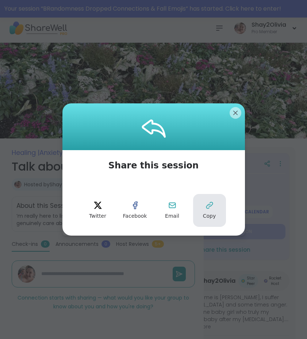
click at [216, 211] on button "Copy" at bounding box center [209, 210] width 33 height 33
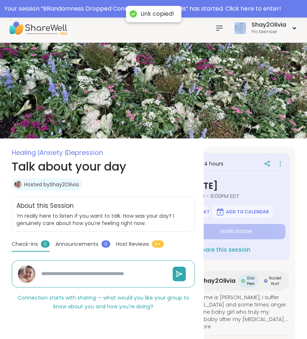
click at [216, 28] on icon at bounding box center [219, 28] width 9 height 9
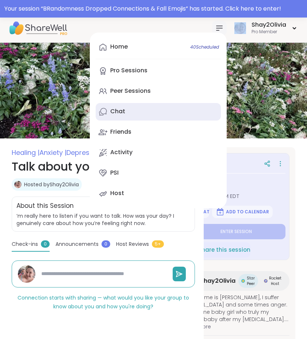
click at [143, 109] on link "Chat" at bounding box center [158, 112] width 125 height 18
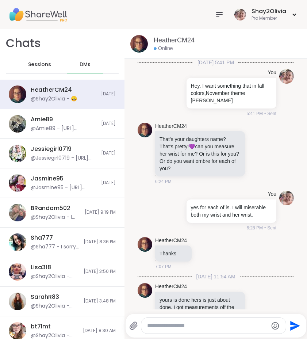
scroll to position [3385, 0]
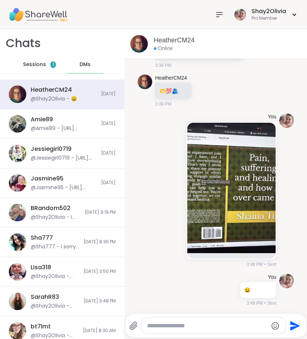
click at [46, 63] on div "Sessions 1" at bounding box center [40, 65] width 36 height 18
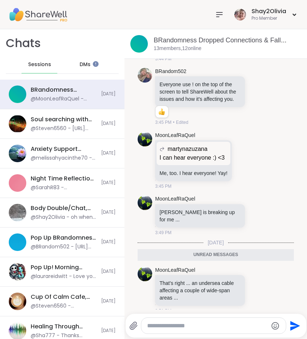
click at [216, 11] on icon at bounding box center [219, 14] width 9 height 9
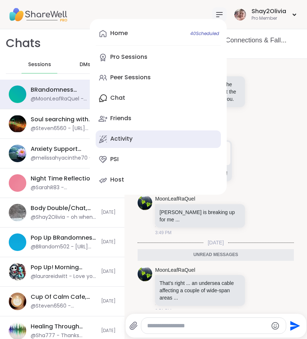
click at [151, 141] on link "Activity" at bounding box center [158, 139] width 125 height 18
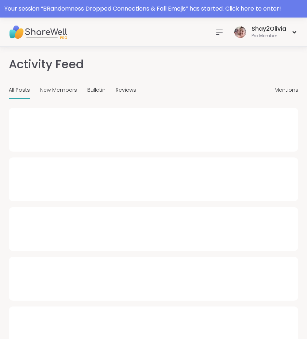
type textarea "*"
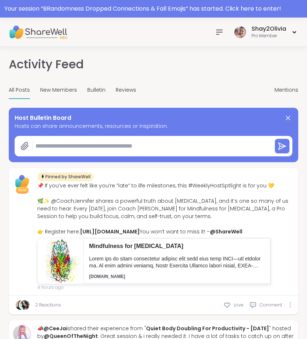
click at [106, 147] on textarea at bounding box center [150, 146] width 236 height 15
type textarea "*"
paste textarea "**********"
type textarea "*"
type textarea "**********"
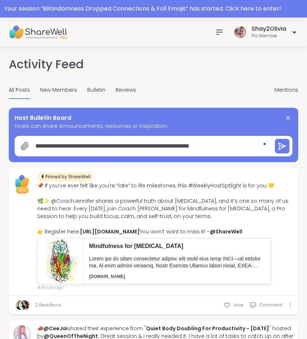
click at [37, 145] on textarea "**********" at bounding box center [150, 146] width 236 height 15
type textarea "*"
type textarea "**********"
drag, startPoint x: 295, startPoint y: 152, endPoint x: 290, endPoint y: 151, distance: 5.1
click at [295, 152] on div "**********" at bounding box center [153, 135] width 289 height 54
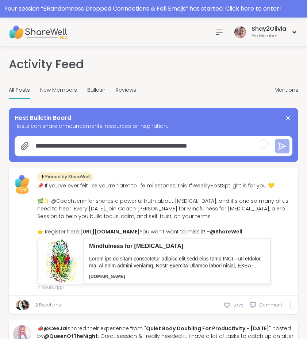
click at [283, 151] on button at bounding box center [282, 146] width 15 height 15
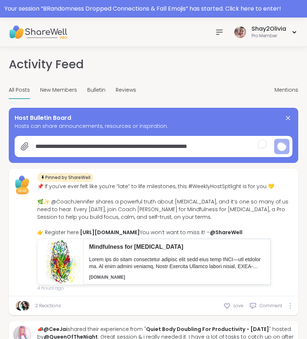
type textarea "*"
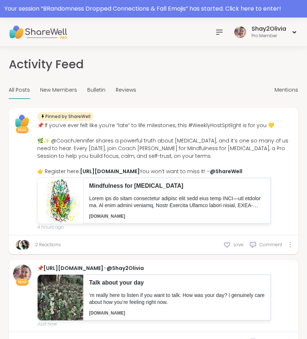
click at [220, 28] on icon at bounding box center [219, 32] width 9 height 9
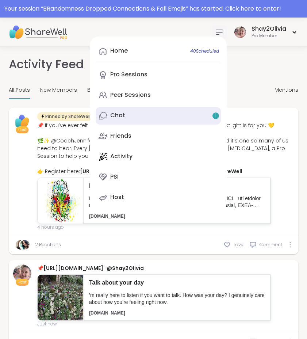
click at [157, 119] on link "Chat 1" at bounding box center [158, 116] width 125 height 18
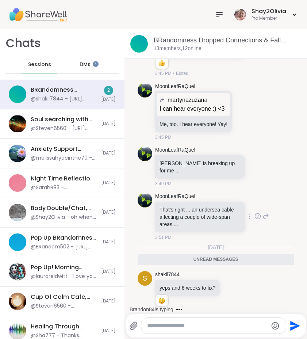
scroll to position [1014, 0]
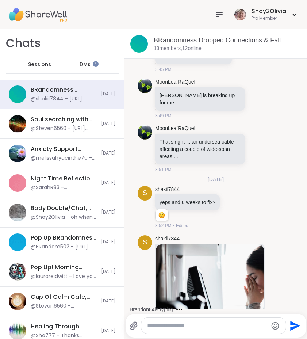
click at [237, 323] on textarea "Type your message" at bounding box center [207, 325] width 121 height 7
type textarea "**********"
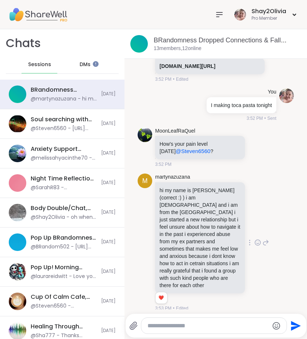
scroll to position [1337, 0]
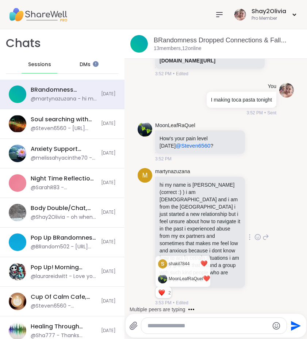
click at [163, 293] on div "Reactions: love" at bounding box center [161, 292] width 7 height 7
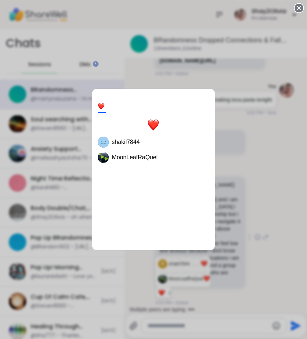
scroll to position [1425, 0]
click at [213, 290] on div "2 shakil7844 MoonLeafRaQuel" at bounding box center [153, 169] width 307 height 339
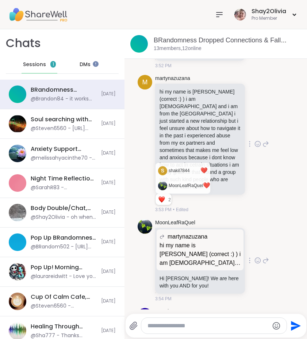
scroll to position [1464, 0]
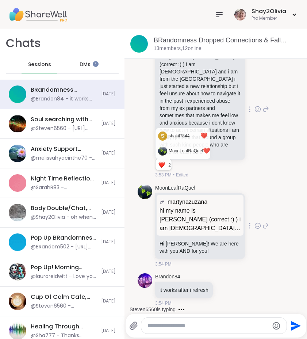
click at [268, 190] on div "MoonLeafRaQuel martynazuzana hi my name is martyna (correct :) ) i am 28 years …" at bounding box center [216, 225] width 156 height 89
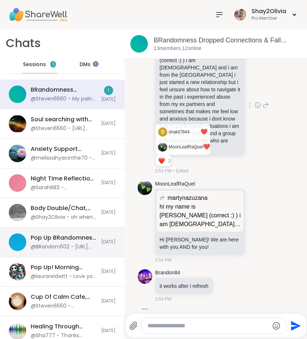
scroll to position [1524, 0]
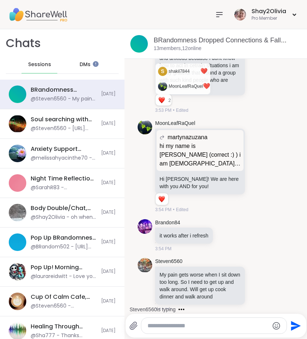
click at [227, 103] on div "s shakil7844 ❤️ MoonLeafRaQuel ❤️ 2 2 2" at bounding box center [200, 101] width 91 height 12
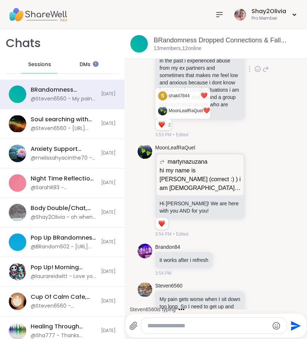
scroll to position [1456, 0]
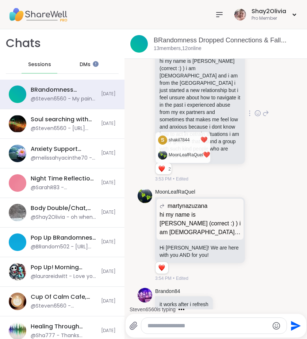
click at [234, 133] on div "hi my name is martyna (correct :) ) i am 28 years old and i am from the uk i ju…" at bounding box center [200, 108] width 90 height 111
click at [239, 164] on div "hi my name is martyna (correct :) ) i am 28 years old and i am from the uk i ju…" at bounding box center [200, 108] width 91 height 111
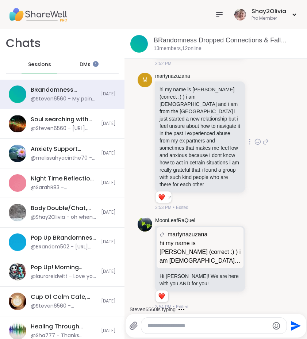
scroll to position [1428, 0]
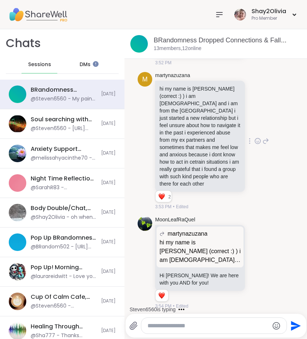
click at [254, 145] on icon at bounding box center [257, 140] width 7 height 7
click at [261, 139] on ul at bounding box center [257, 129] width 85 height 20
click at [262, 145] on icon at bounding box center [265, 140] width 7 height 9
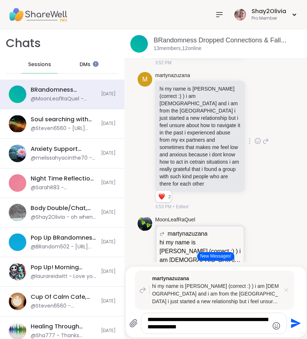
type textarea "**********"
click at [284, 288] on icon at bounding box center [286, 290] width 4 height 4
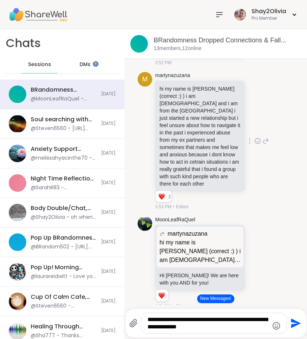
click at [211, 299] on button "New Messages!" at bounding box center [215, 298] width 37 height 9
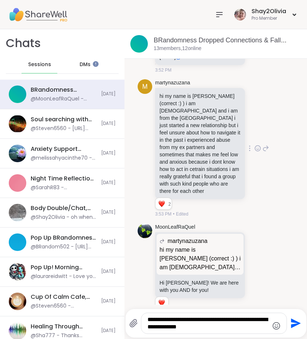
scroll to position [1415, 0]
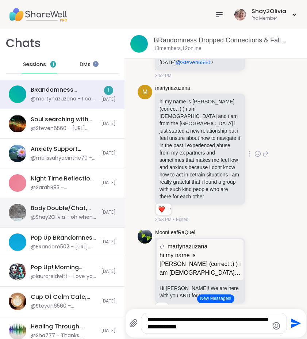
click at [203, 298] on button "New Messages!" at bounding box center [215, 298] width 37 height 9
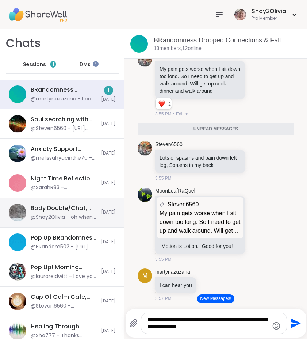
click at [203, 298] on div "martynazuzana I can hear you 3:57 PM" at bounding box center [187, 284] width 65 height 33
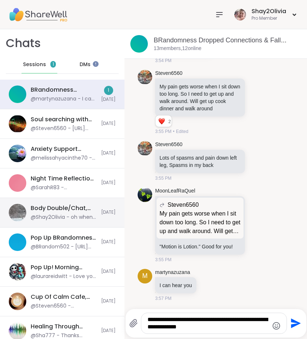
scroll to position [1722, 0]
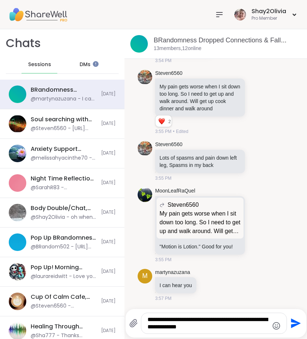
click at [214, 333] on div "**********" at bounding box center [213, 323] width 145 height 20
drag, startPoint x: 211, startPoint y: 325, endPoint x: 143, endPoint y: 313, distance: 68.2
click at [143, 313] on div "**********" at bounding box center [213, 323] width 145 height 20
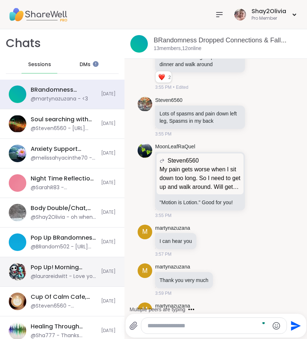
scroll to position [1795, 0]
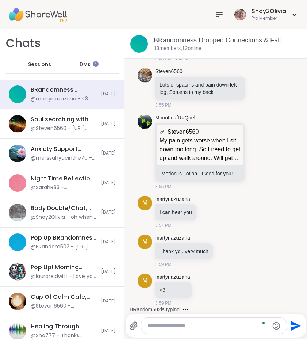
click at [177, 319] on div at bounding box center [213, 325] width 145 height 16
click at [176, 324] on textarea "To enrich screen reader interactions, please activate Accessibility in Grammarl…" at bounding box center [207, 325] width 121 height 7
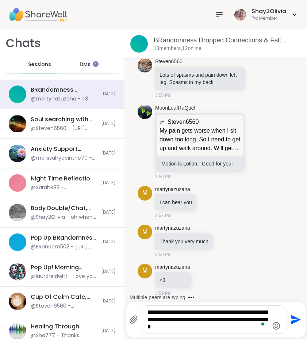
type textarea "**********"
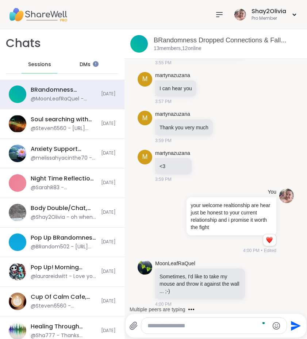
scroll to position [1929, 0]
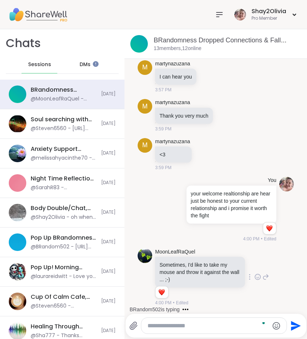
click at [254, 275] on icon at bounding box center [257, 276] width 7 height 7
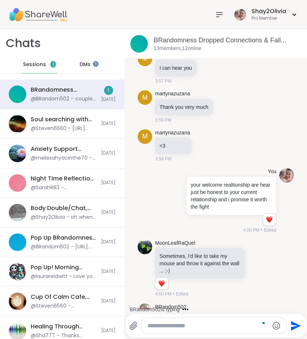
scroll to position [2054, 0]
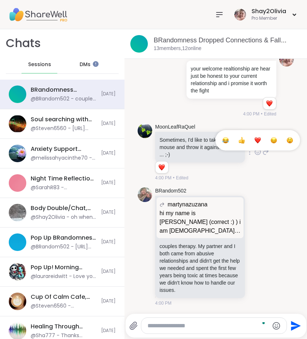
click at [254, 140] on div "Select Reaction: Heart" at bounding box center [257, 140] width 7 height 7
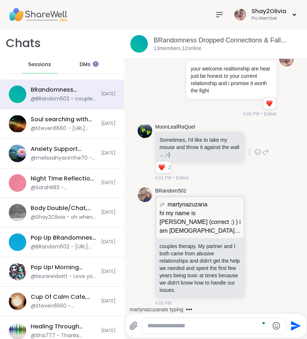
click at [83, 13] on div "Shay2Olivia Pro Member" at bounding box center [153, 14] width 307 height 29
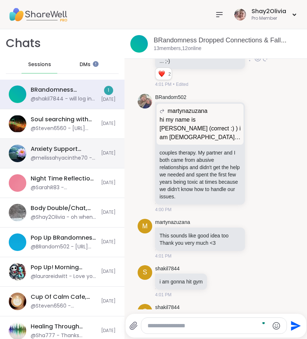
scroll to position [2185, 0]
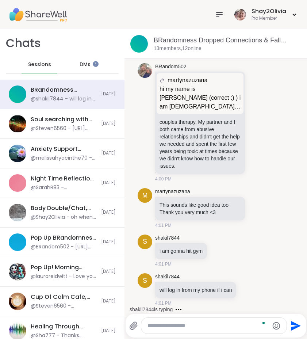
click at [198, 330] on div at bounding box center [213, 325] width 145 height 16
click at [196, 325] on textarea "To enrich screen reader interactions, please activate Accessibility in Grammarl…" at bounding box center [207, 325] width 121 height 7
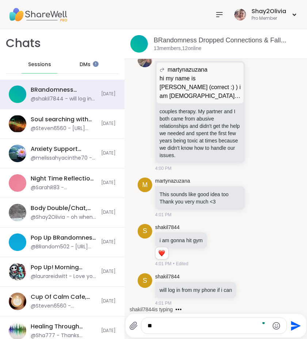
type textarea "*"
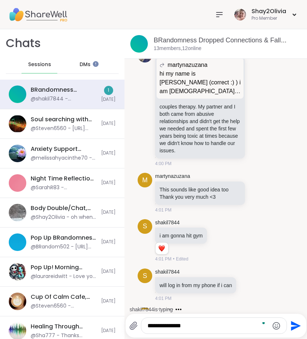
scroll to position [2248, 0]
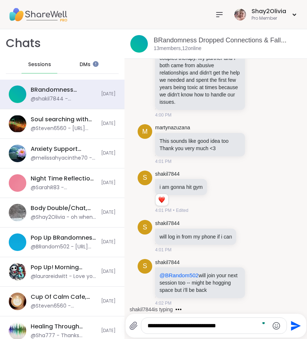
click at [277, 322] on icon "Emoji picker" at bounding box center [276, 325] width 9 height 9
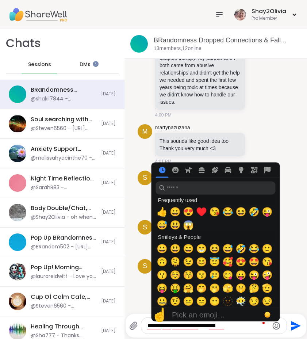
scroll to position [2258, 0]
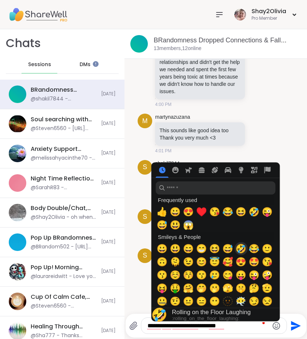
click at [238, 248] on span "🤣" at bounding box center [240, 248] width 11 height 10
type textarea "**********"
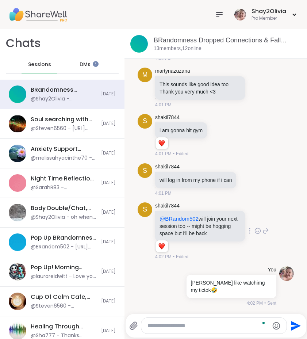
click at [138, 248] on div "s shakil7844 @BRandom502 will join your next session too -- might be hogging sp…" at bounding box center [216, 231] width 156 height 64
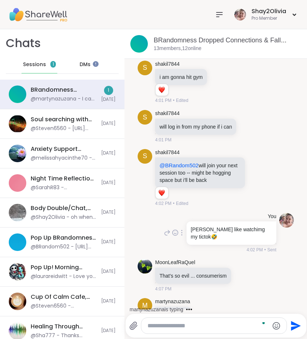
scroll to position [2382, 0]
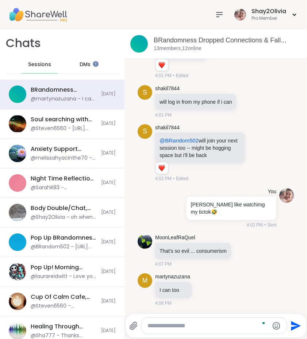
click at [219, 16] on icon at bounding box center [219, 14] width 9 height 9
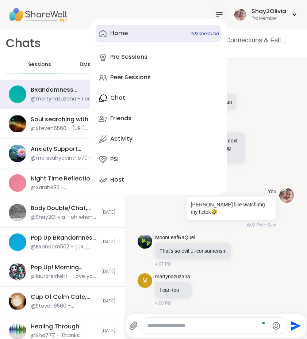
click at [134, 37] on link "Home 40 Scheduled" at bounding box center [158, 34] width 125 height 18
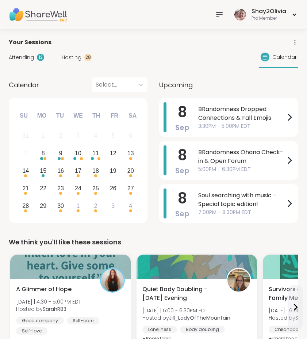
click at [167, 85] on span "Upcoming" at bounding box center [176, 85] width 34 height 10
click at [127, 157] on div "13" at bounding box center [130, 153] width 7 height 10
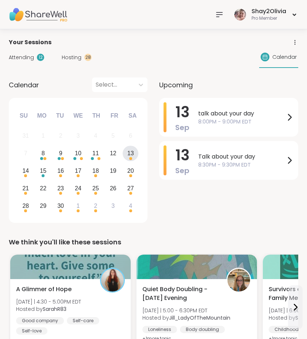
click at [35, 55] on div "Attending 12" at bounding box center [26, 58] width 35 height 8
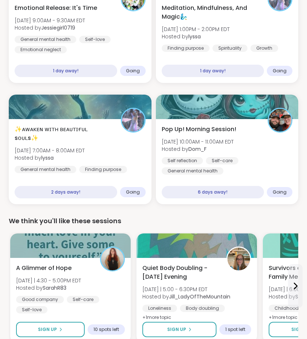
scroll to position [586, 0]
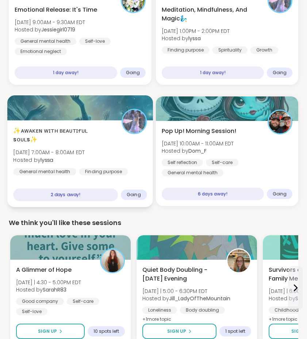
click at [116, 149] on div "✨ᴀᴡᴀᴋᴇɴ ᴡɪᴛʜ ʙᴇᴀᴜᴛɪғᴜʟ sᴏᴜʟs✨ Thu, Sep 11 | 7:00AM - 8:00AM EDT Hosted by lyssa…" at bounding box center [80, 155] width 134 height 59
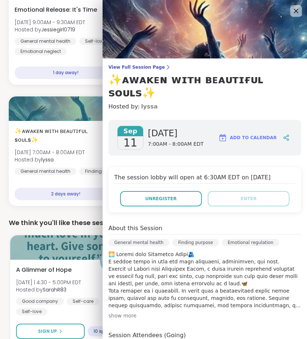
click at [147, 102] on link "lyssa" at bounding box center [149, 106] width 17 height 9
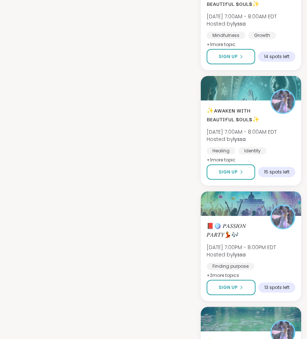
scroll to position [1494, 0]
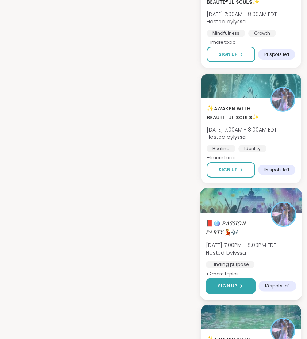
click at [233, 282] on span "Sign Up" at bounding box center [227, 285] width 19 height 7
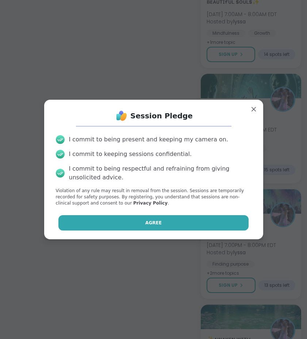
click at [227, 219] on button "Agree" at bounding box center [153, 222] width 190 height 15
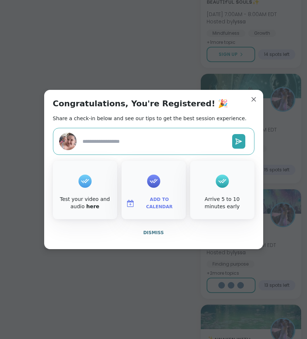
type textarea "*"
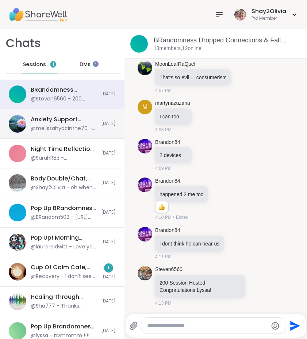
click at [42, 65] on span "Sessions" at bounding box center [34, 64] width 23 height 7
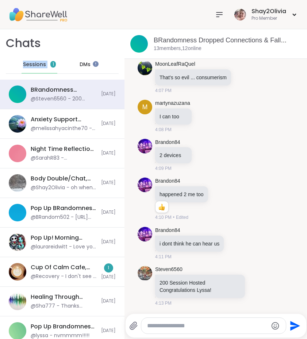
click at [41, 65] on span "Sessions" at bounding box center [34, 64] width 23 height 7
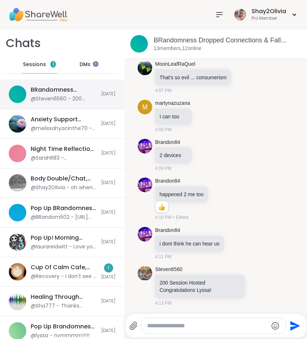
click at [63, 100] on div "@Steven6560 - 200 Session Hosted Congratulations [PERSON_NAME]!" at bounding box center [64, 98] width 66 height 7
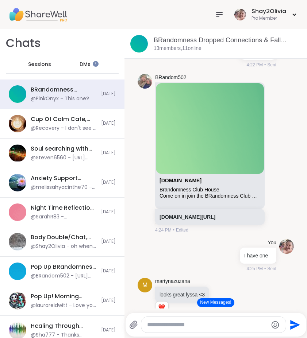
scroll to position [3733, 0]
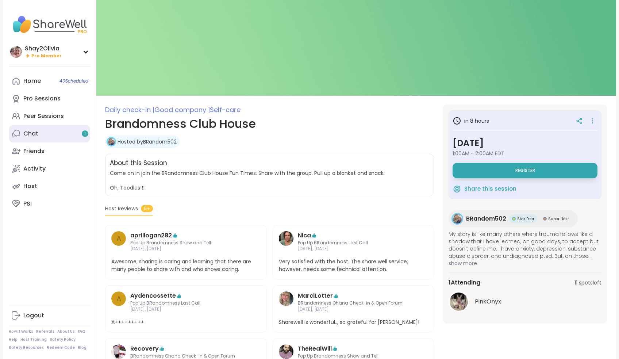
click at [56, 131] on link "Chat 1" at bounding box center [49, 134] width 81 height 18
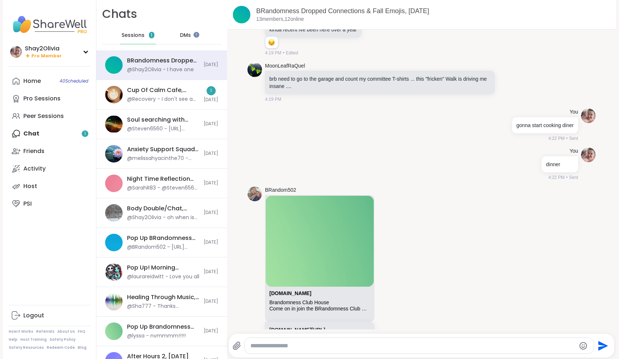
scroll to position [2616, 0]
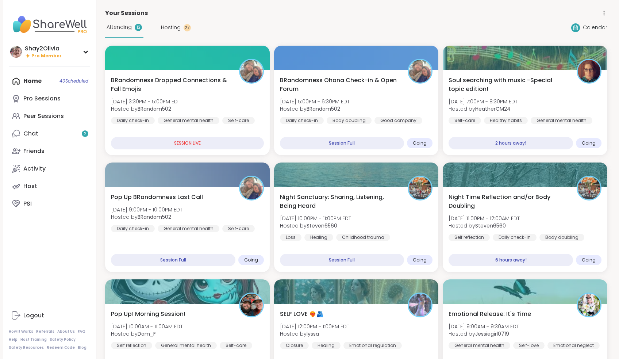
click at [336, 16] on div "Your Sessions" at bounding box center [356, 13] width 502 height 9
click at [76, 128] on link "Chat 2" at bounding box center [49, 134] width 81 height 18
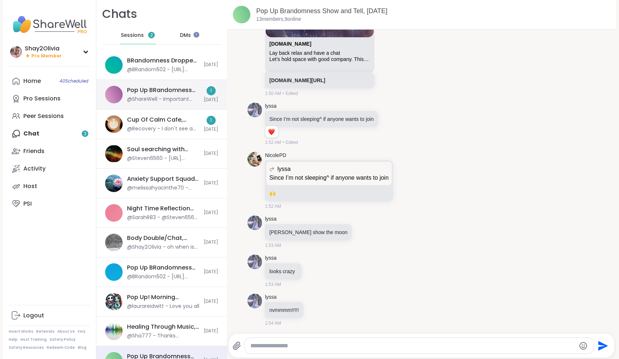
click at [161, 88] on div "Pop Up BRandomness Last Call, [DATE]" at bounding box center [163, 90] width 72 height 8
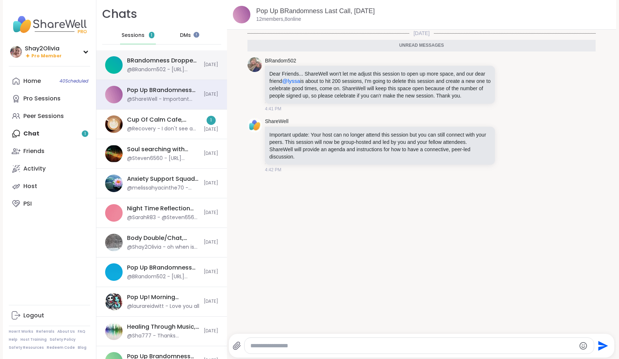
click at [162, 69] on div "@BRandom502 - [URL][DOMAIN_NAME]" at bounding box center [163, 69] width 72 height 7
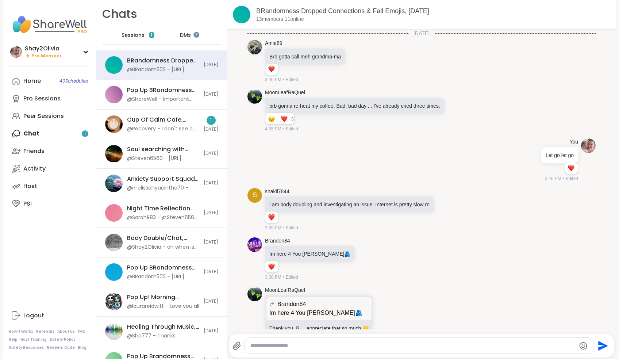
scroll to position [3374, 0]
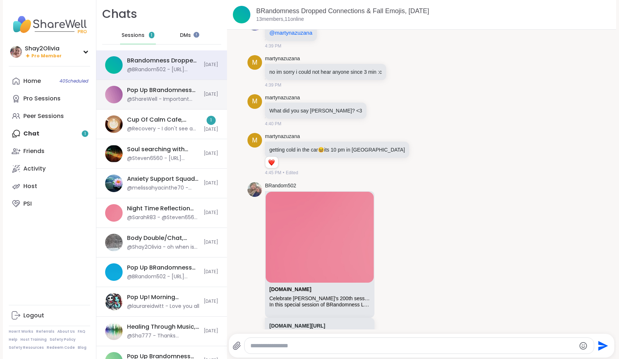
click at [186, 100] on div "@ShareWell - Important update: Your host can no longer attend this session but …" at bounding box center [163, 99] width 72 height 7
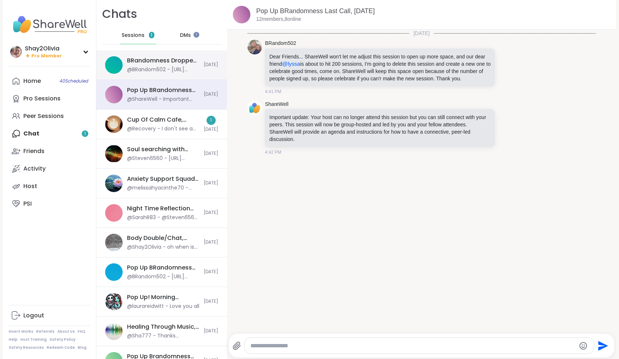
click at [170, 70] on div "@BRandom502 - [URL][DOMAIN_NAME]" at bounding box center [163, 69] width 72 height 7
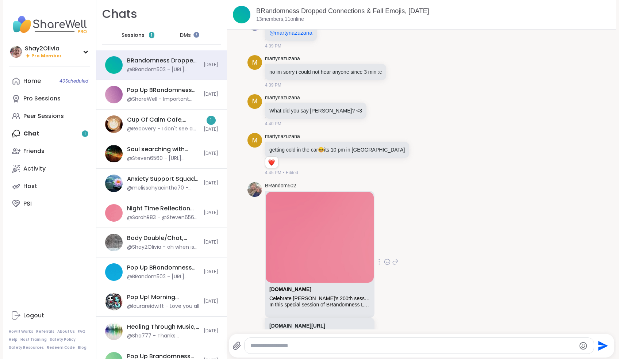
click at [316, 286] on div "[DOMAIN_NAME]" at bounding box center [319, 290] width 101 height 9
click at [291, 286] on link "[DOMAIN_NAME]" at bounding box center [290, 289] width 42 height 6
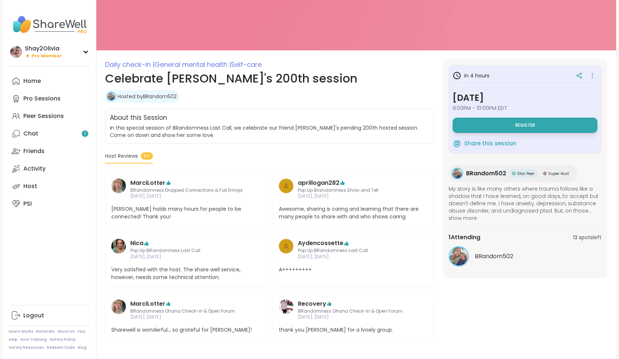
scroll to position [45, 0]
click at [498, 128] on button "Register" at bounding box center [524, 125] width 145 height 15
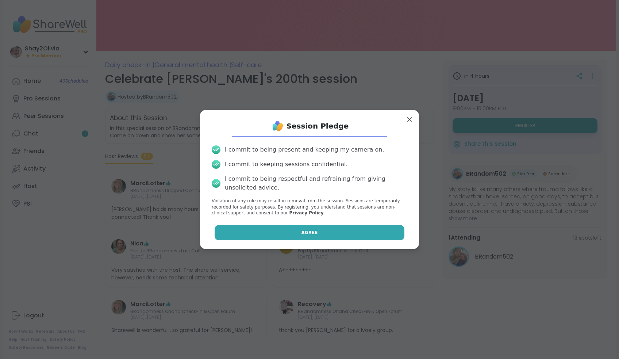
click at [353, 226] on button "Agree" at bounding box center [310, 232] width 190 height 15
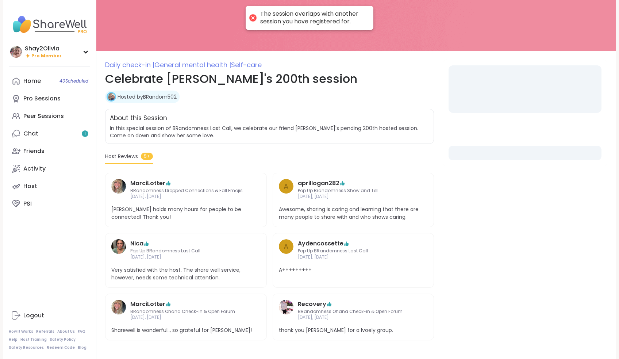
scroll to position [0, 0]
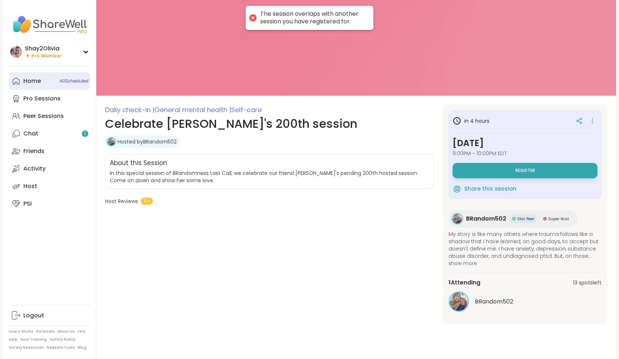
click at [38, 82] on div "Home 40 Scheduled" at bounding box center [32, 81] width 18 height 8
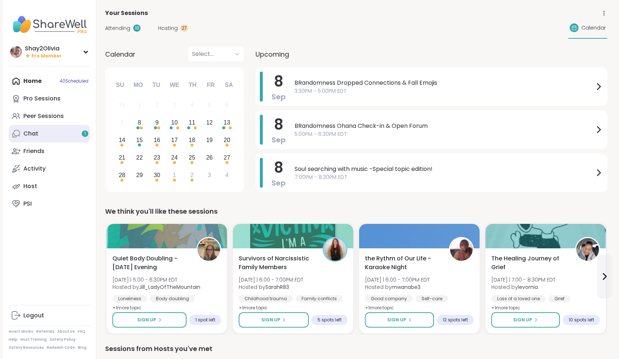
click at [49, 135] on link "Chat 1" at bounding box center [49, 134] width 81 height 18
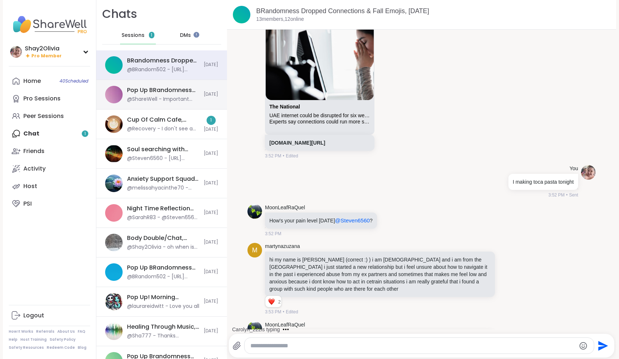
click at [163, 99] on div "@ShareWell - Important update: Your host can no longer attend this session but …" at bounding box center [163, 99] width 72 height 7
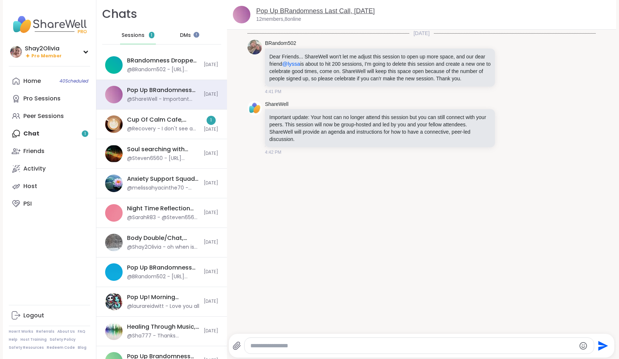
click at [350, 10] on link "Pop Up BRandomness Last Call, Sep 08" at bounding box center [315, 10] width 119 height 7
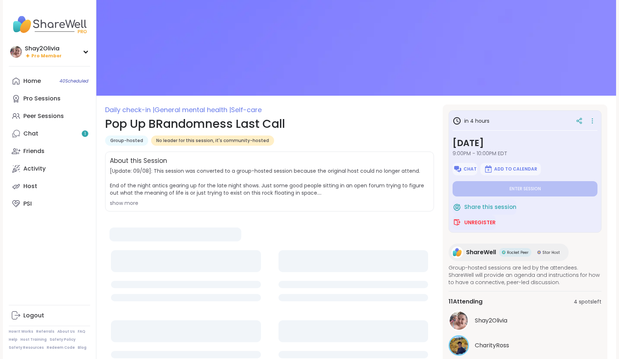
type textarea "*"
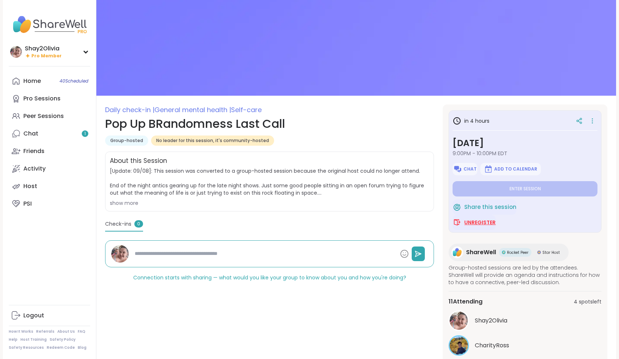
click at [479, 223] on span "Unregister" at bounding box center [479, 222] width 31 height 7
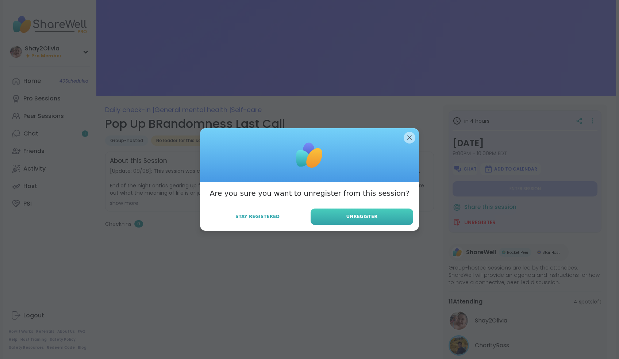
click at [392, 217] on button "Unregister" at bounding box center [362, 216] width 103 height 16
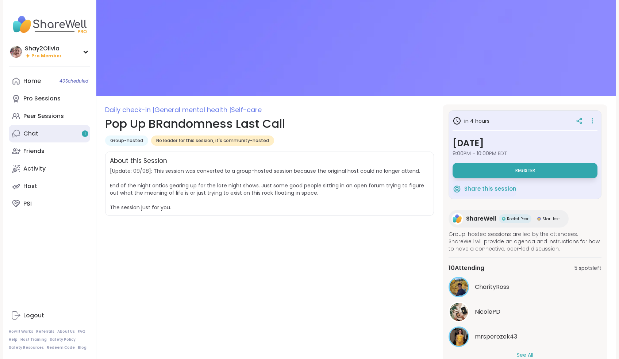
click at [63, 137] on link "Chat 1" at bounding box center [49, 134] width 81 height 18
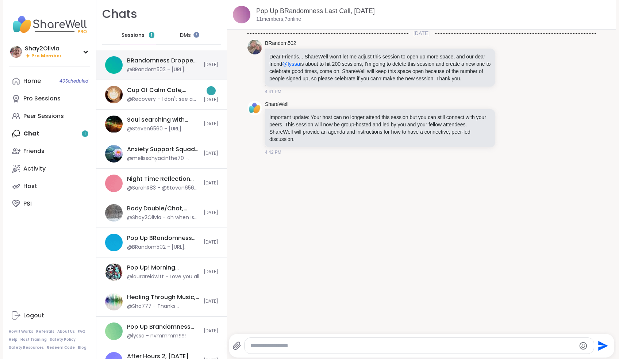
click at [156, 73] on div "BRandomness Dropped Connections & Fall Emojis, Sep 08 @BRandom502 - https://sha…" at bounding box center [161, 65] width 131 height 30
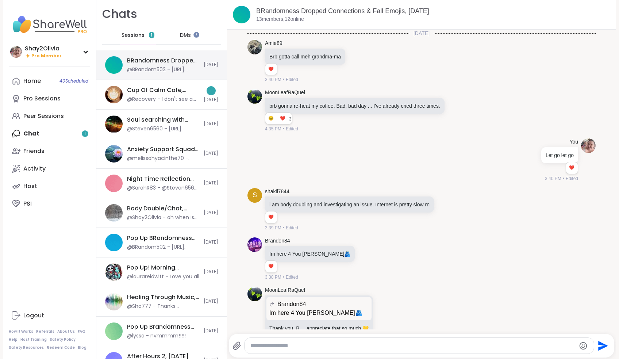
scroll to position [3374, 0]
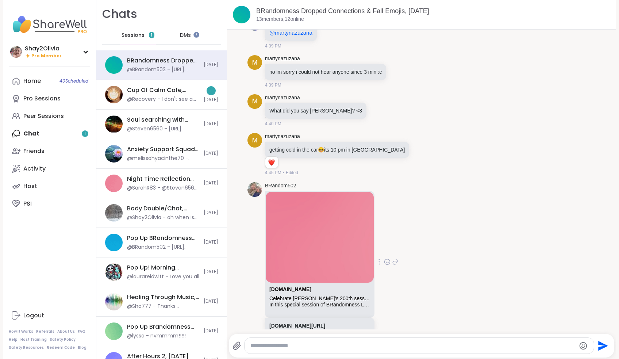
click at [308, 286] on div "[DOMAIN_NAME]" at bounding box center [319, 290] width 101 height 9
click at [307, 286] on link "[DOMAIN_NAME]" at bounding box center [290, 289] width 42 height 6
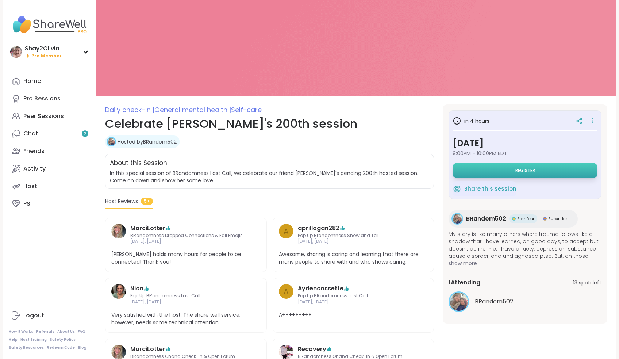
click at [502, 173] on button "Register" at bounding box center [524, 170] width 145 height 15
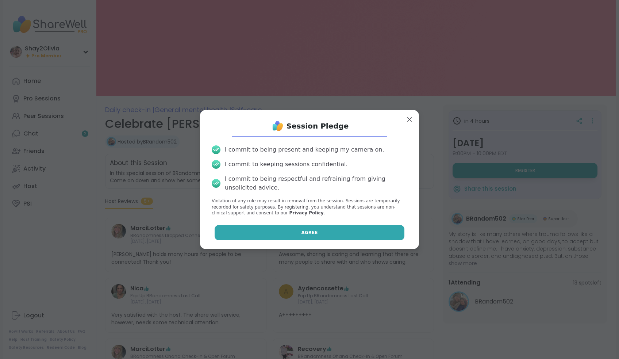
click at [342, 237] on button "Agree" at bounding box center [310, 232] width 190 height 15
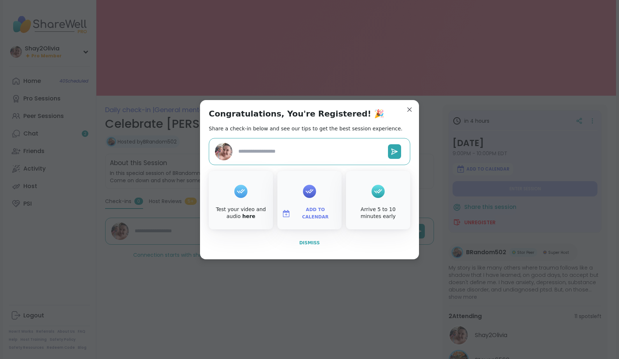
click at [310, 243] on span "Dismiss" at bounding box center [309, 242] width 20 height 5
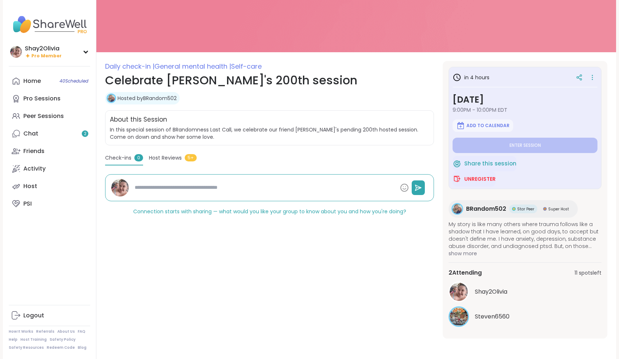
scroll to position [43, 0]
type textarea "*"
click at [51, 135] on link "Chat 2" at bounding box center [49, 134] width 81 height 18
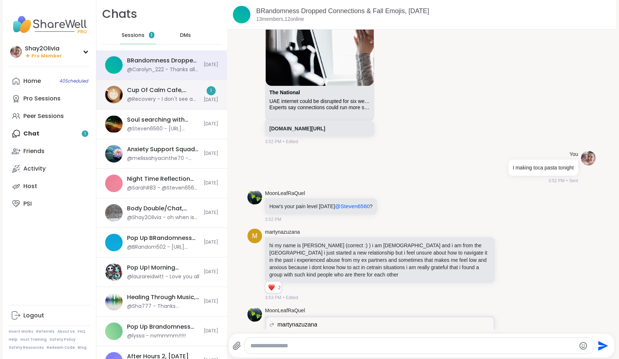
click at [144, 97] on div "@Recovery - I don't see a cup of calm for [DATE] is there one?" at bounding box center [163, 99] width 72 height 7
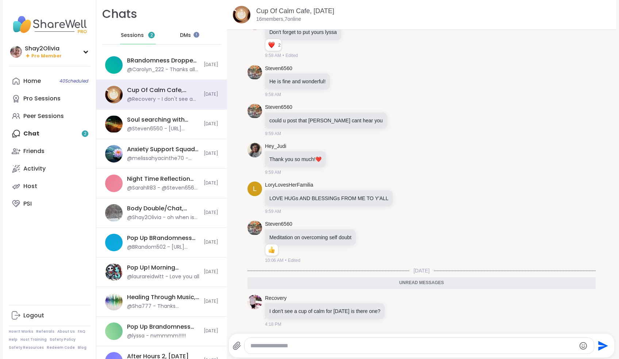
click at [53, 134] on div "Home 40 Scheduled Pro Sessions Peer Sessions Chat 2 Friends Activity Host PSI" at bounding box center [49, 142] width 81 height 140
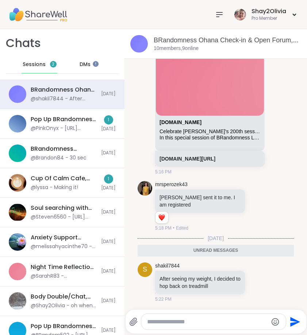
click at [37, 67] on span "Sessions" at bounding box center [34, 64] width 23 height 7
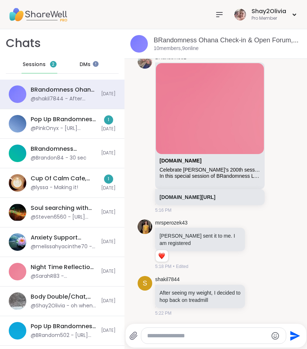
click at [215, 16] on icon at bounding box center [219, 14] width 9 height 9
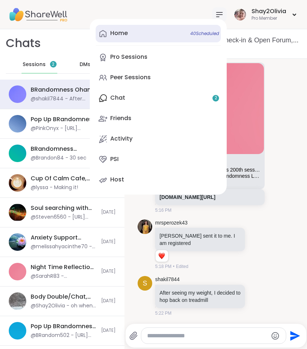
click at [144, 38] on link "Home 40 Scheduled" at bounding box center [158, 34] width 125 height 18
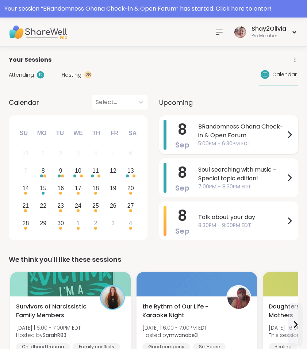
click at [220, 127] on span "BRandomness Ohana Check-in & Open Forum" at bounding box center [241, 131] width 87 height 18
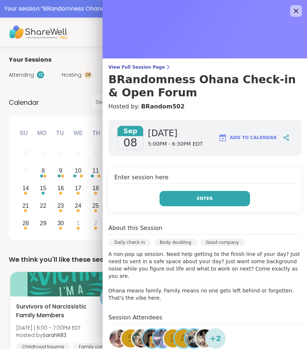
click at [220, 197] on button "Enter" at bounding box center [204, 198] width 90 height 15
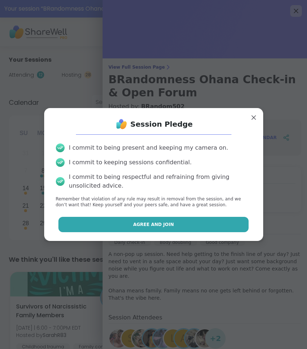
click at [176, 229] on button "Agree and Join" at bounding box center [153, 224] width 190 height 15
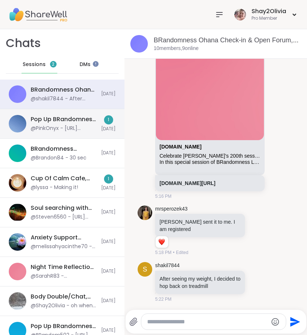
click at [58, 130] on div "@PinkOnyx - [URL][DOMAIN_NAME]" at bounding box center [64, 128] width 66 height 7
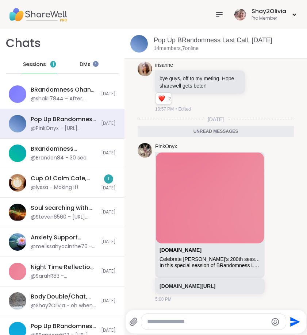
scroll to position [2735, 0]
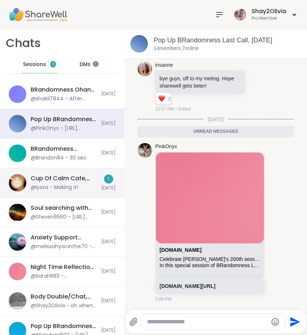
click at [81, 180] on div "Cup Of Calm Cafe, [DATE]" at bounding box center [64, 178] width 66 height 8
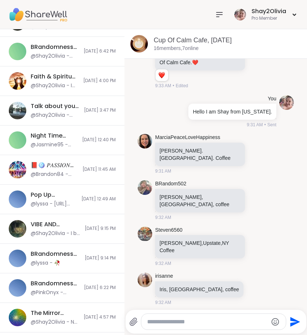
scroll to position [0, 0]
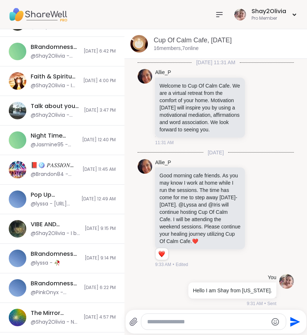
click at [219, 15] on icon at bounding box center [219, 14] width 6 height 4
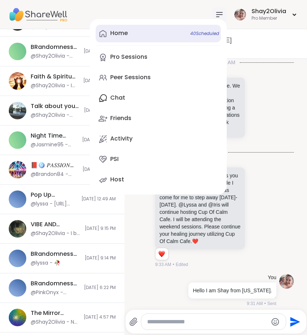
click at [156, 30] on link "Home 40 Scheduled" at bounding box center [158, 34] width 125 height 18
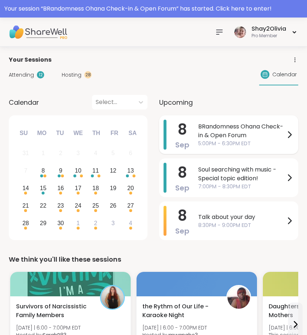
click at [213, 126] on span "BRandomness Ohana Check-in & Open Forum" at bounding box center [241, 131] width 87 height 18
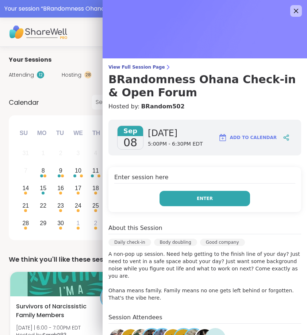
click at [213, 199] on button "Enter" at bounding box center [204, 198] width 90 height 15
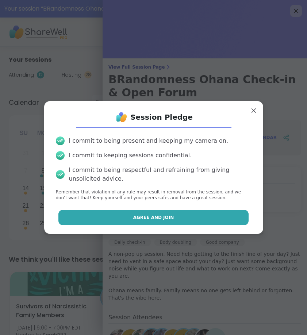
click at [137, 217] on span "Agree and Join" at bounding box center [153, 217] width 41 height 7
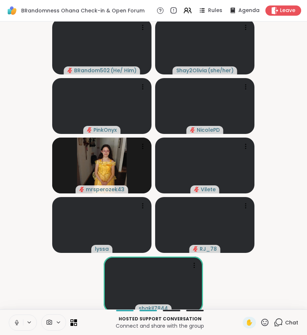
click at [16, 320] on icon at bounding box center [17, 321] width 2 height 3
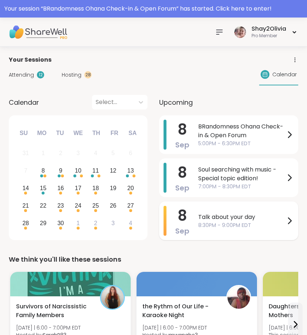
click at [260, 214] on span "Talk about your day" at bounding box center [241, 217] width 87 height 9
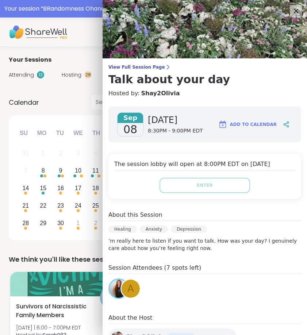
click at [293, 7] on icon at bounding box center [295, 10] width 9 height 9
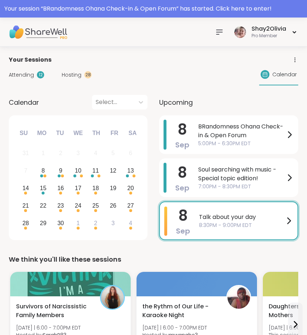
click at [220, 26] on div at bounding box center [219, 32] width 15 height 15
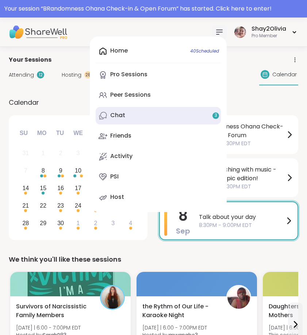
click at [151, 115] on link "Chat 3" at bounding box center [158, 116] width 125 height 18
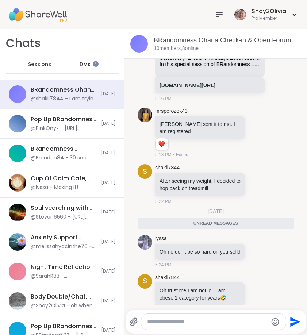
scroll to position [1357, 0]
